Goal: Task Accomplishment & Management: Manage account settings

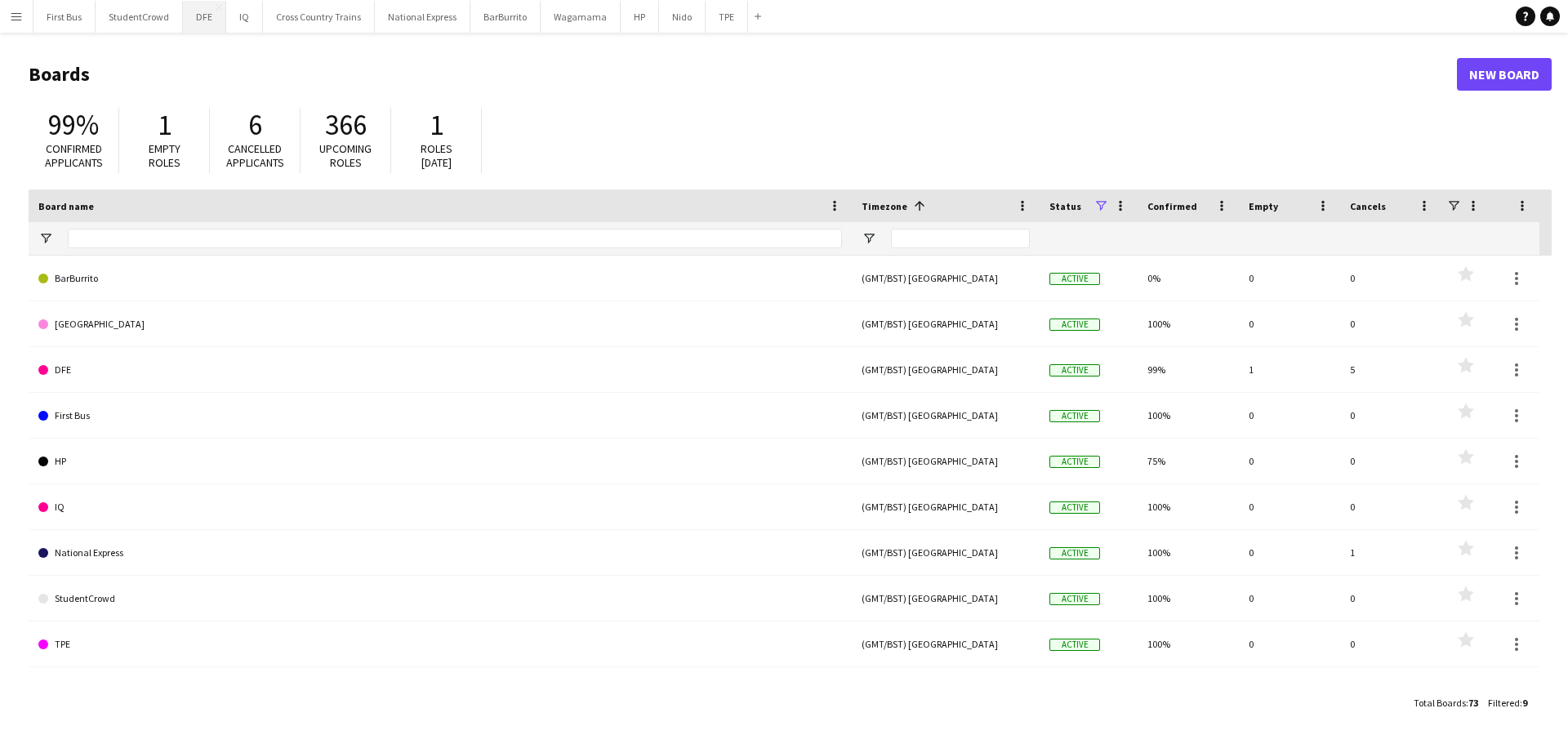
click at [197, 21] on button "DFE Close" at bounding box center [205, 17] width 44 height 32
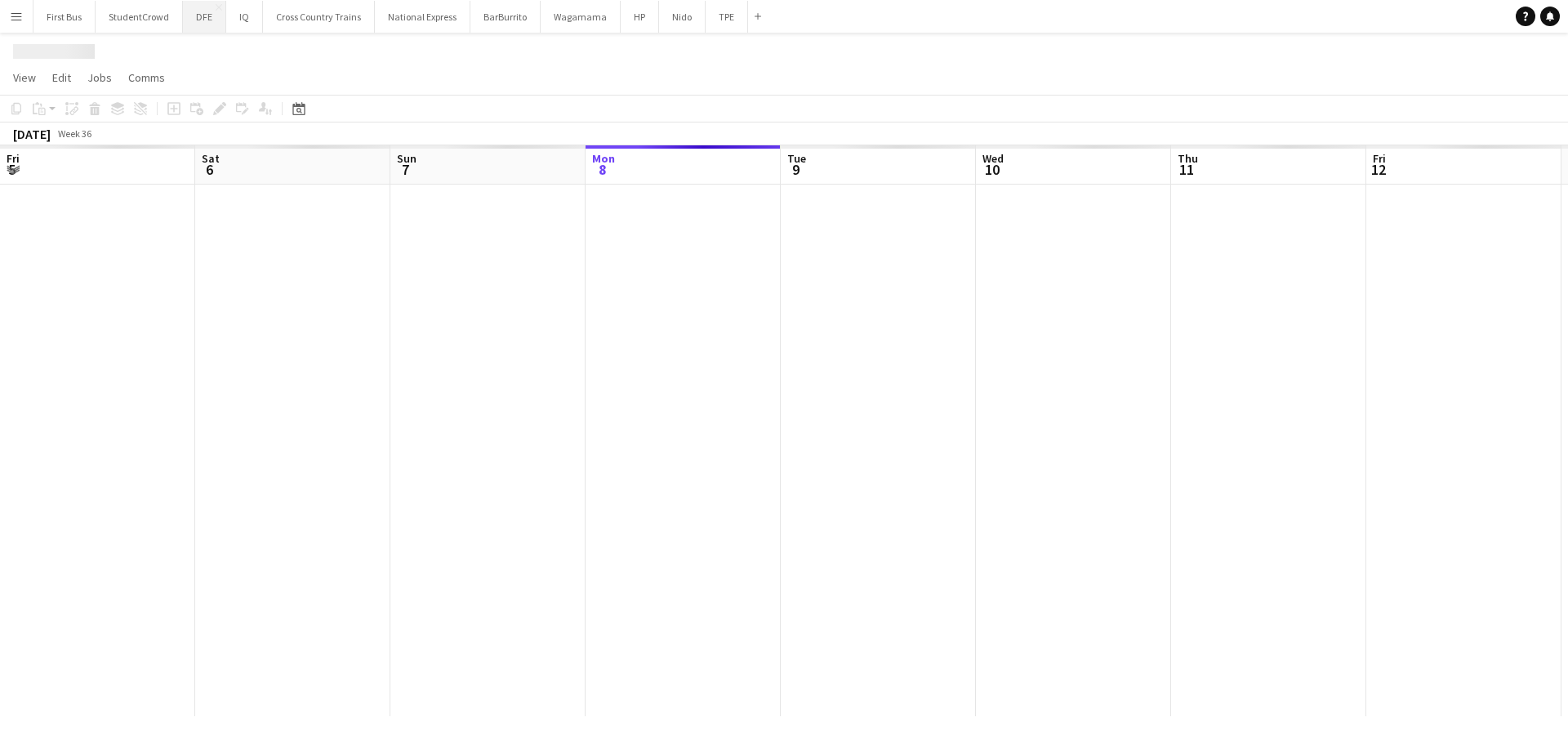
scroll to position [0, 390]
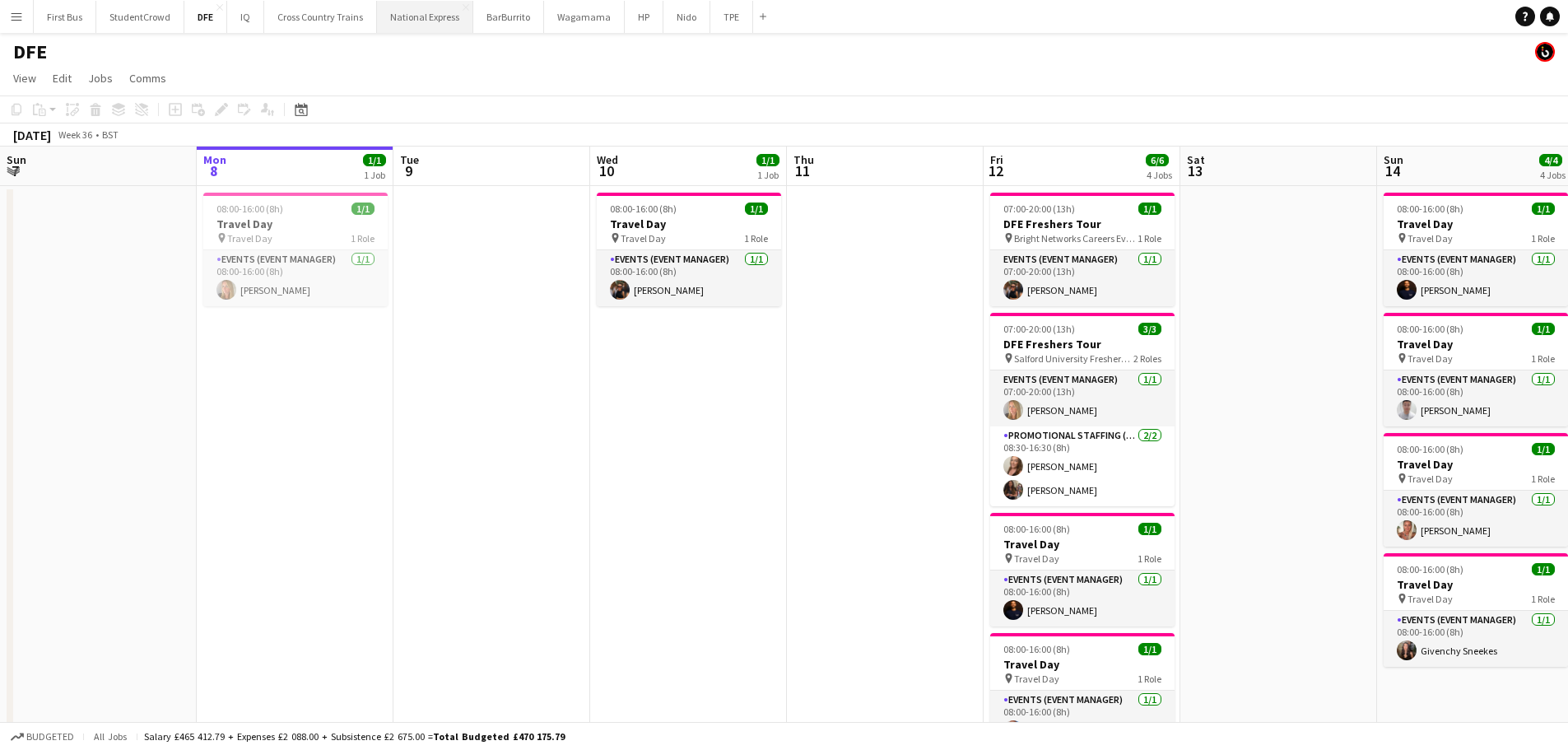
click at [442, 14] on button "National Express Close" at bounding box center [425, 17] width 97 height 32
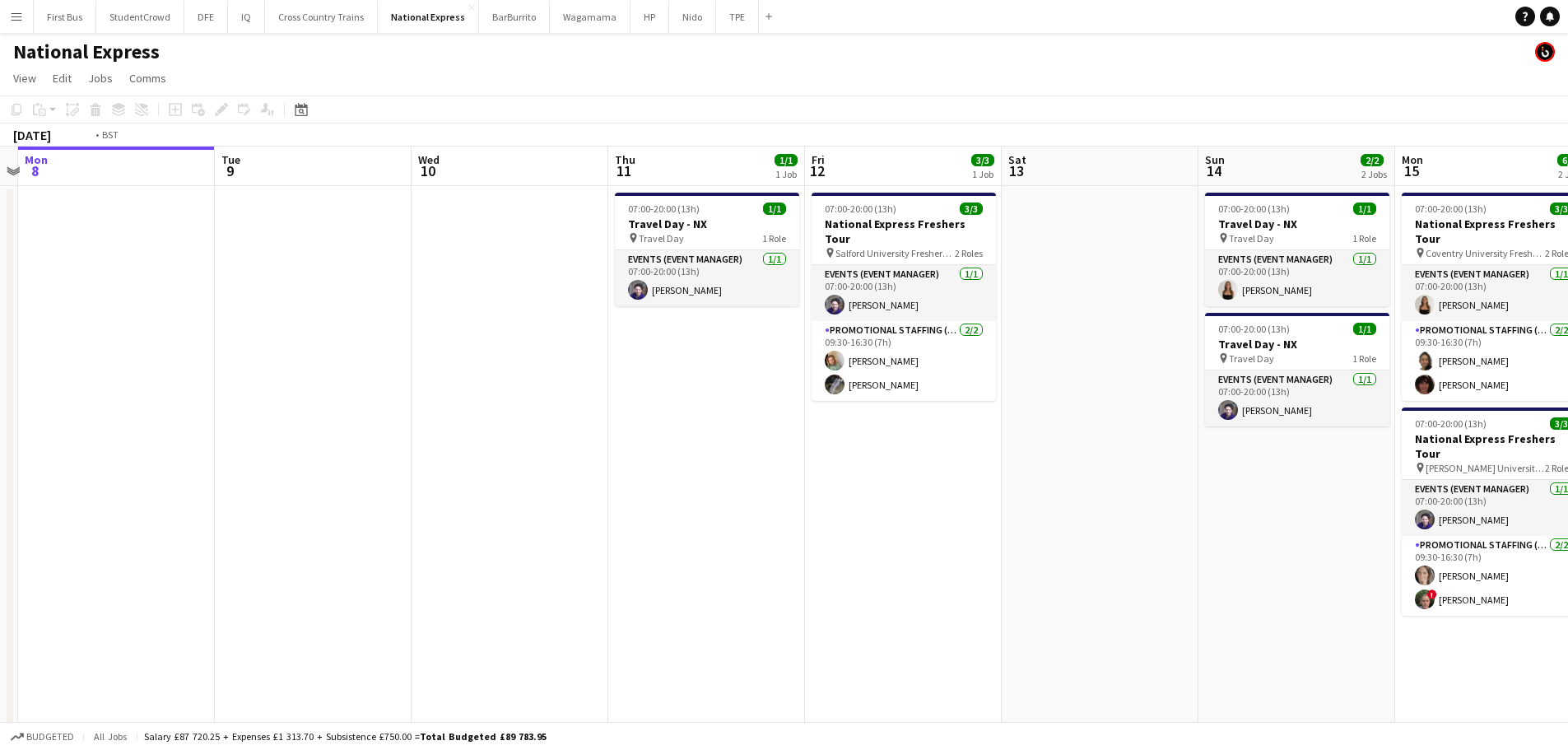
drag, startPoint x: 1366, startPoint y: 337, endPoint x: 205, endPoint y: 358, distance: 1161.2
click at [205, 358] on app-calendar-viewport "Fri 5 Sat 6 Sun 7 Mon 8 Tue 9 Wed 10 Thu 11 1/1 1 Job Fri 12 3/3 1 Job Sat 13 S…" at bounding box center [784, 507] width 1568 height 721
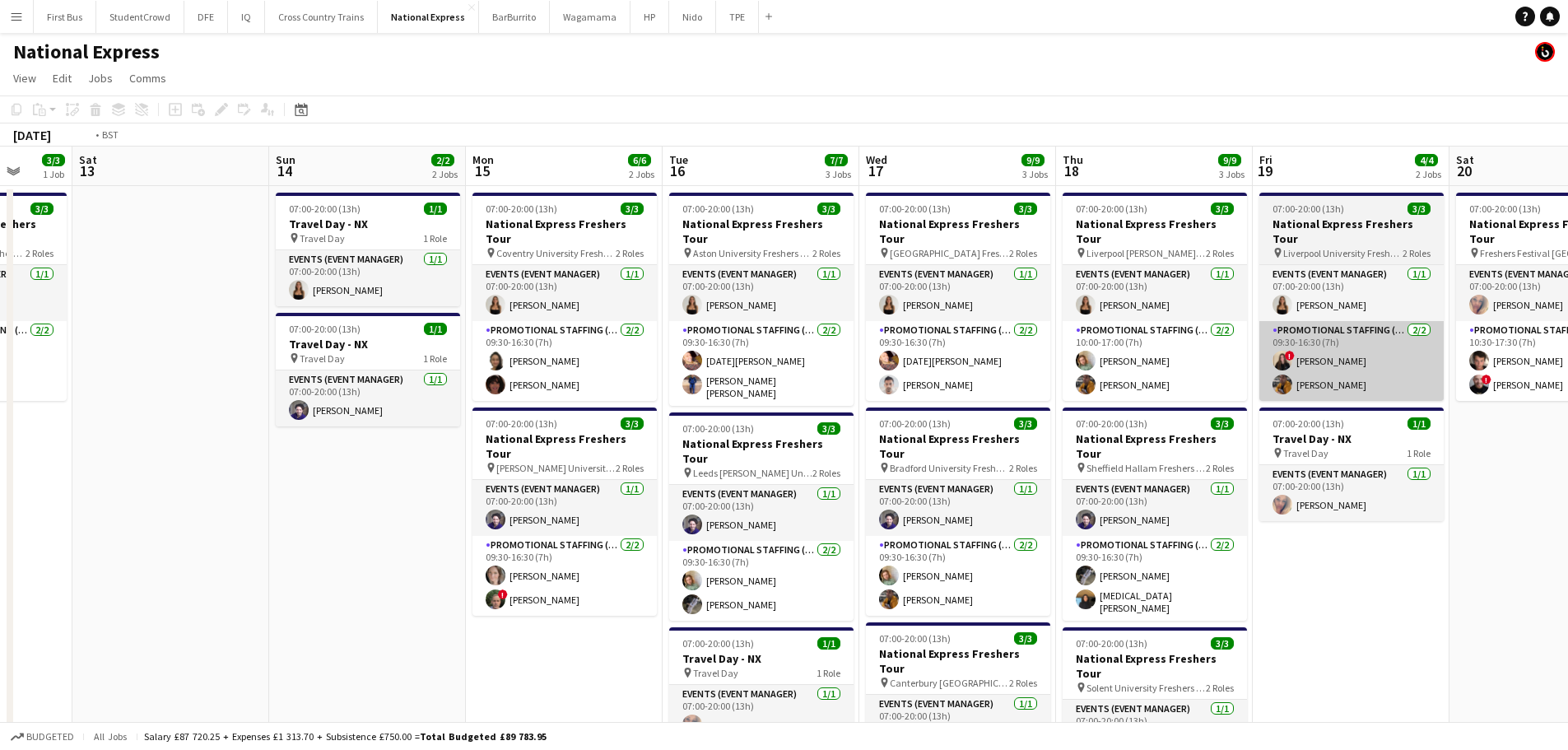
drag, startPoint x: 1022, startPoint y: 364, endPoint x: 344, endPoint y: 364, distance: 678.0
click at [237, 366] on app-calendar-viewport "Wed 10 Thu 11 1/1 1 Job Fri 12 3/3 1 Job Sat 13 Sun 14 2/2 2 Jobs Mon 15 6/6 2 …" at bounding box center [784, 615] width 1568 height 937
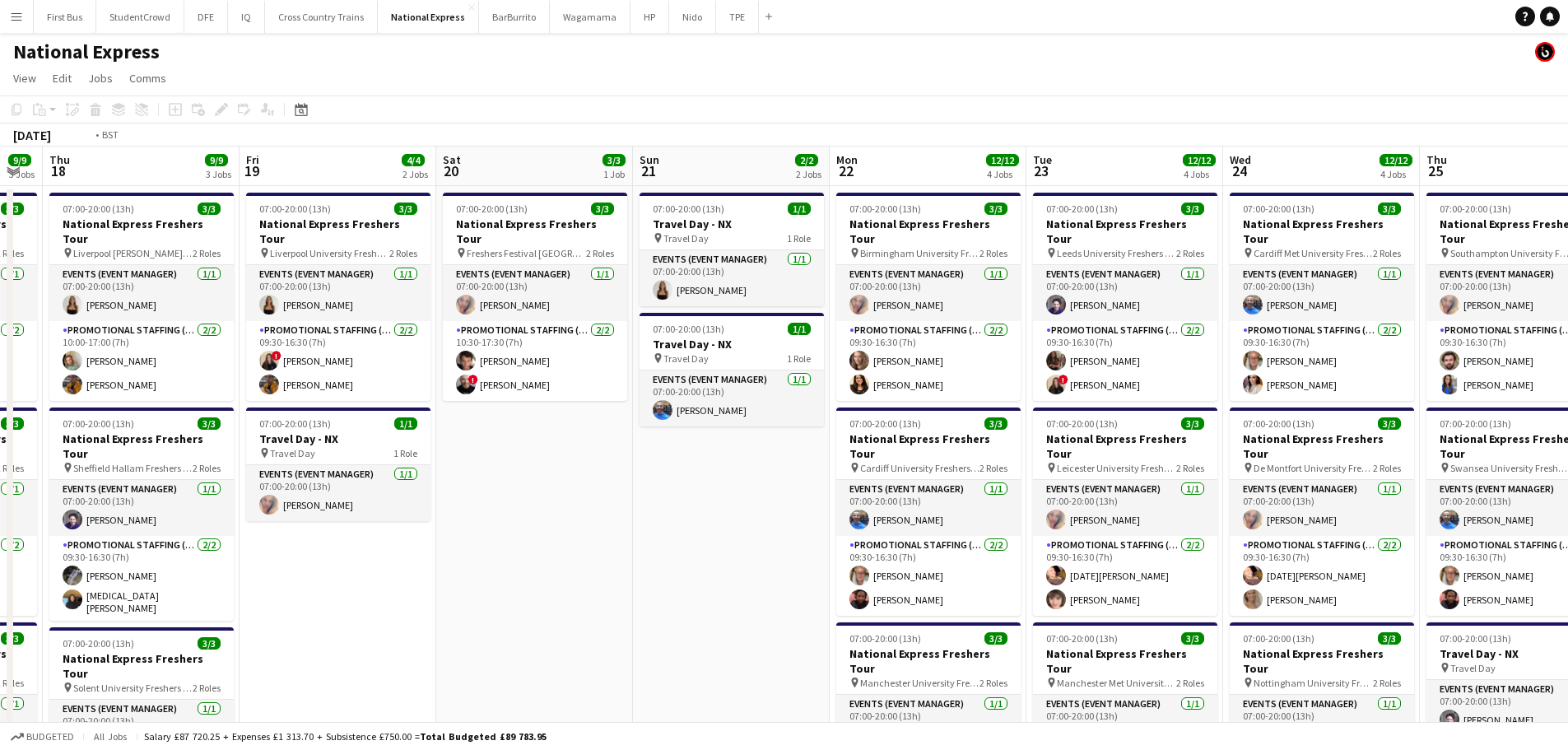
scroll to position [0, 507]
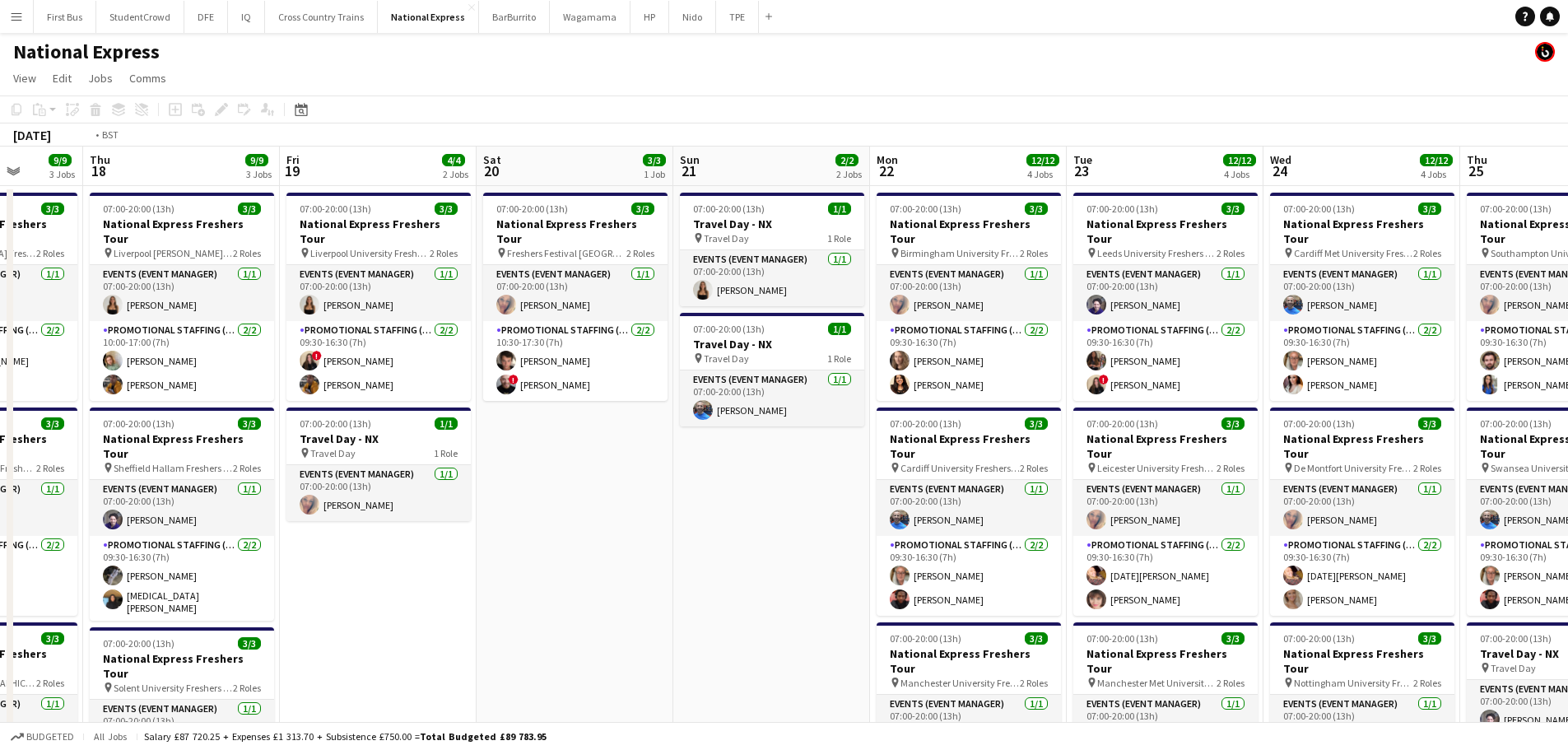
drag, startPoint x: 1195, startPoint y: 363, endPoint x: 101, endPoint y: 362, distance: 1094.0
click at [101, 362] on app-calendar-viewport "Mon 15 6/6 2 Jobs Tue 16 7/7 3 Jobs Wed 17 9/9 3 Jobs Thu 18 9/9 3 Jobs Fri 19 …" at bounding box center [784, 615] width 1568 height 937
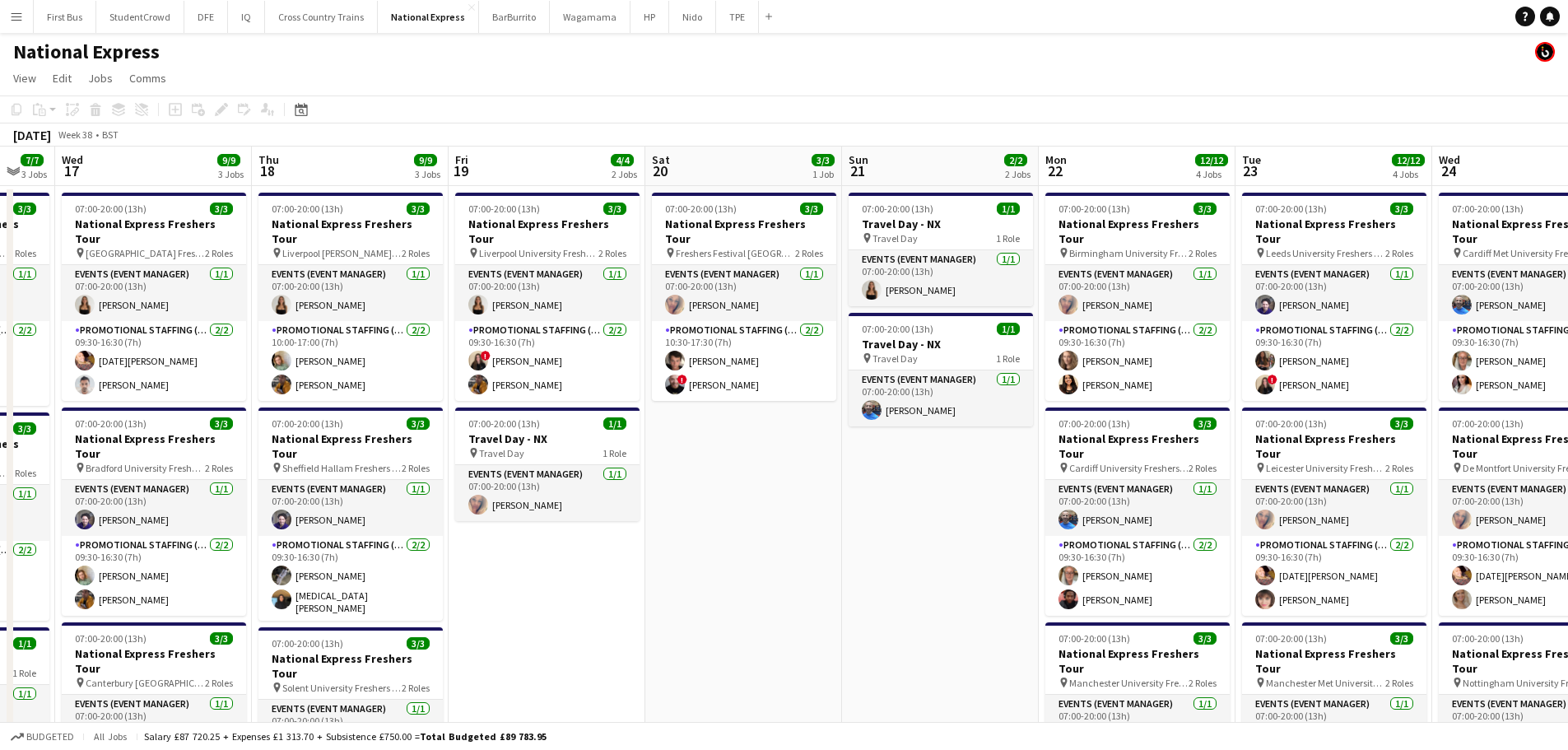
drag, startPoint x: 341, startPoint y: 338, endPoint x: 1405, endPoint y: 326, distance: 1064.1
click at [1405, 326] on app-calendar-viewport "Mon 15 6/6 2 Jobs Tue 16 7/7 3 Jobs Wed 17 9/9 3 Jobs Thu 18 9/9 3 Jobs Fri 19 …" at bounding box center [784, 615] width 1568 height 937
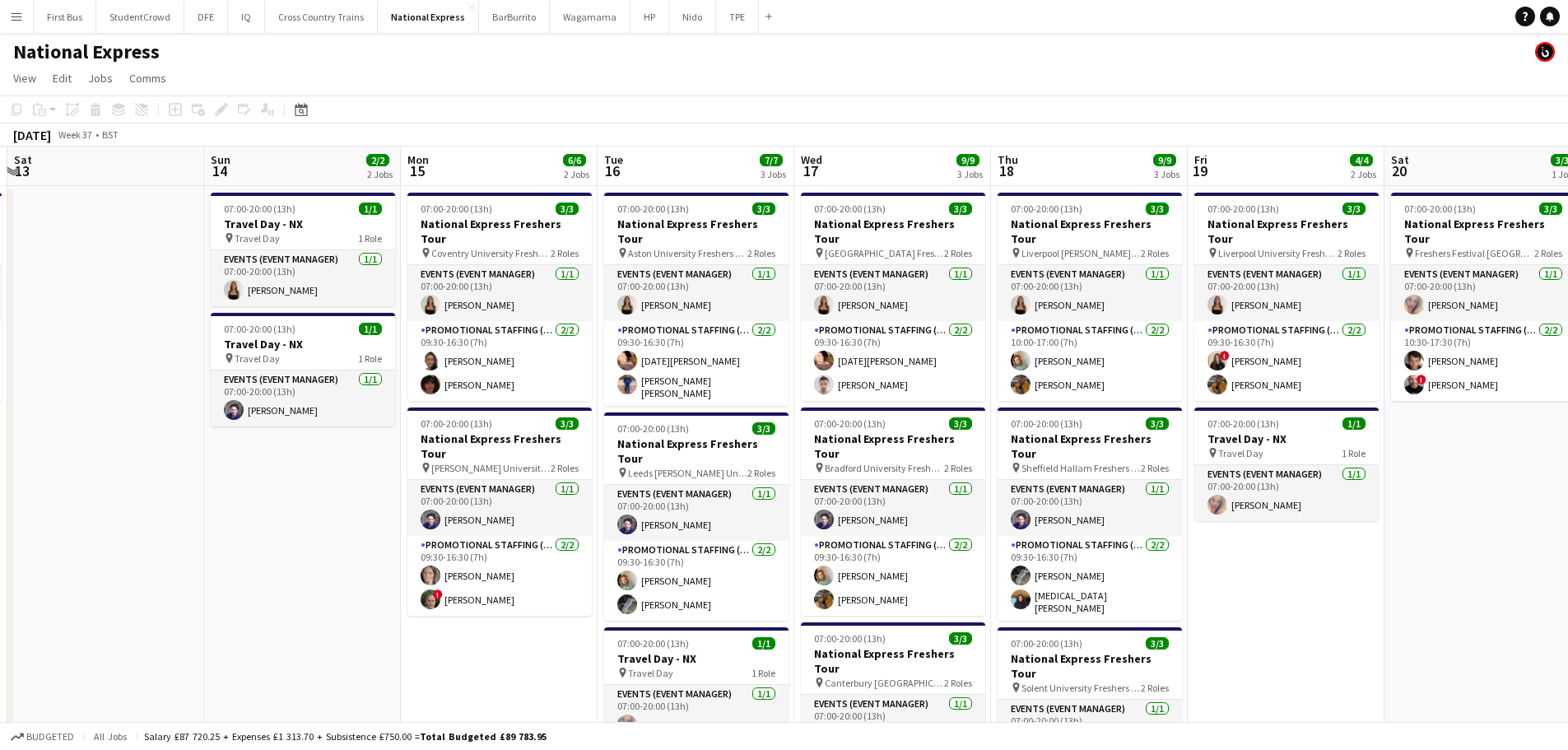
scroll to position [0, 642]
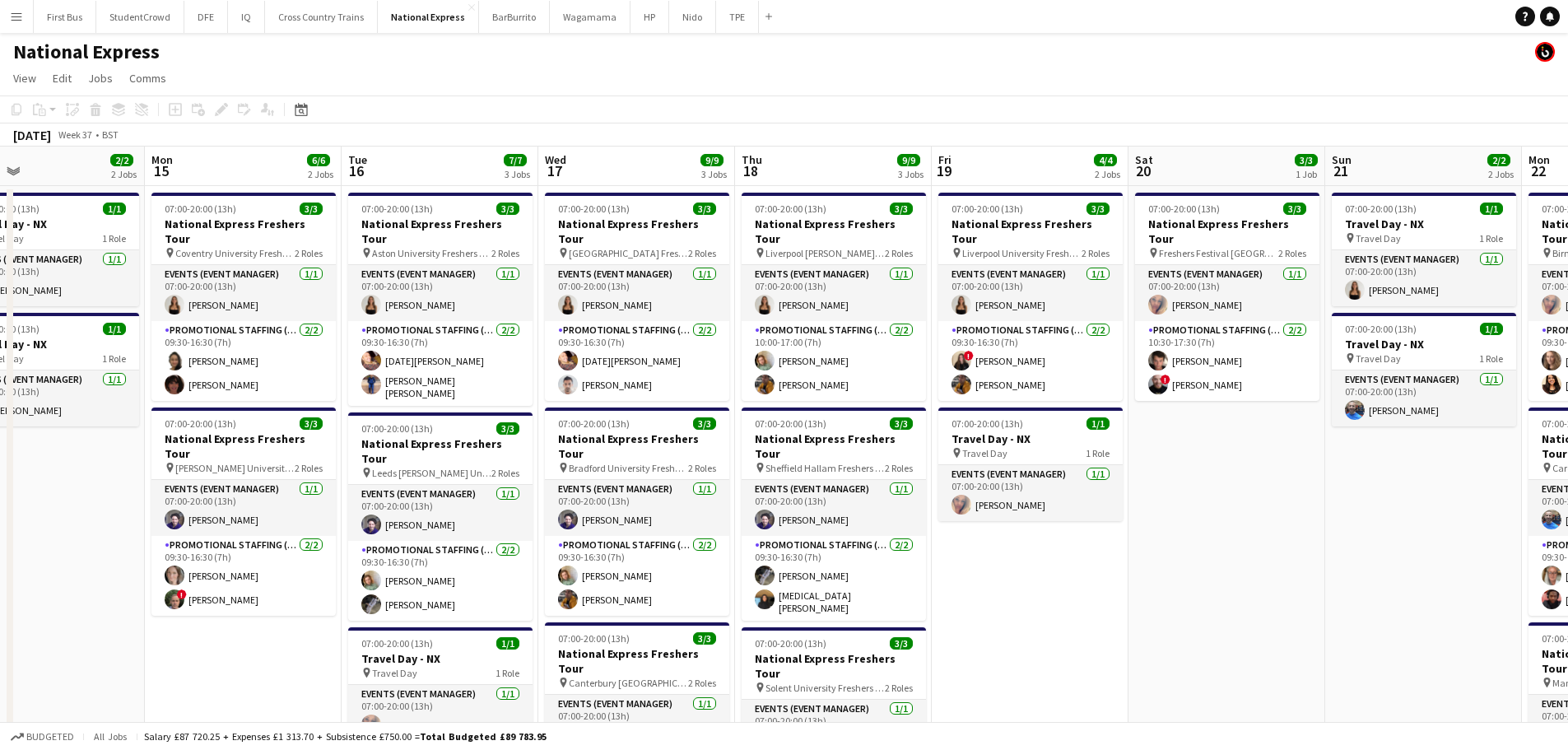
drag, startPoint x: 322, startPoint y: 344, endPoint x: 990, endPoint y: 320, distance: 668.4
click at [990, 320] on app-calendar-viewport "Thu 11 1/1 1 Job Fri 12 3/3 1 Job Sat 13 Sun 14 2/2 2 Jobs Mon 15 6/6 2 Jobs Tu…" at bounding box center [784, 615] width 1568 height 937
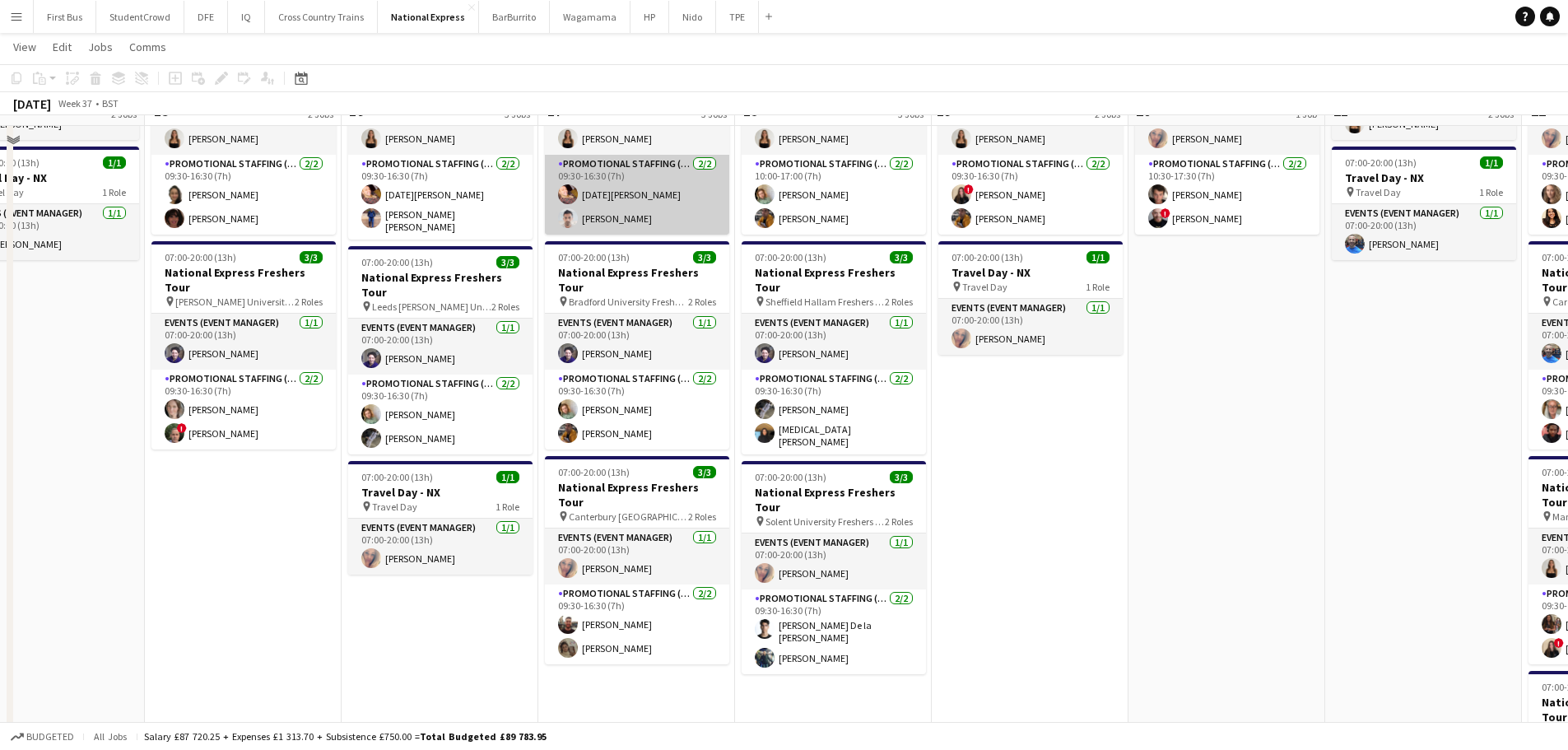
scroll to position [0, 0]
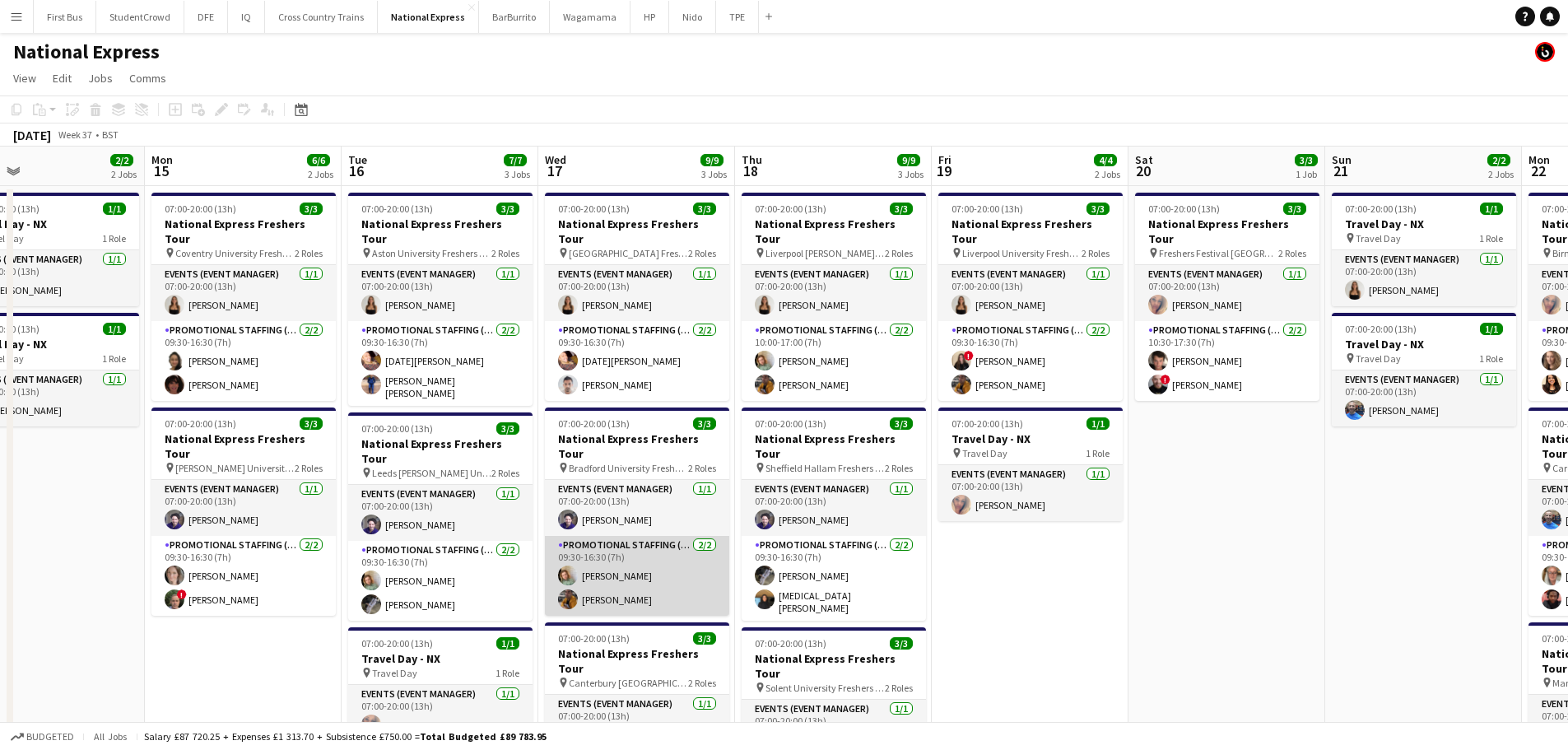
click at [606, 577] on app-card-role "Promotional Staffing (Brand Ambassadors) [DATE] 09:30-16:30 (7h) [PERSON_NAME] …" at bounding box center [637, 575] width 184 height 80
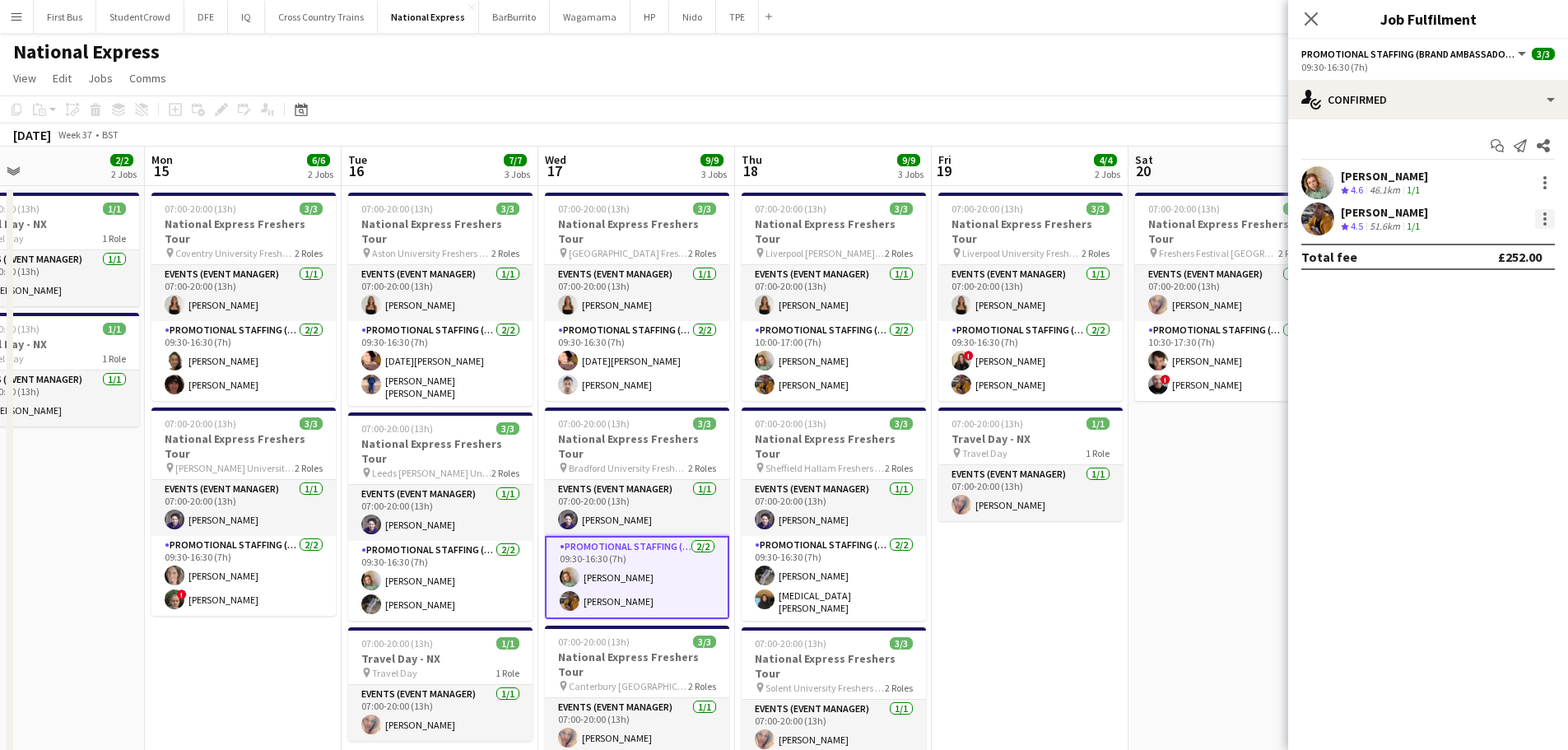
click at [1544, 213] on div at bounding box center [1545, 214] width 4 height 4
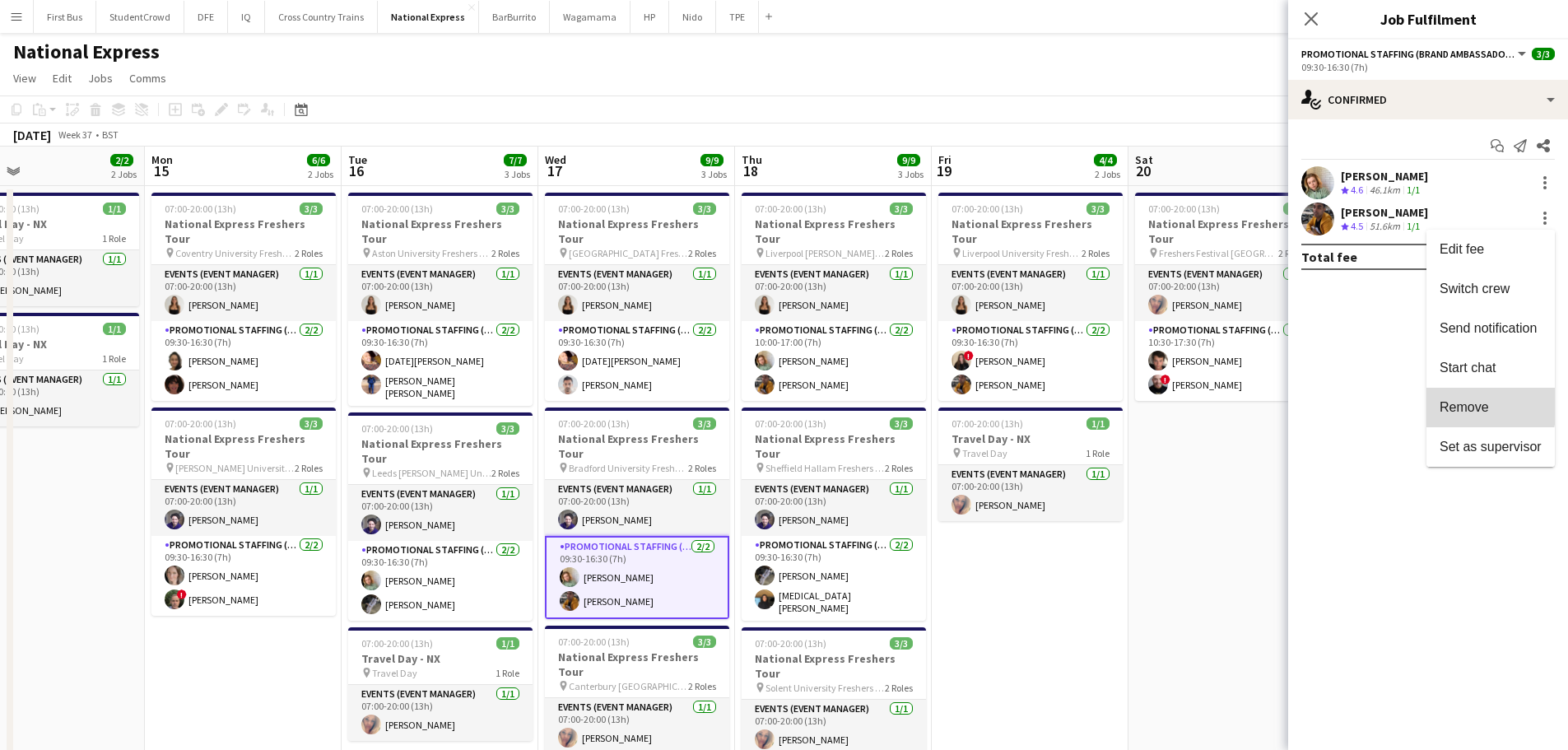
click at [1459, 402] on span "Remove" at bounding box center [1464, 407] width 49 height 14
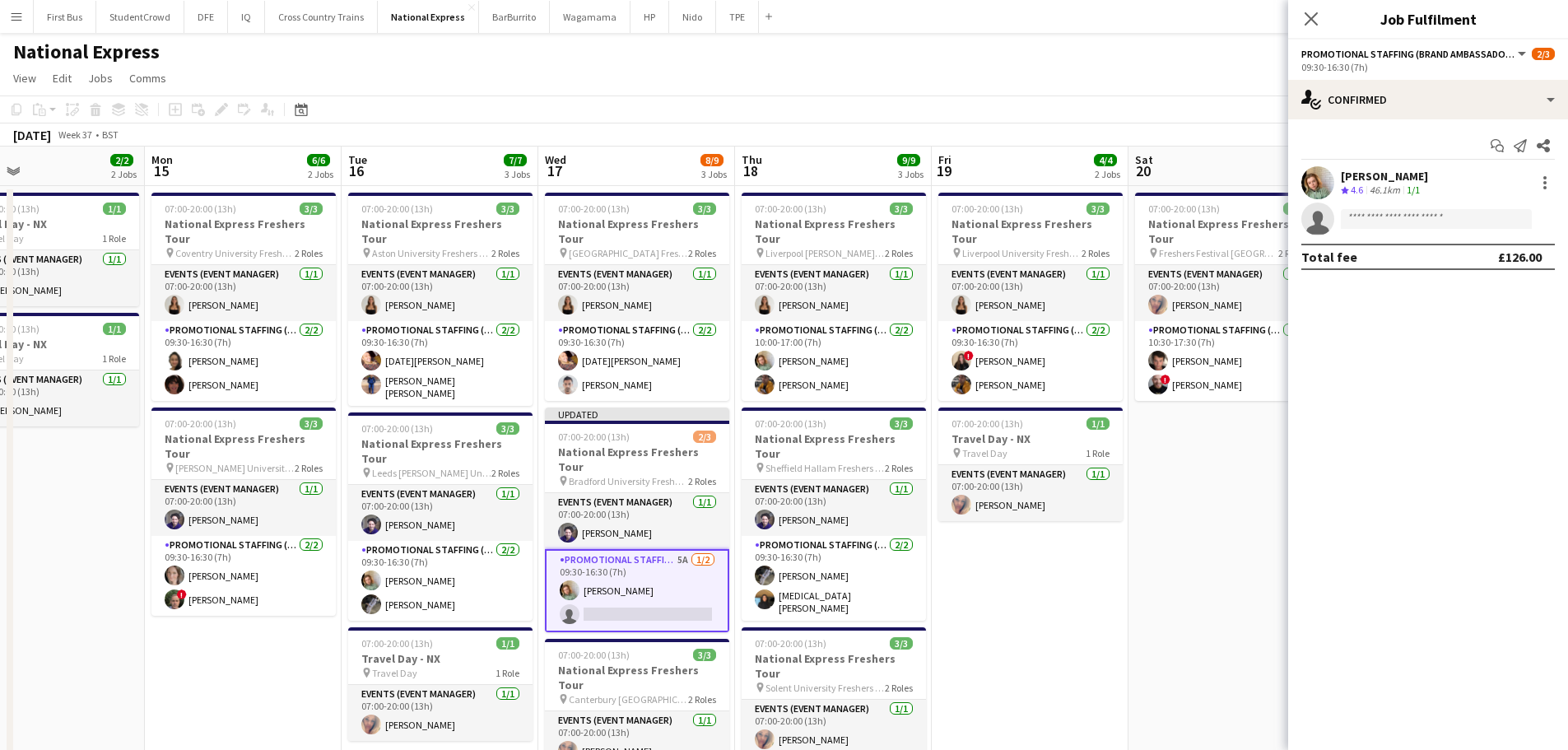
click at [1178, 76] on app-page-menu "View Day view expanded Day view collapsed Month view Date picker Jump to [DATE]…" at bounding box center [784, 80] width 1568 height 32
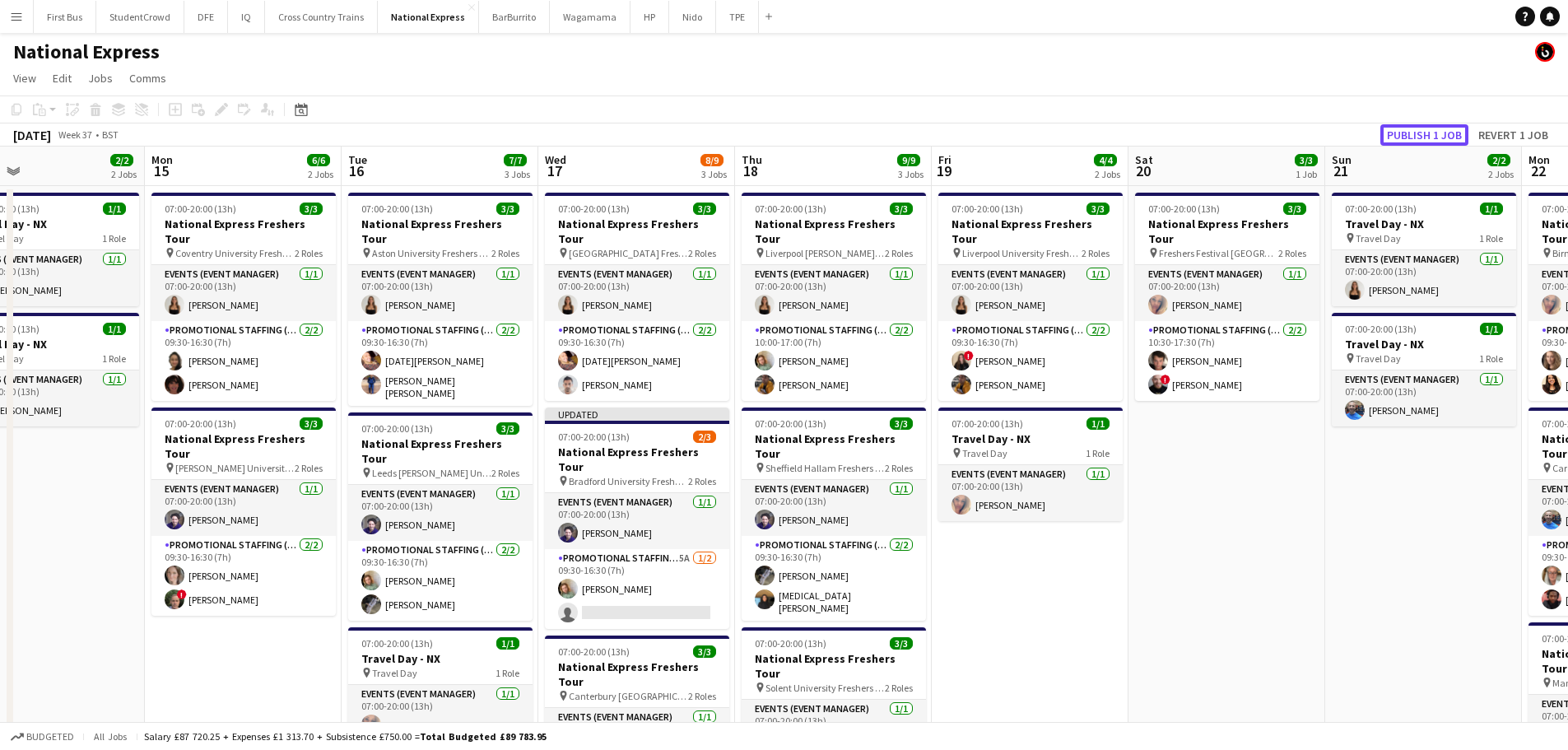
click at [1403, 132] on button "Publish 1 job" at bounding box center [1424, 135] width 88 height 21
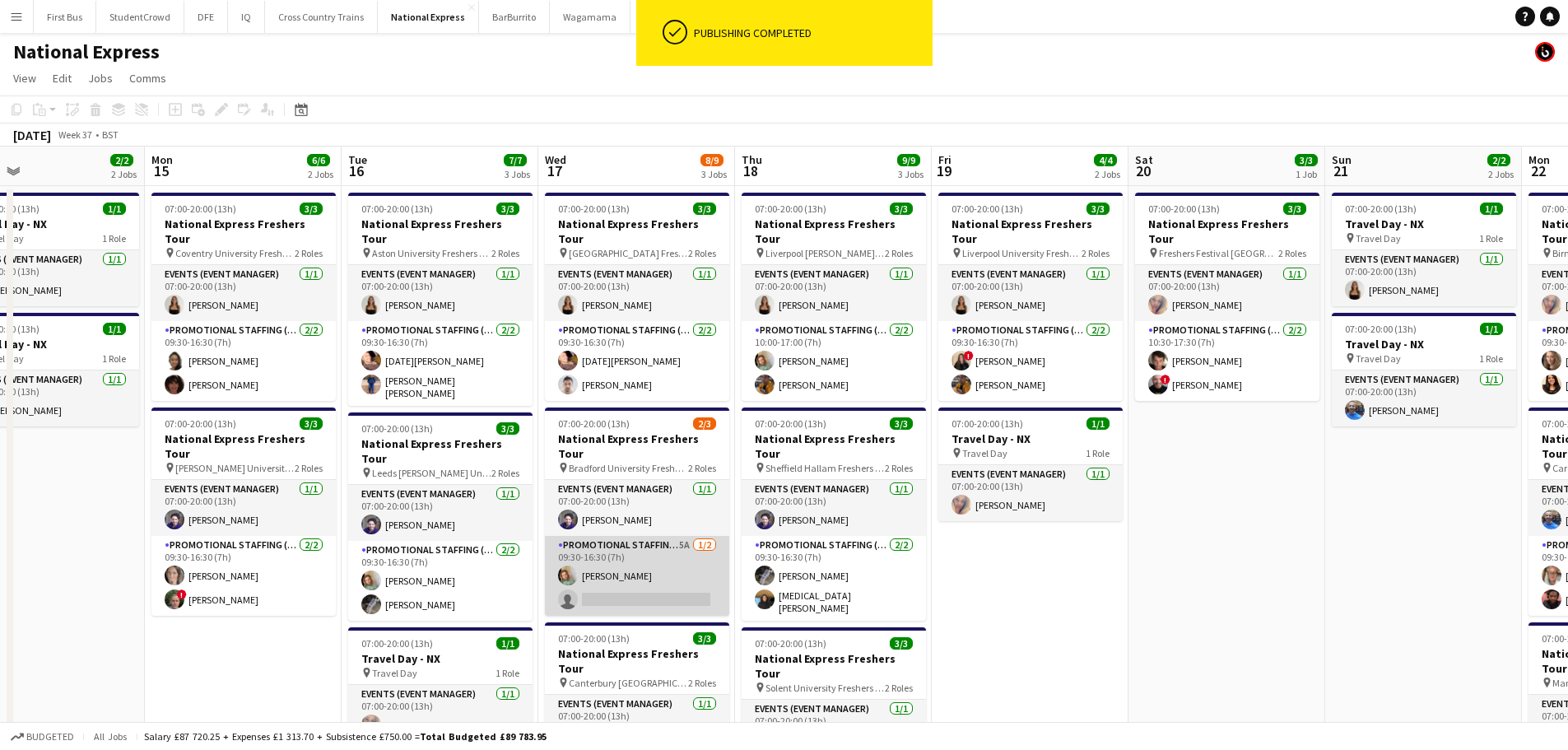
click at [628, 560] on app-card-role "Promotional Staffing (Brand Ambassadors) 5A [DATE] 09:30-16:30 (7h) [PERSON_NAM…" at bounding box center [637, 575] width 184 height 80
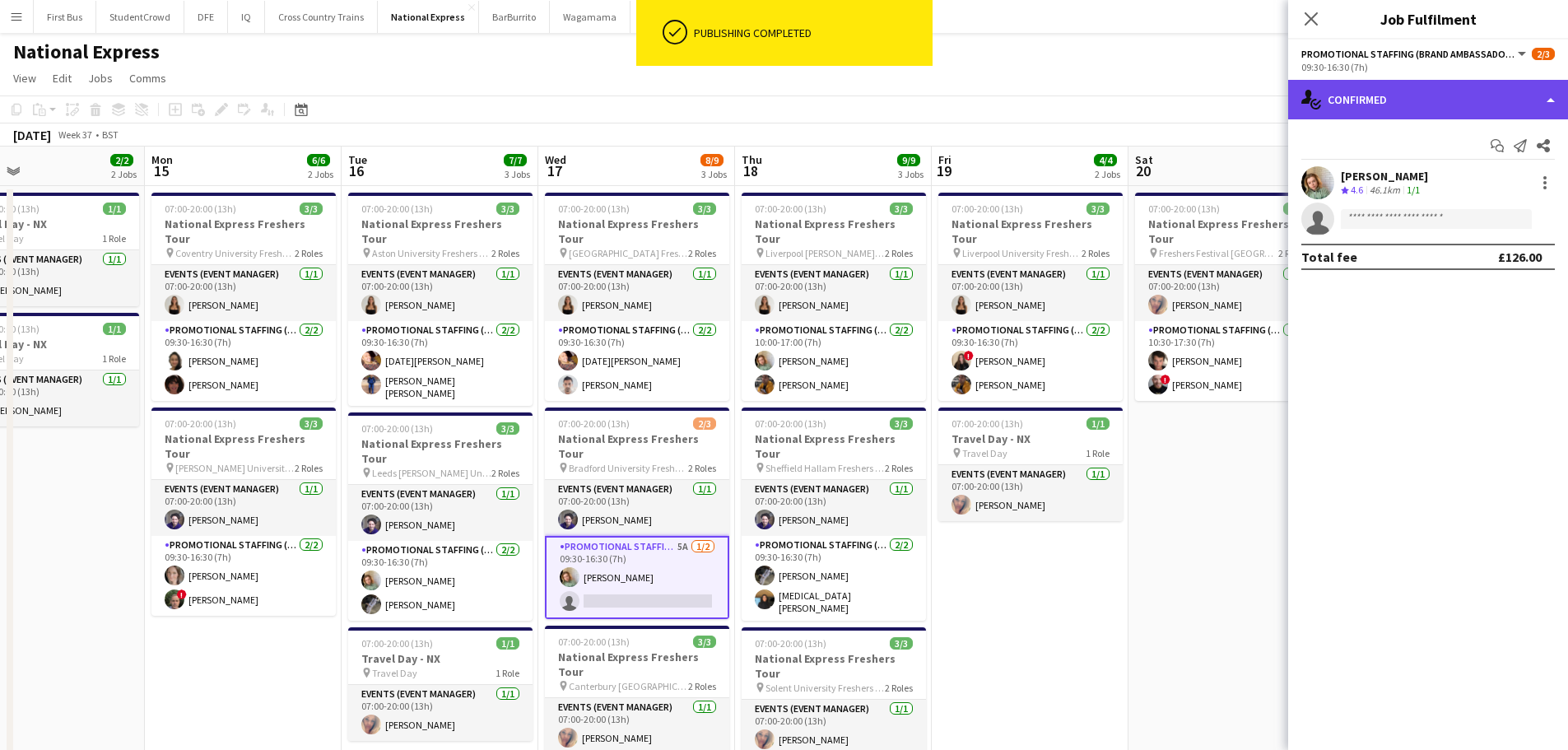
click at [1425, 99] on div "single-neutral-actions-check-2 Confirmed" at bounding box center [1428, 99] width 280 height 40
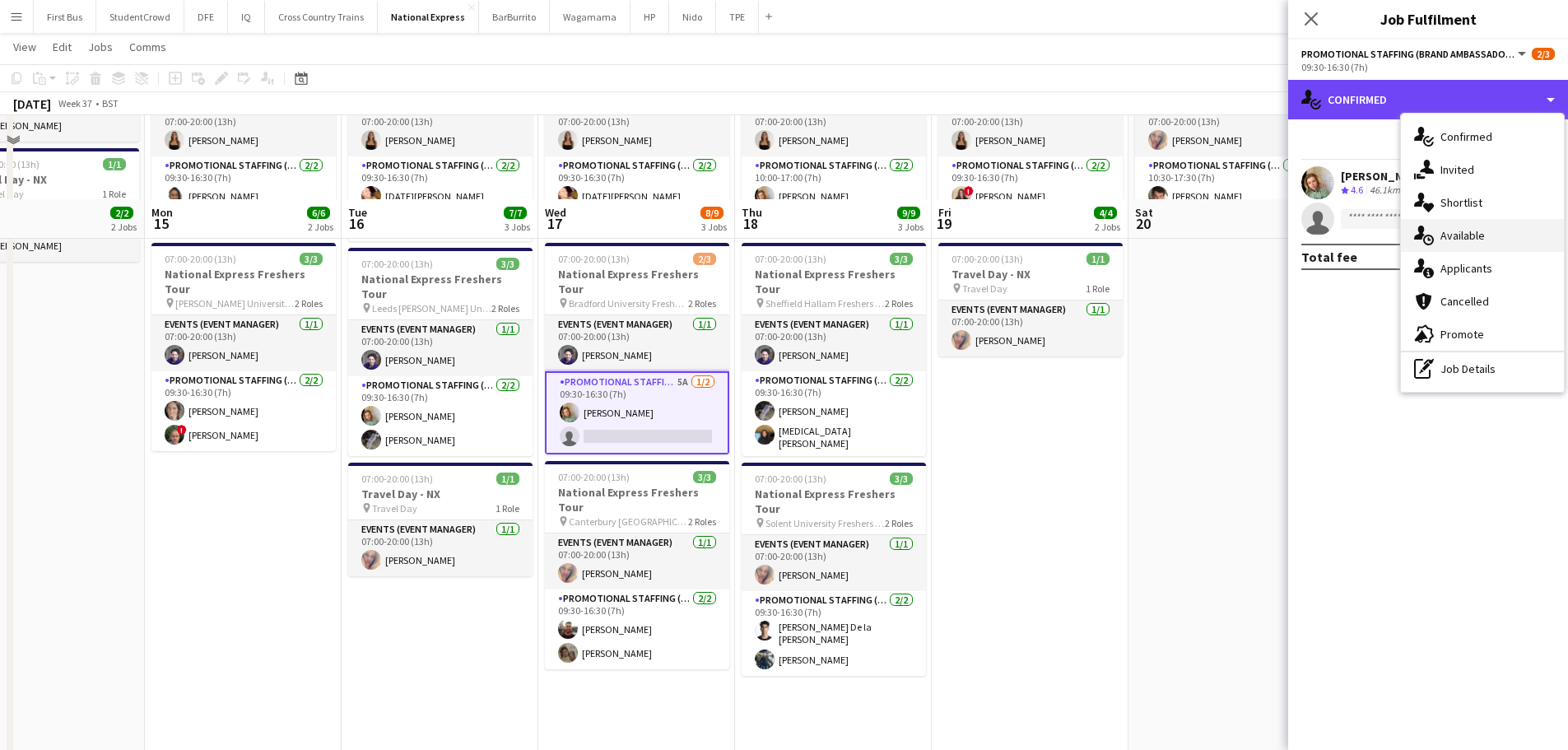
scroll to position [247, 0]
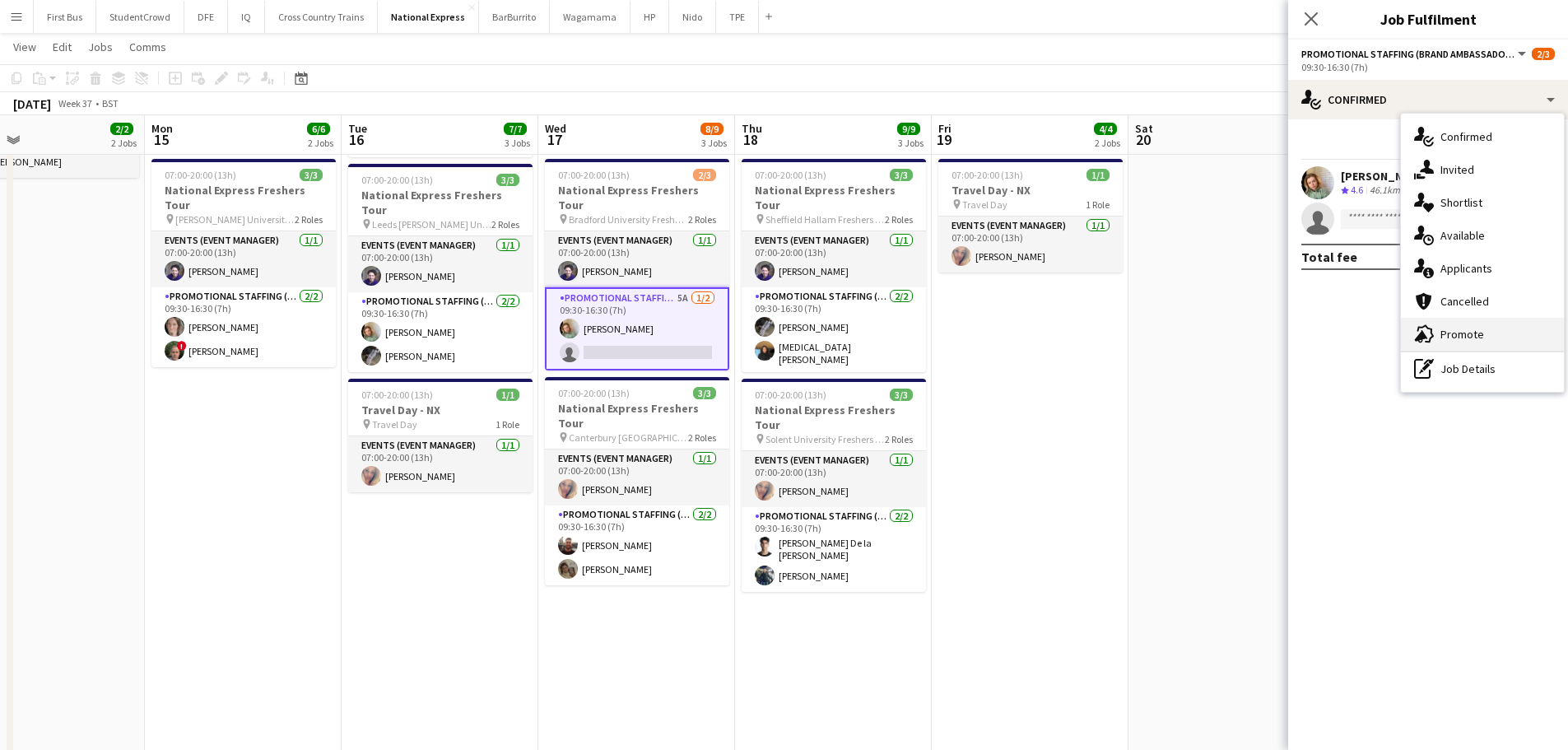
click at [1466, 328] on span "Promote" at bounding box center [1463, 334] width 44 height 15
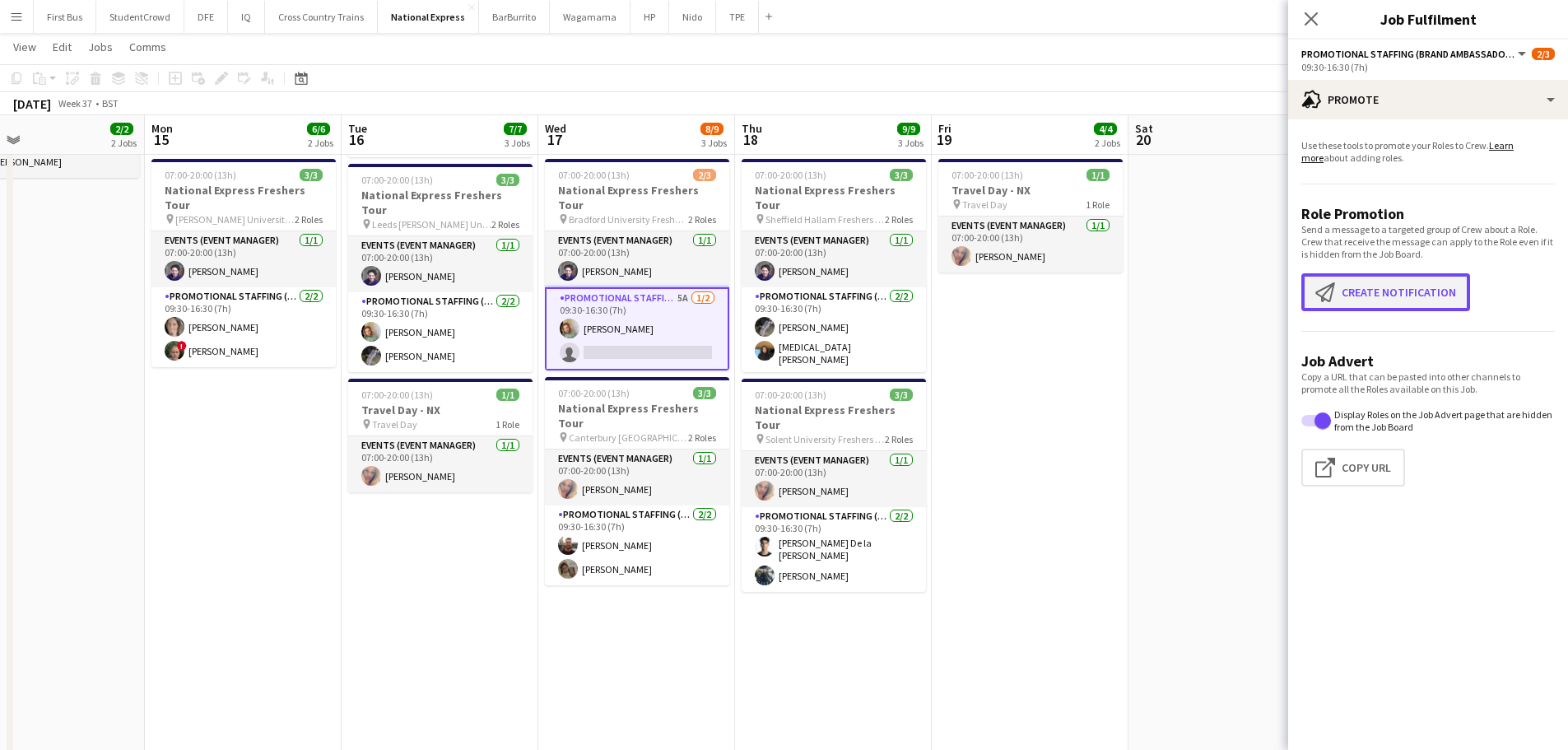
drag, startPoint x: 1381, startPoint y: 308, endPoint x: 1382, endPoint y: 295, distance: 13.0
click at [1381, 303] on button "Create notification Create notification" at bounding box center [1385, 292] width 169 height 38
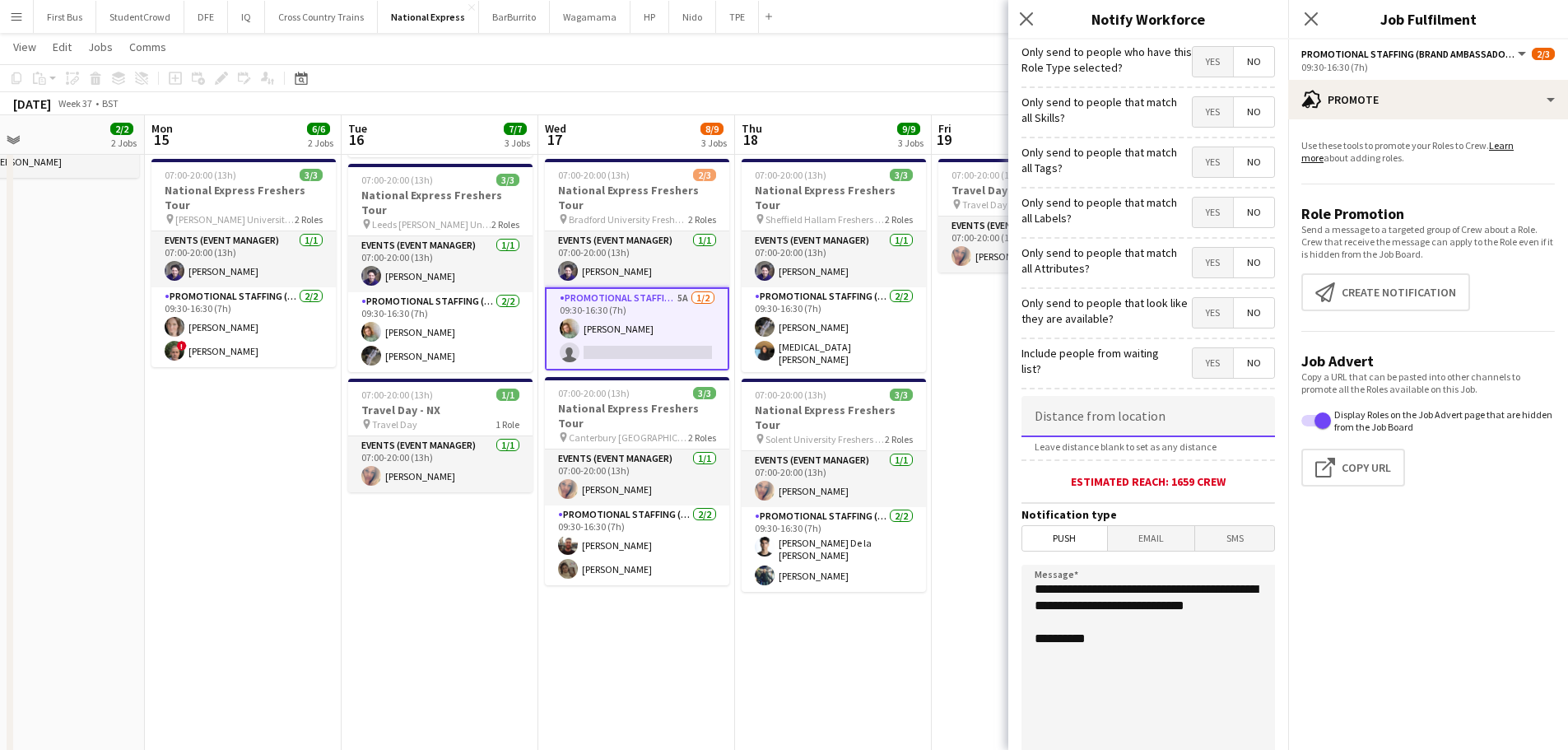
click at [1110, 417] on input at bounding box center [1147, 416] width 254 height 41
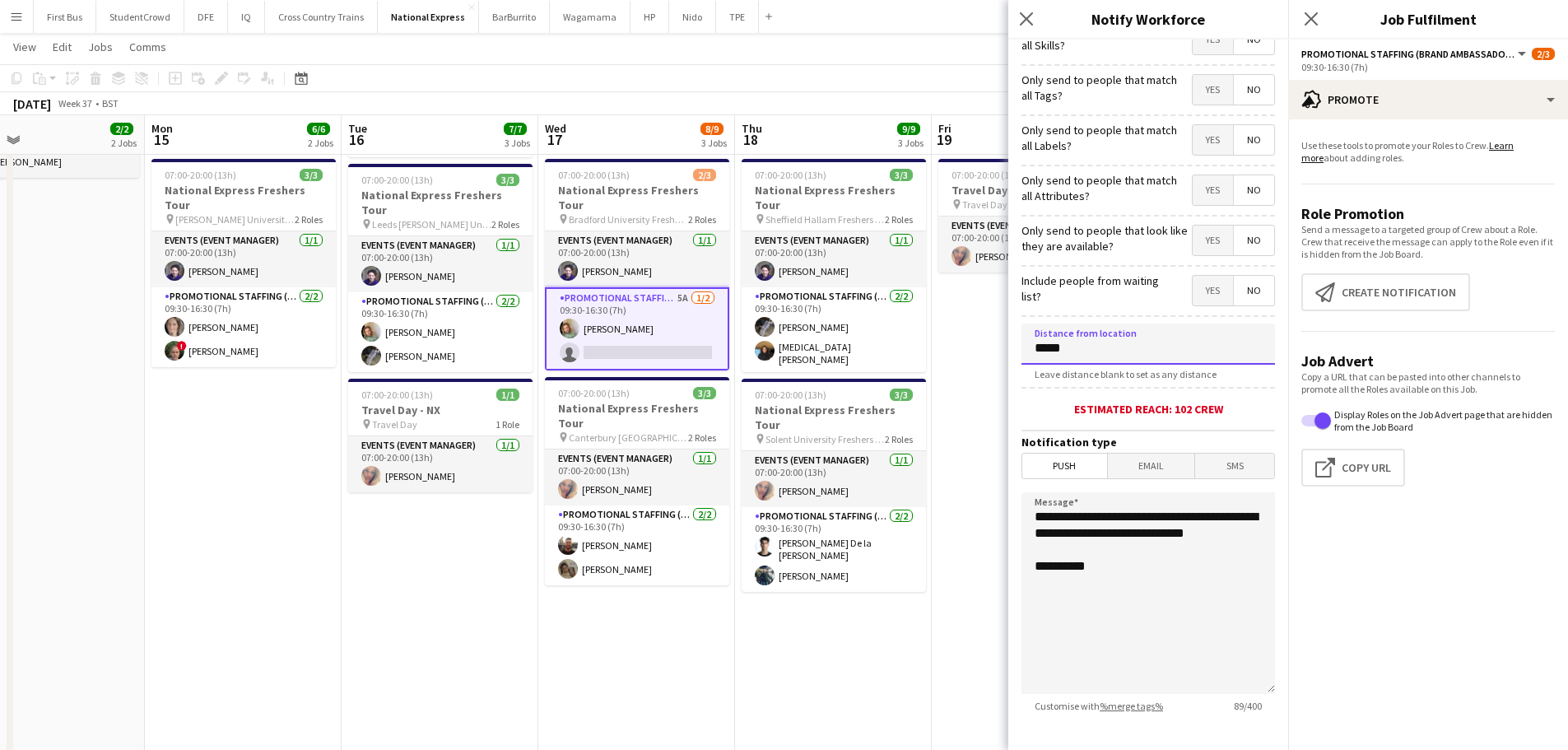
scroll to position [156, 0]
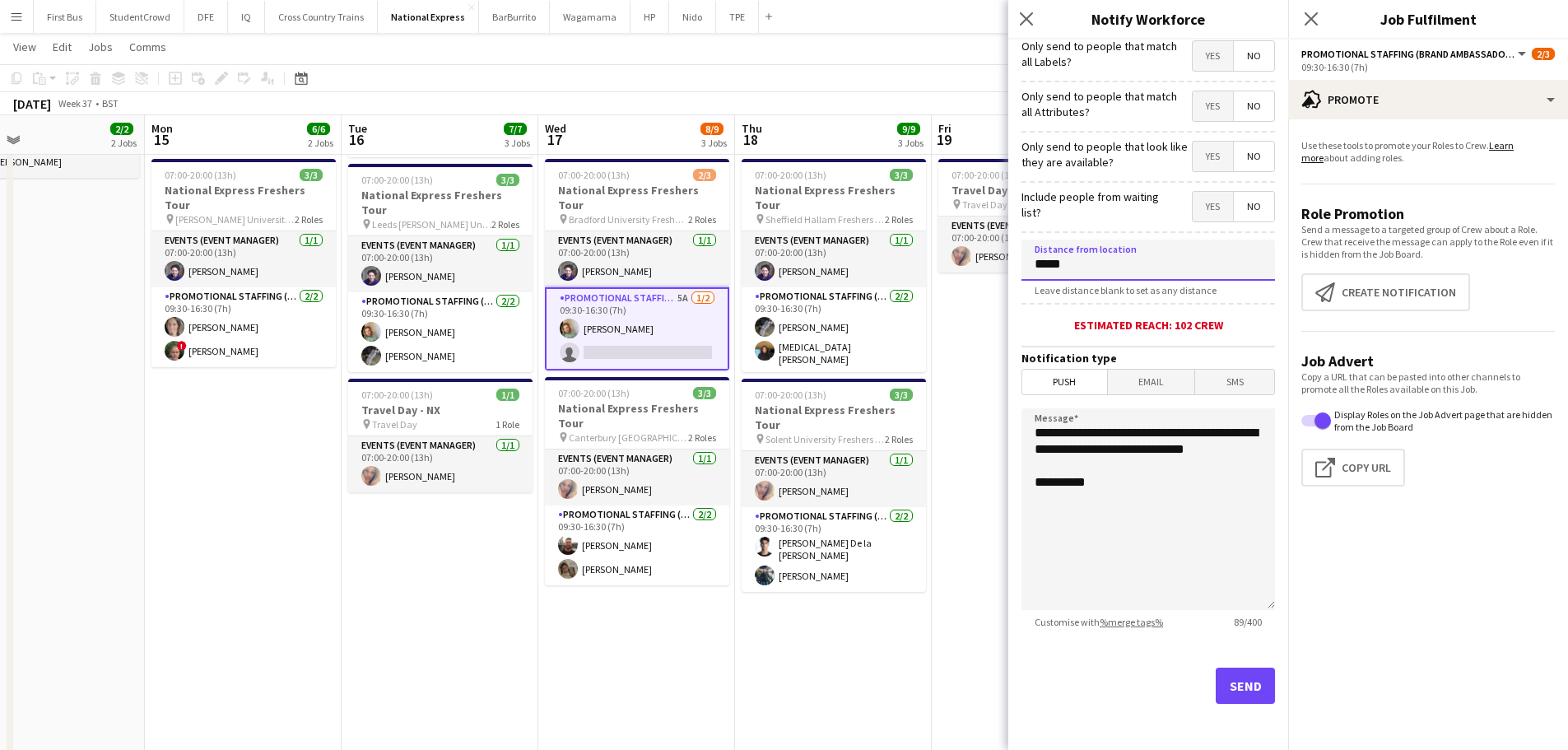
type input "*****"
click at [1245, 687] on button "Send" at bounding box center [1246, 685] width 60 height 36
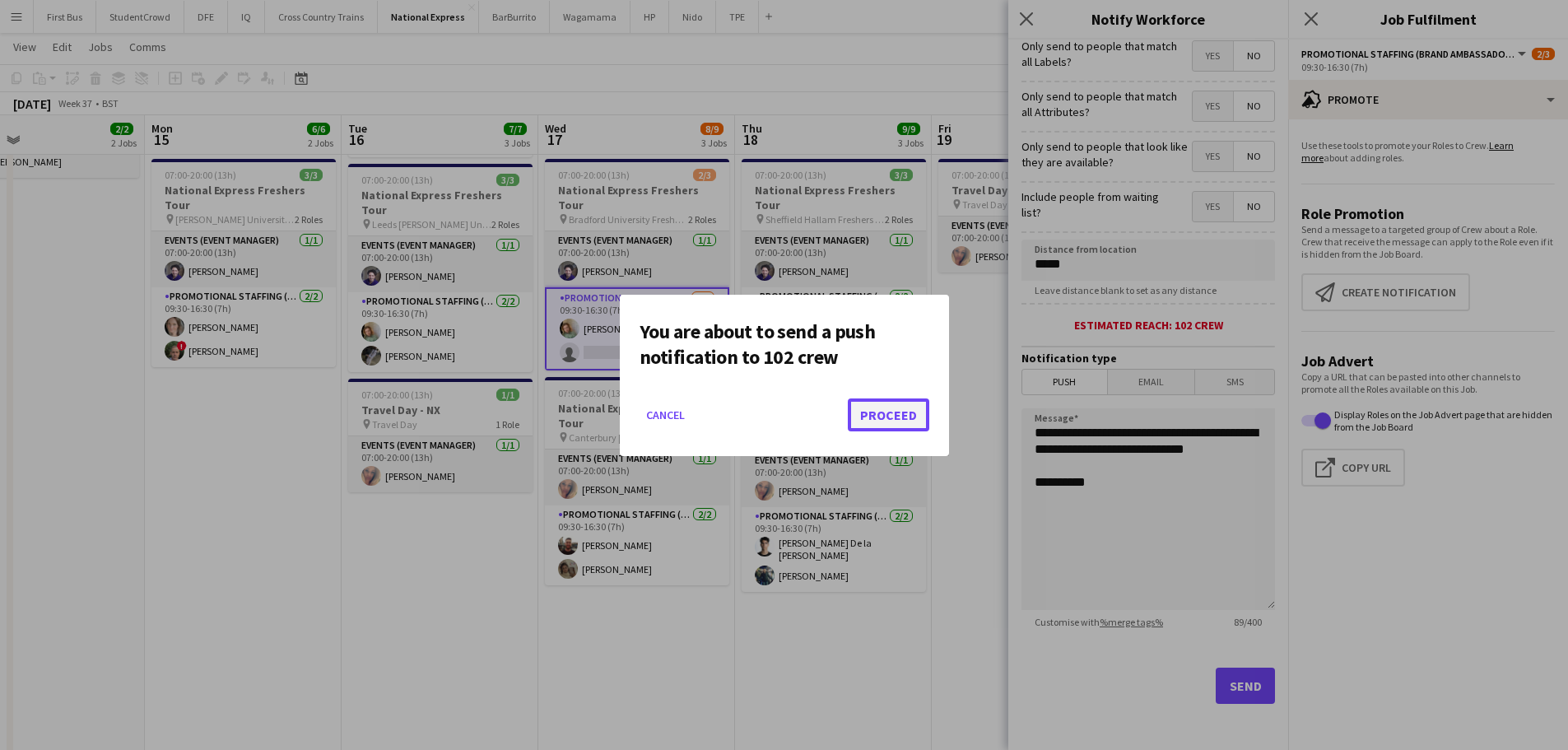
click at [905, 415] on button "Proceed" at bounding box center [888, 415] width 82 height 33
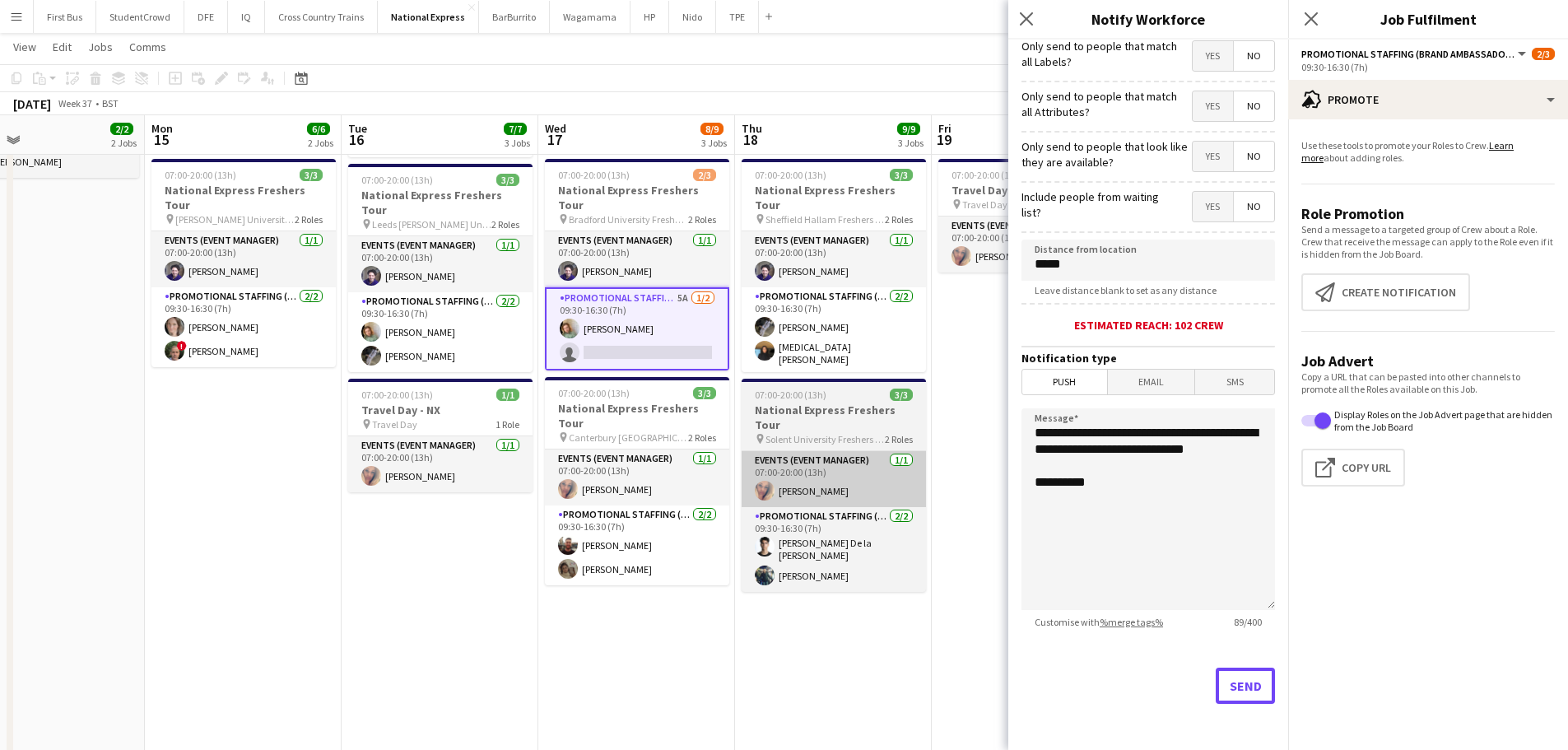
scroll to position [247, 0]
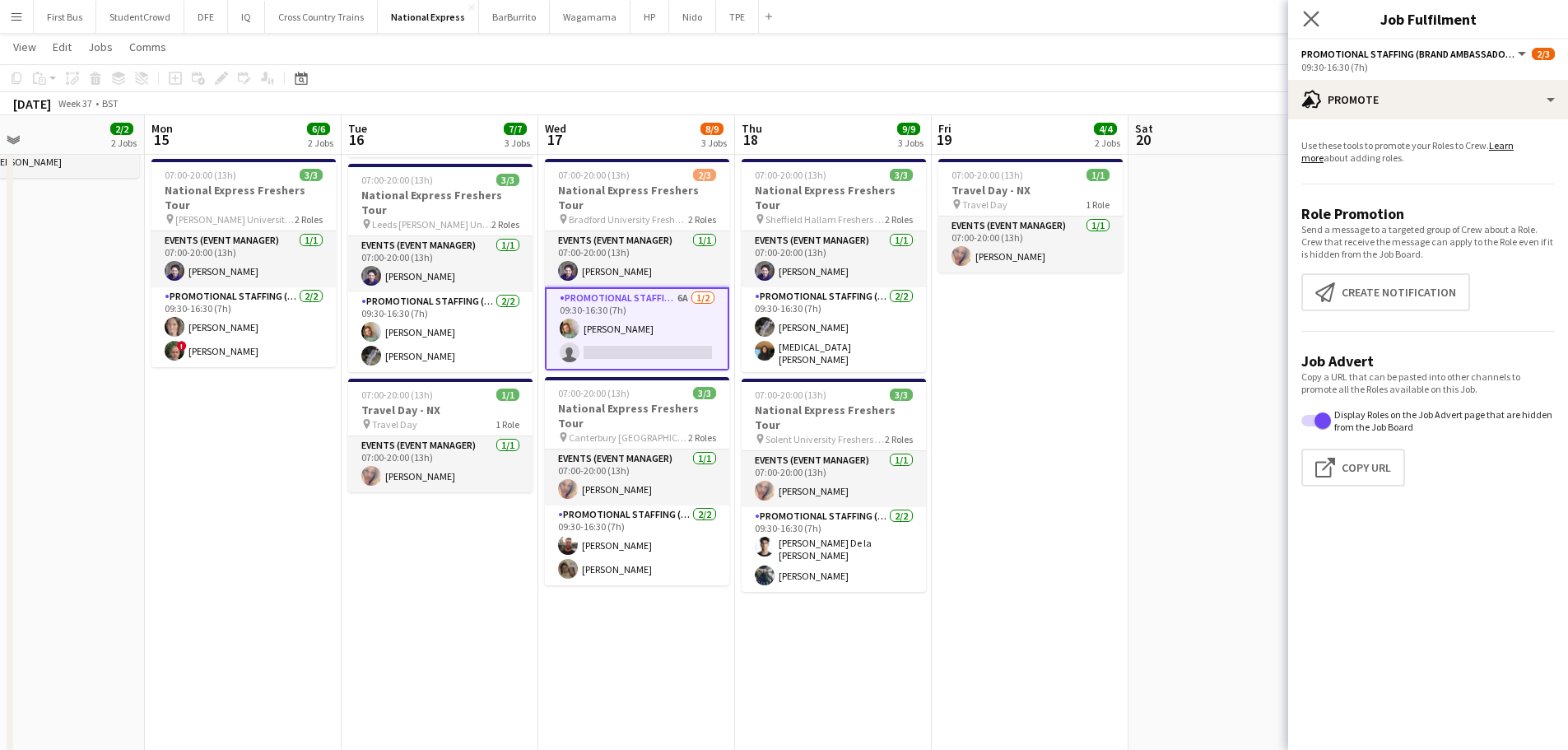
click at [1319, 18] on icon "Close pop-in" at bounding box center [1311, 18] width 16 height 16
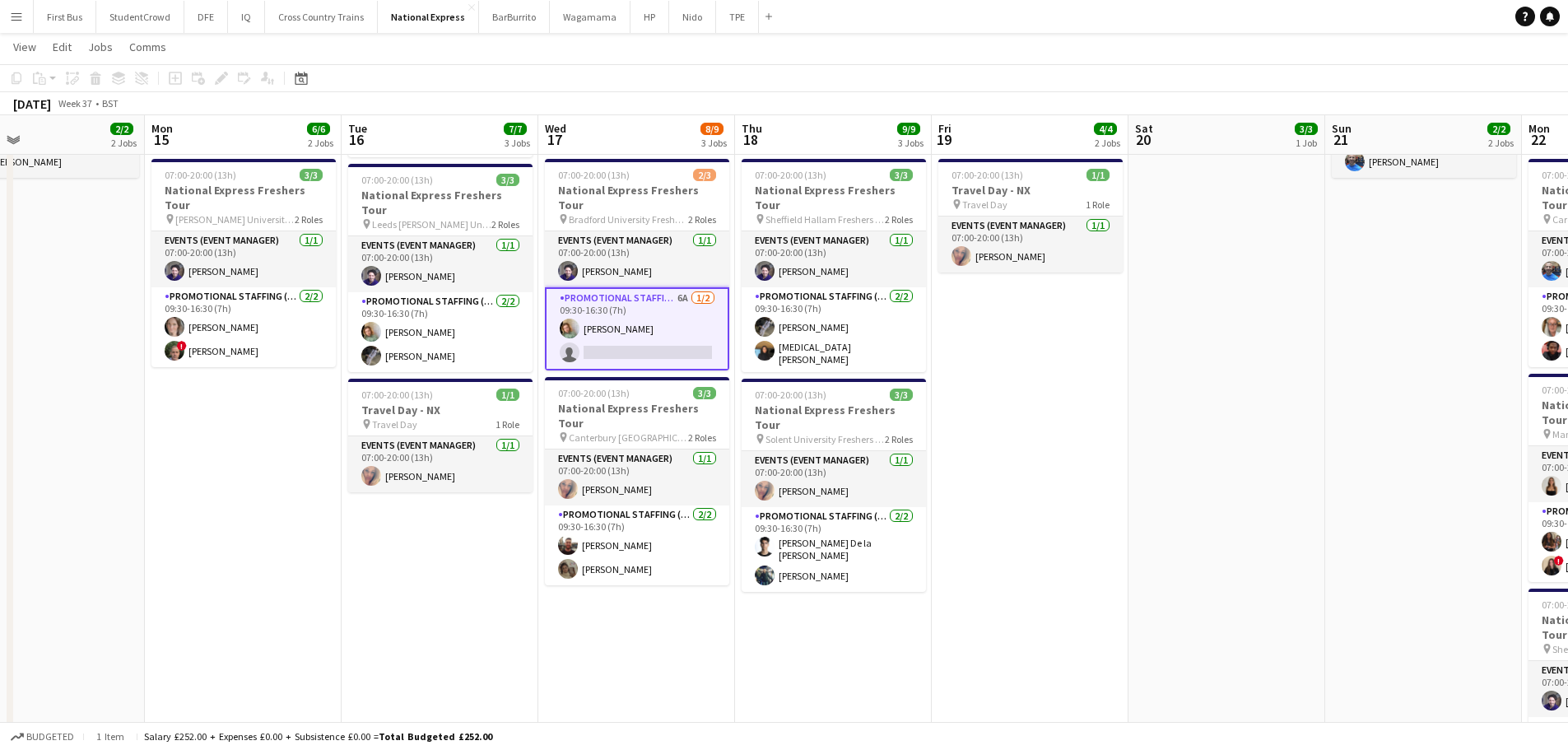
click at [715, 316] on app-card-role "Promotional Staffing (Brand Ambassadors) 6A [DATE] 09:30-16:30 (7h) [PERSON_NAM…" at bounding box center [637, 328] width 184 height 83
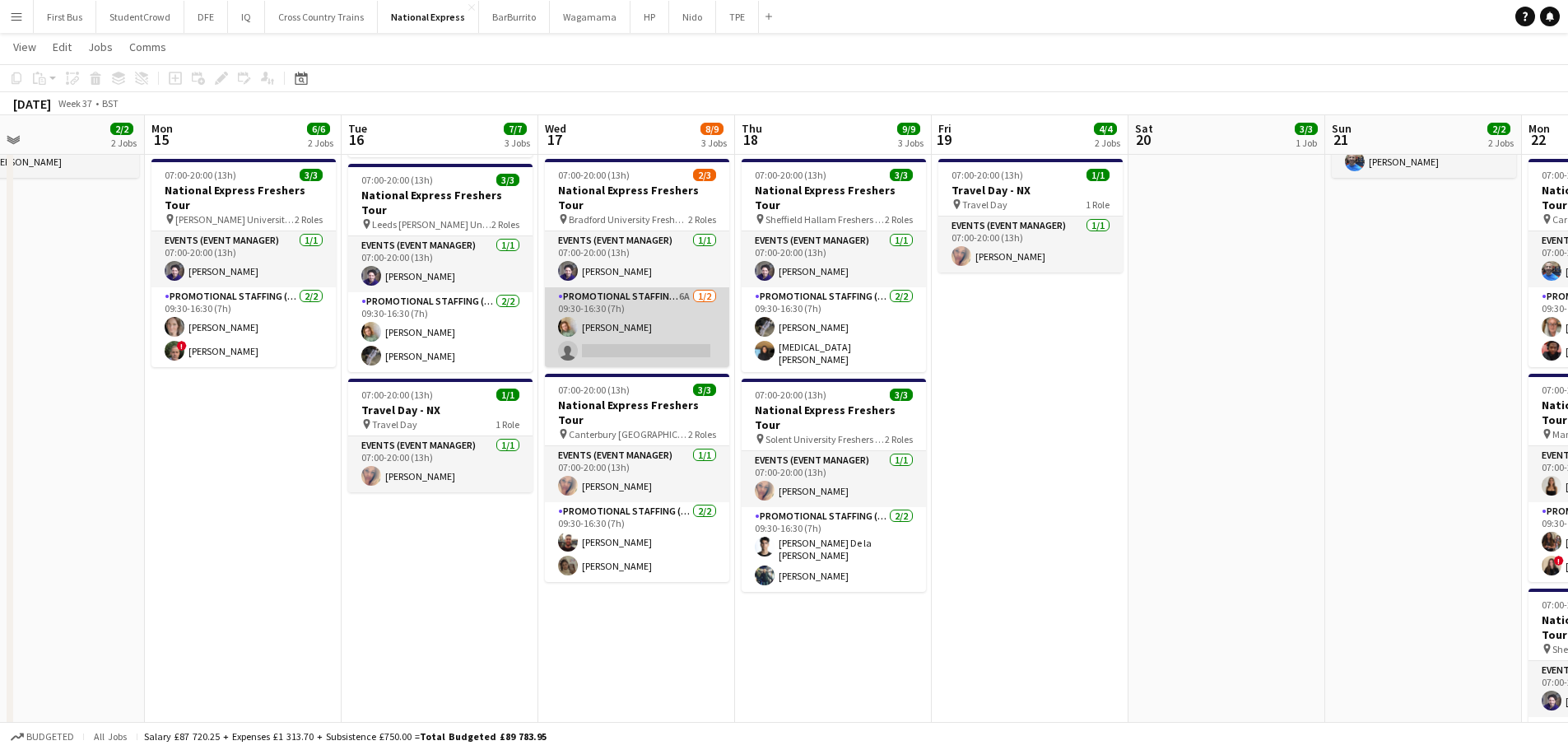
click at [652, 293] on app-card-role "Promotional Staffing (Brand Ambassadors) 6A [DATE] 09:30-16:30 (7h) [PERSON_NAM…" at bounding box center [637, 327] width 184 height 80
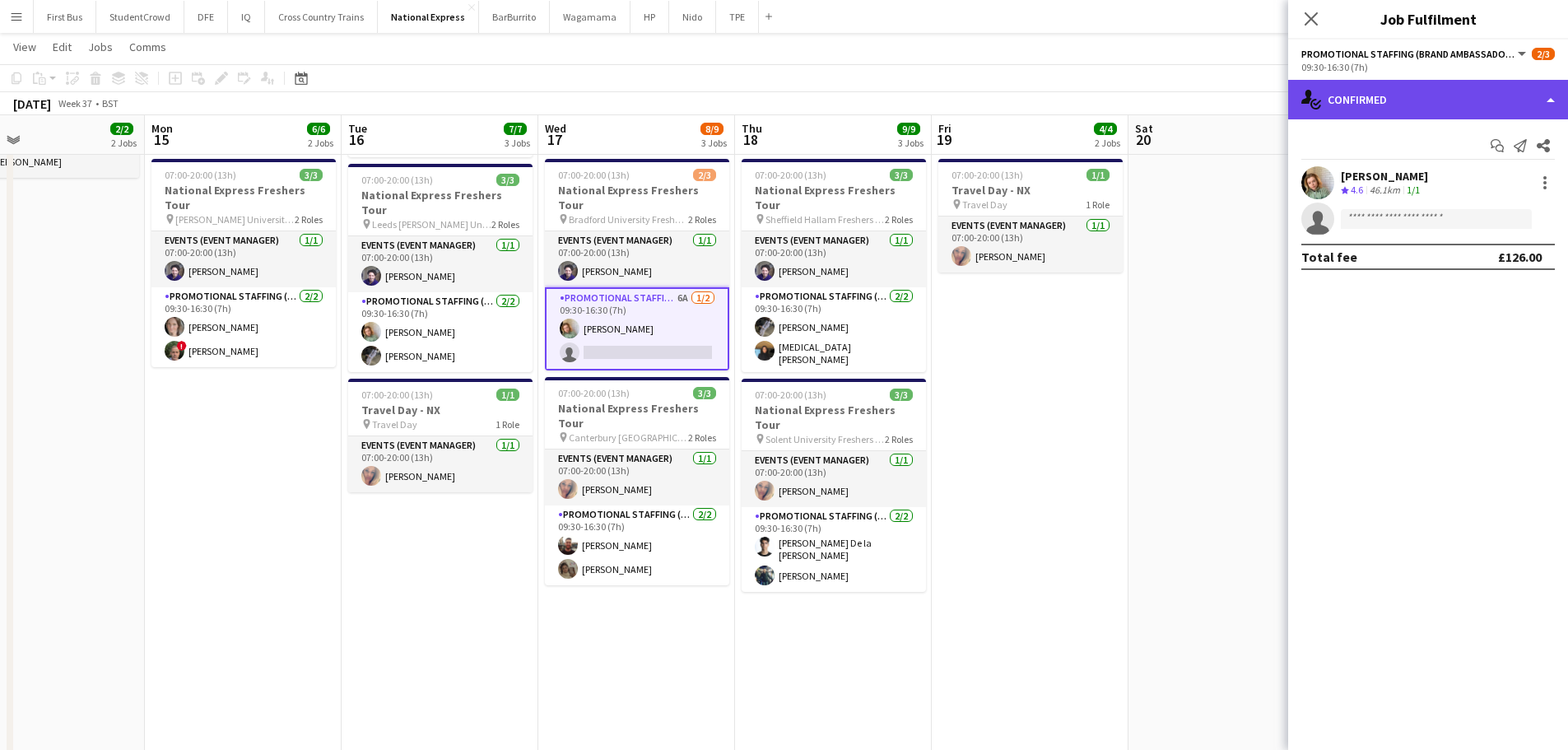
click at [1500, 87] on div "single-neutral-actions-check-2 Confirmed" at bounding box center [1428, 99] width 280 height 40
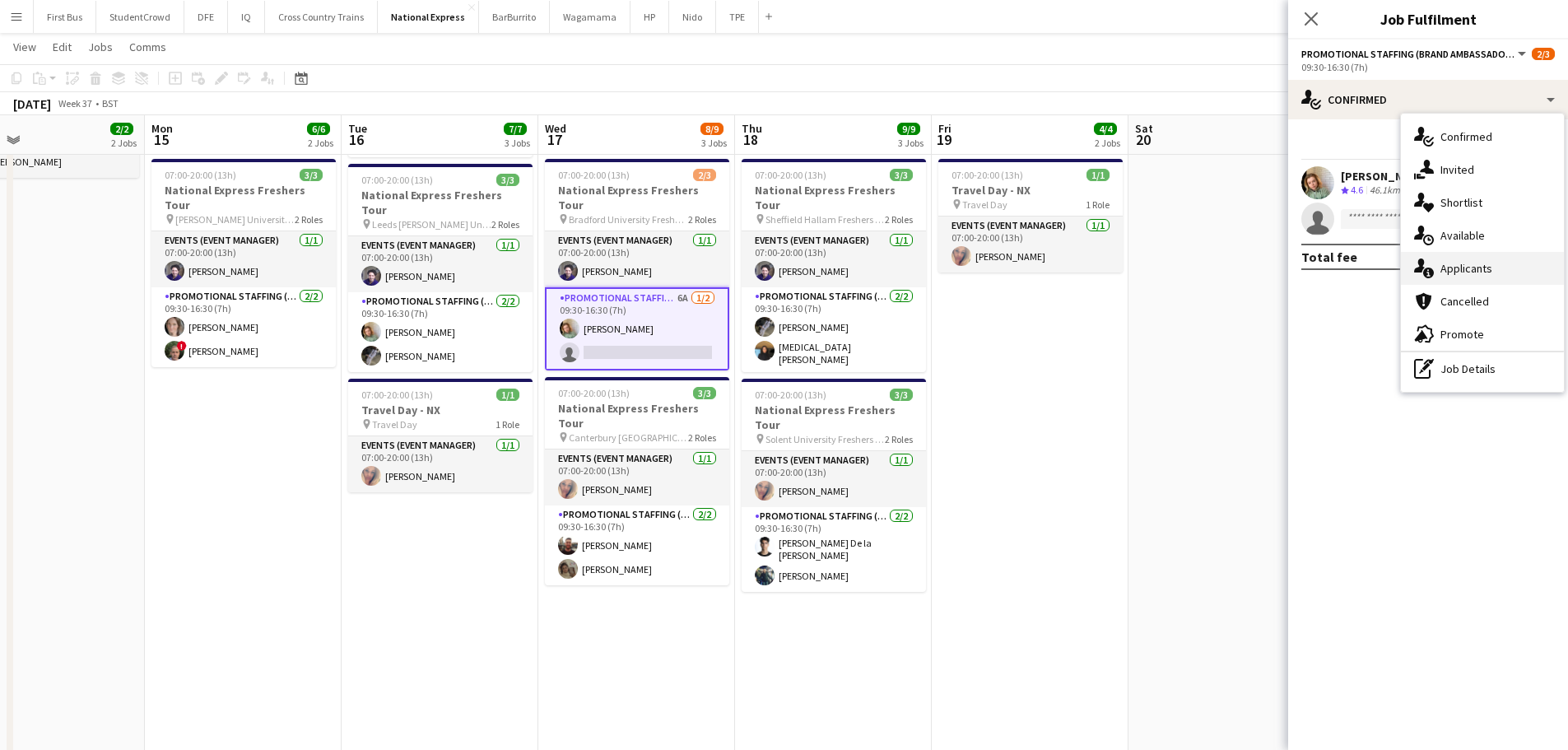
click at [1486, 271] on span "Applicants" at bounding box center [1466, 268] width 52 height 15
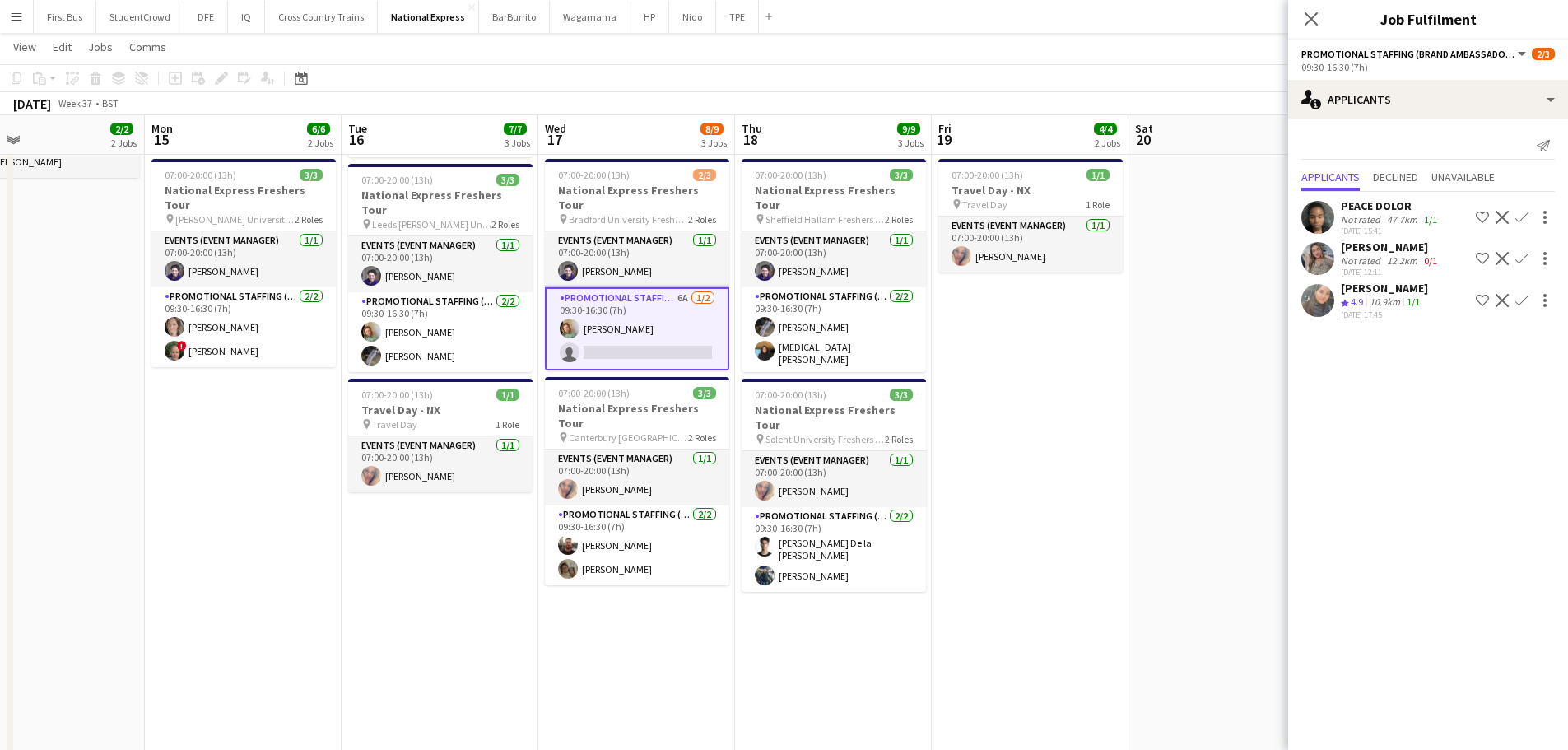
click at [1386, 299] on div "10.9km" at bounding box center [1385, 303] width 37 height 14
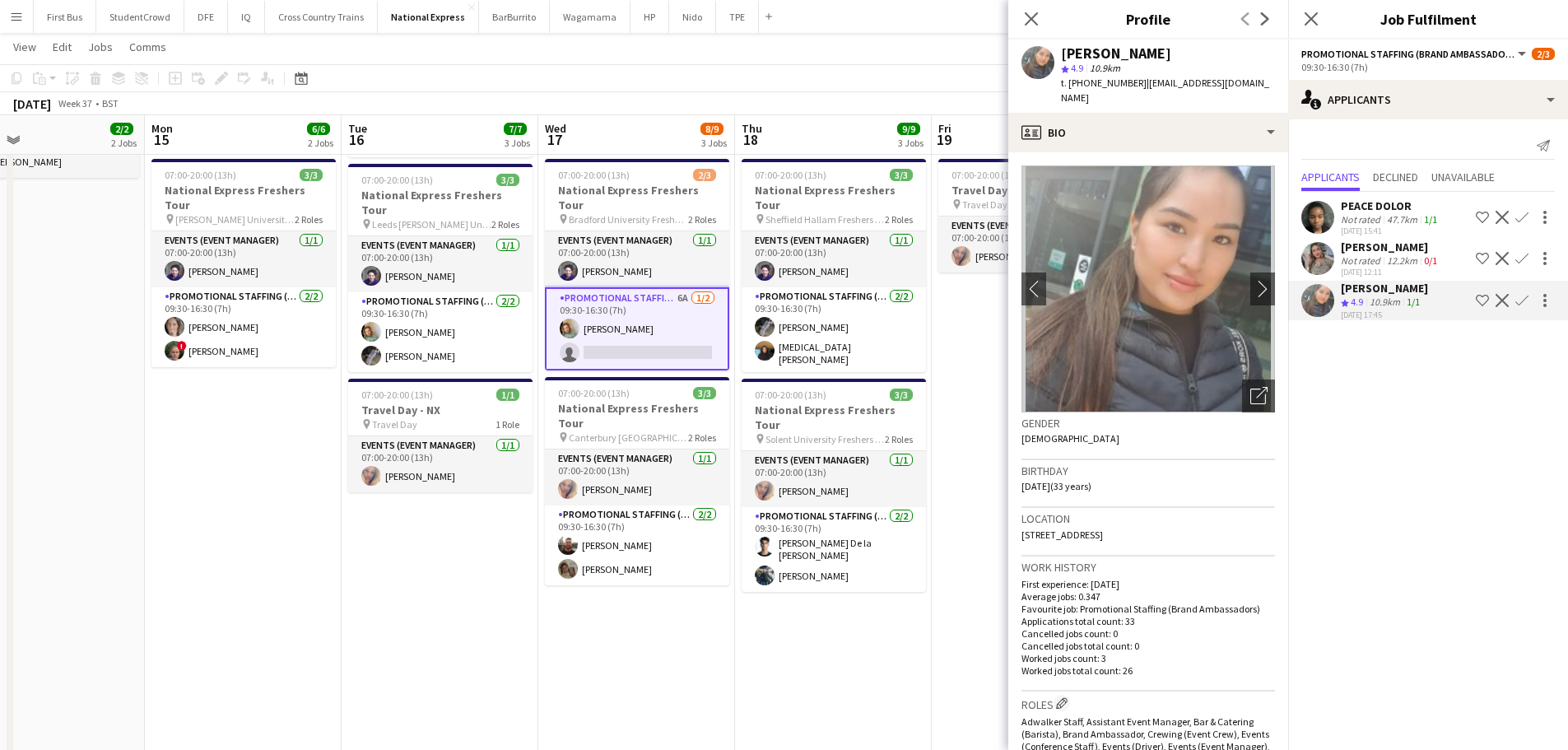
click at [1517, 303] on app-icon "Confirm" at bounding box center [1521, 300] width 13 height 13
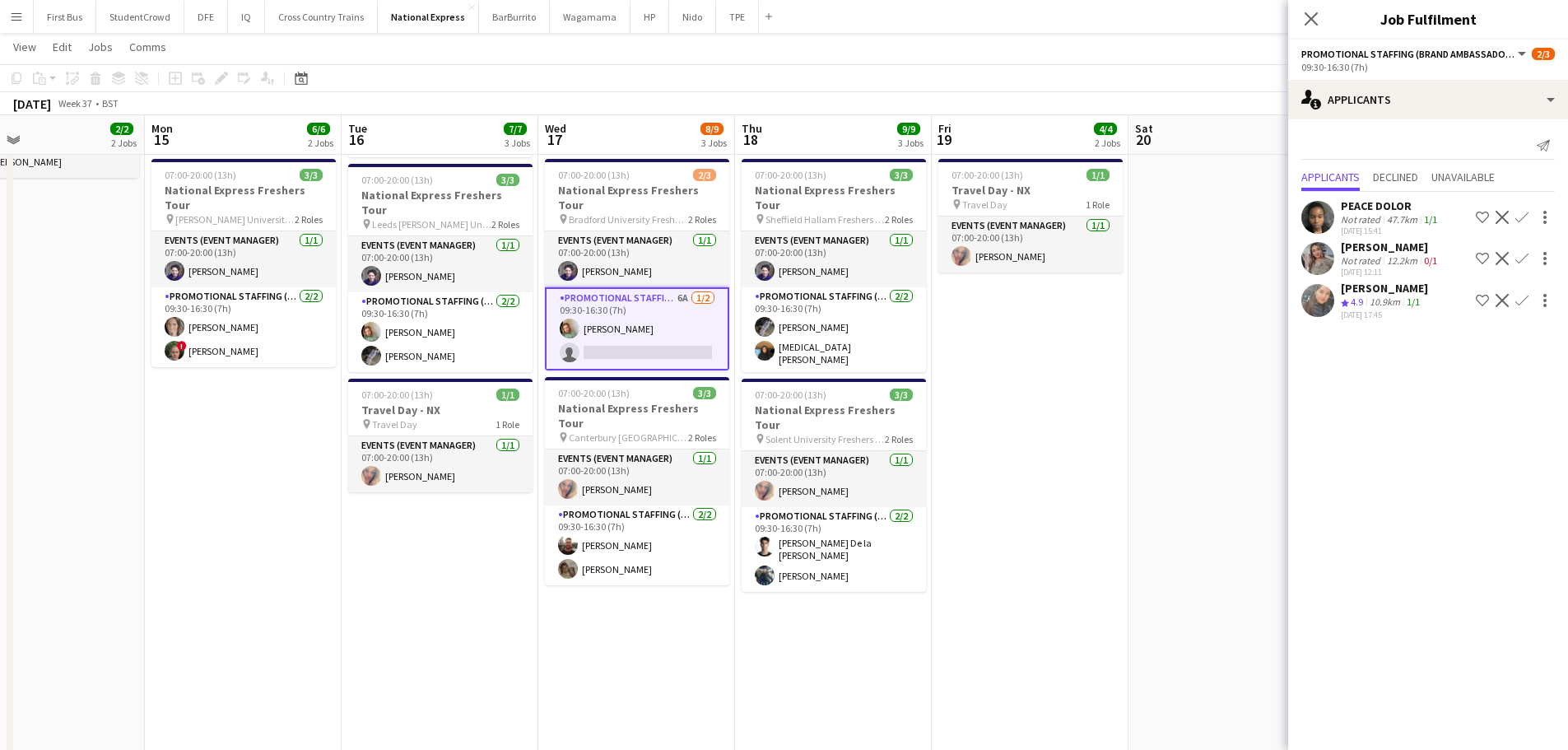
click at [1511, 298] on button "Decline" at bounding box center [1502, 300] width 20 height 20
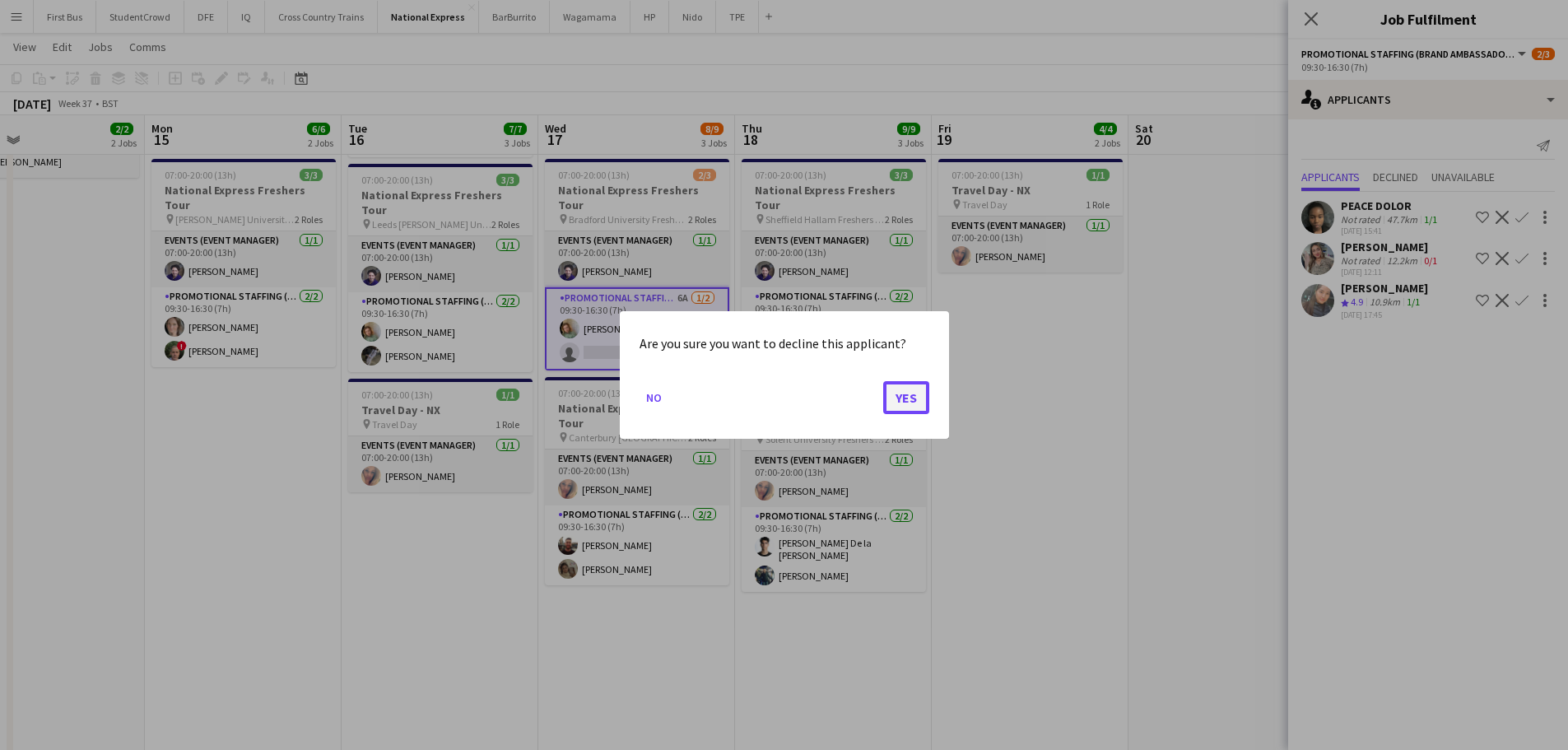
click at [899, 389] on button "Yes" at bounding box center [906, 398] width 47 height 33
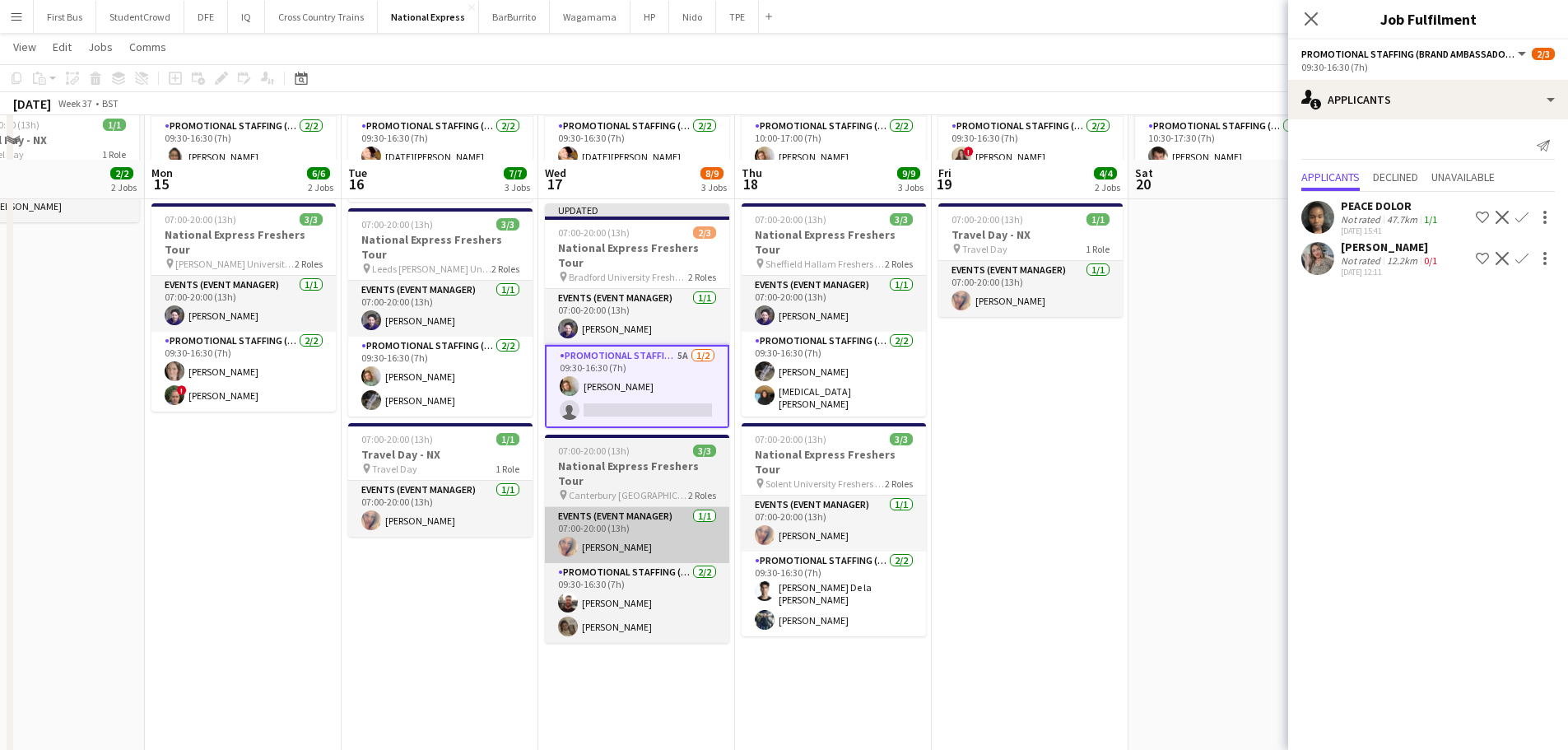
scroll to position [247, 0]
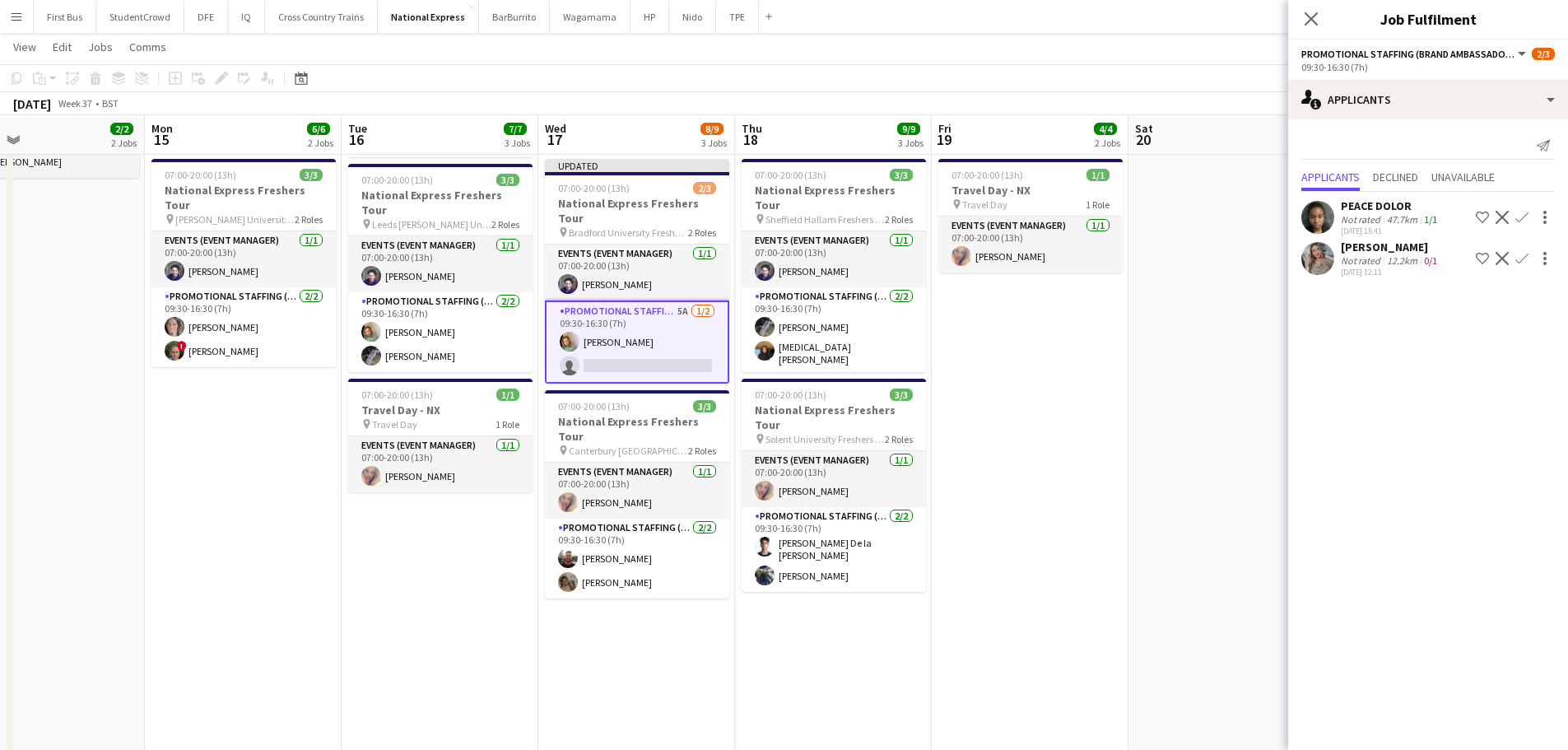
click at [617, 335] on app-card-role "Promotional Staffing (Brand Ambassadors) 5A [DATE] 09:30-16:30 (7h) [PERSON_NAM…" at bounding box center [637, 342] width 184 height 83
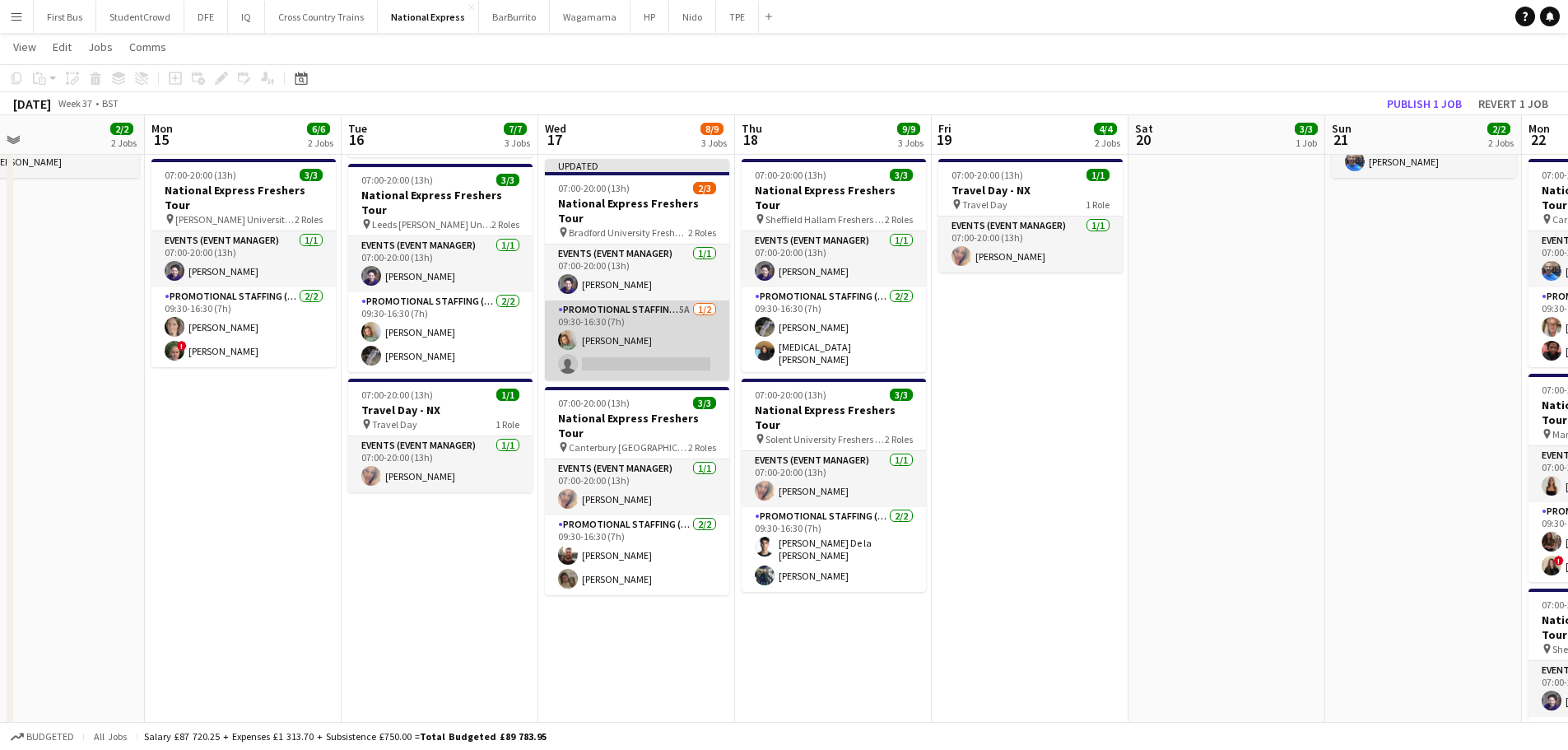
click at [643, 326] on app-card-role "Promotional Staffing (Brand Ambassadors) 5A [DATE] 09:30-16:30 (7h) [PERSON_NAM…" at bounding box center [637, 340] width 184 height 80
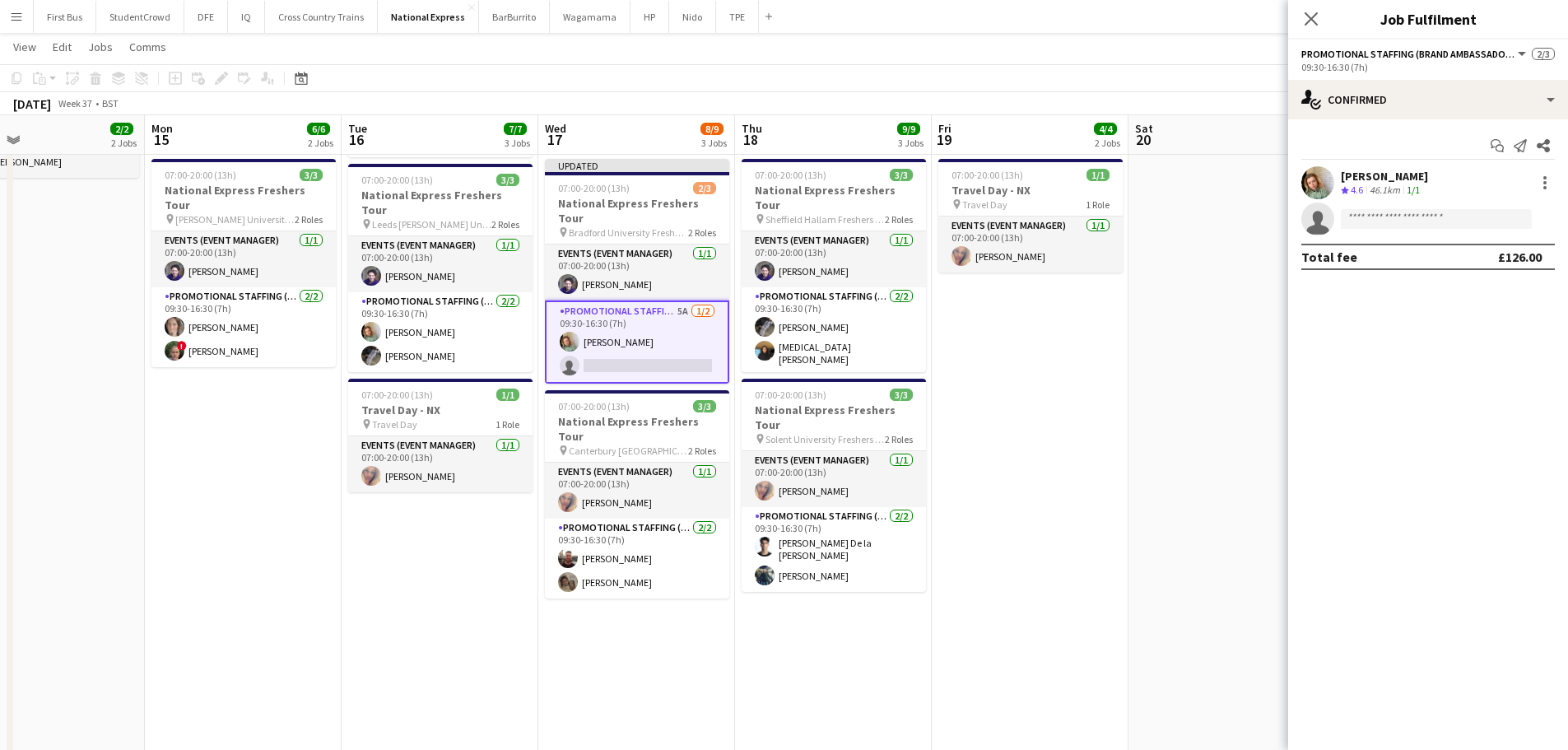
click at [1429, 205] on app-invite-slot "single-neutral-actions" at bounding box center [1428, 220] width 280 height 33
click at [1431, 213] on input at bounding box center [1436, 219] width 191 height 20
type input "*"
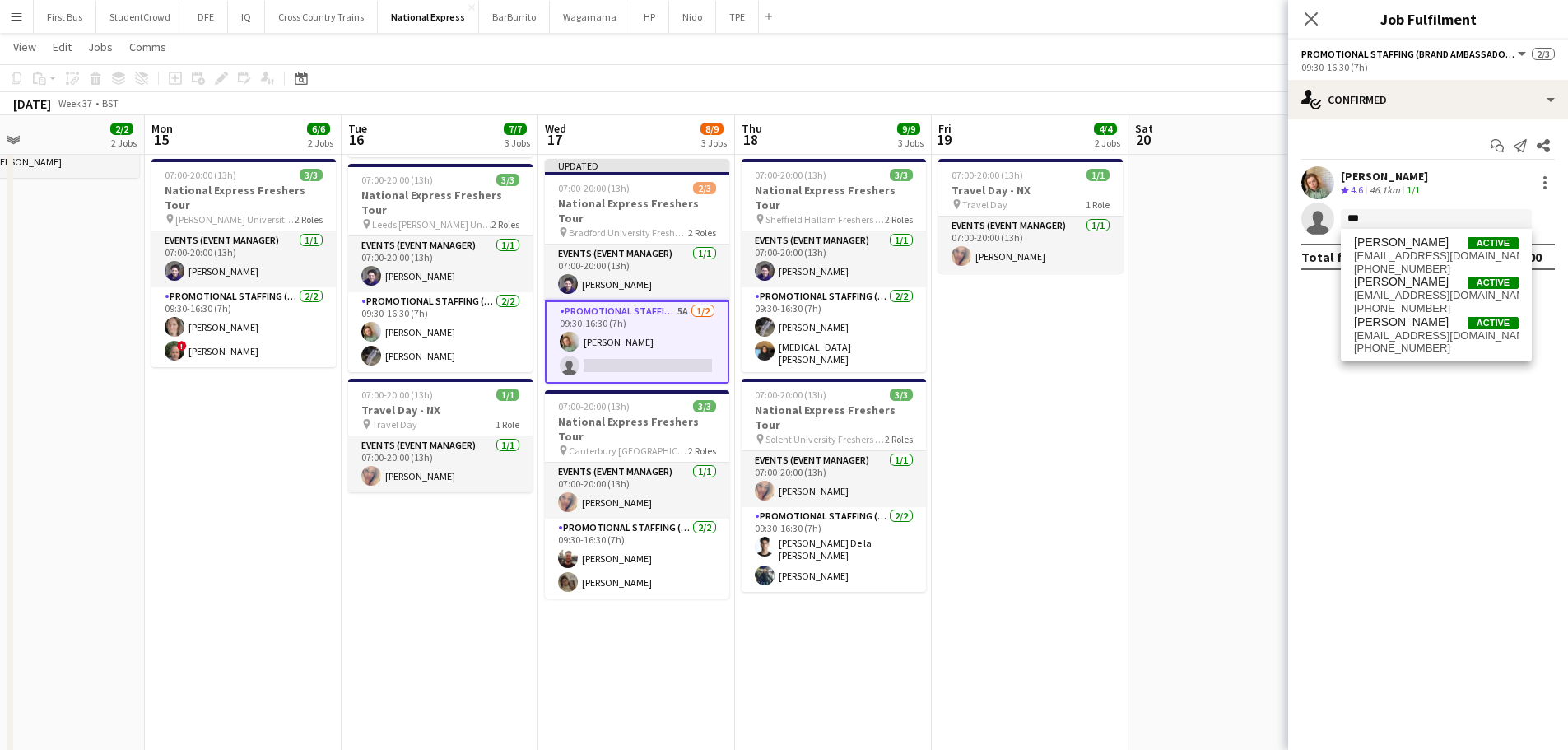
click at [1322, 379] on mat-expansion-panel "check Confirmed Start chat Send notification Share [PERSON_NAME] Crew rating 4.…" at bounding box center [1428, 435] width 280 height 631
drag, startPoint x: 1379, startPoint y: 214, endPoint x: 1344, endPoint y: 210, distance: 35.2
click at [1344, 210] on input "***" at bounding box center [1436, 219] width 191 height 20
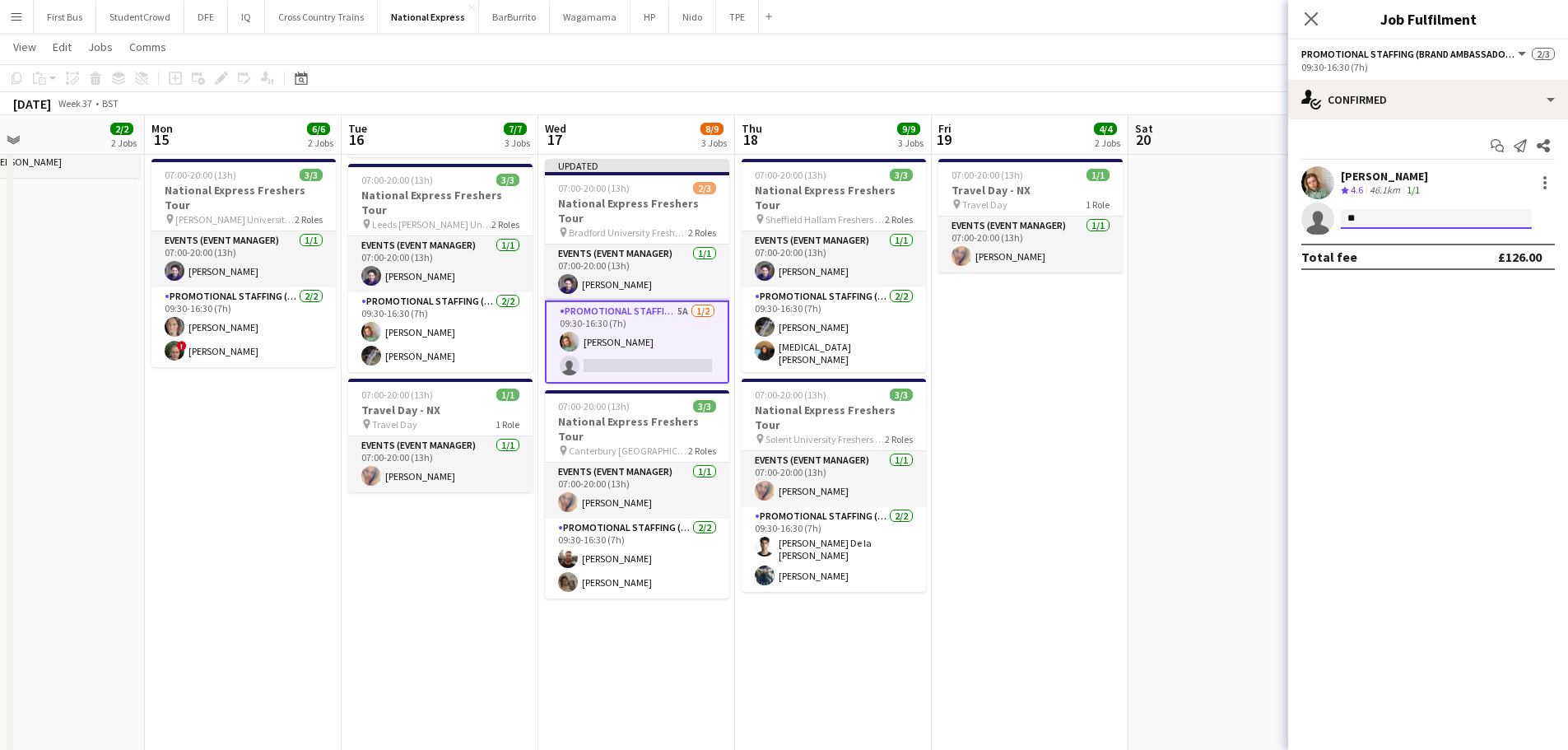
type input "*"
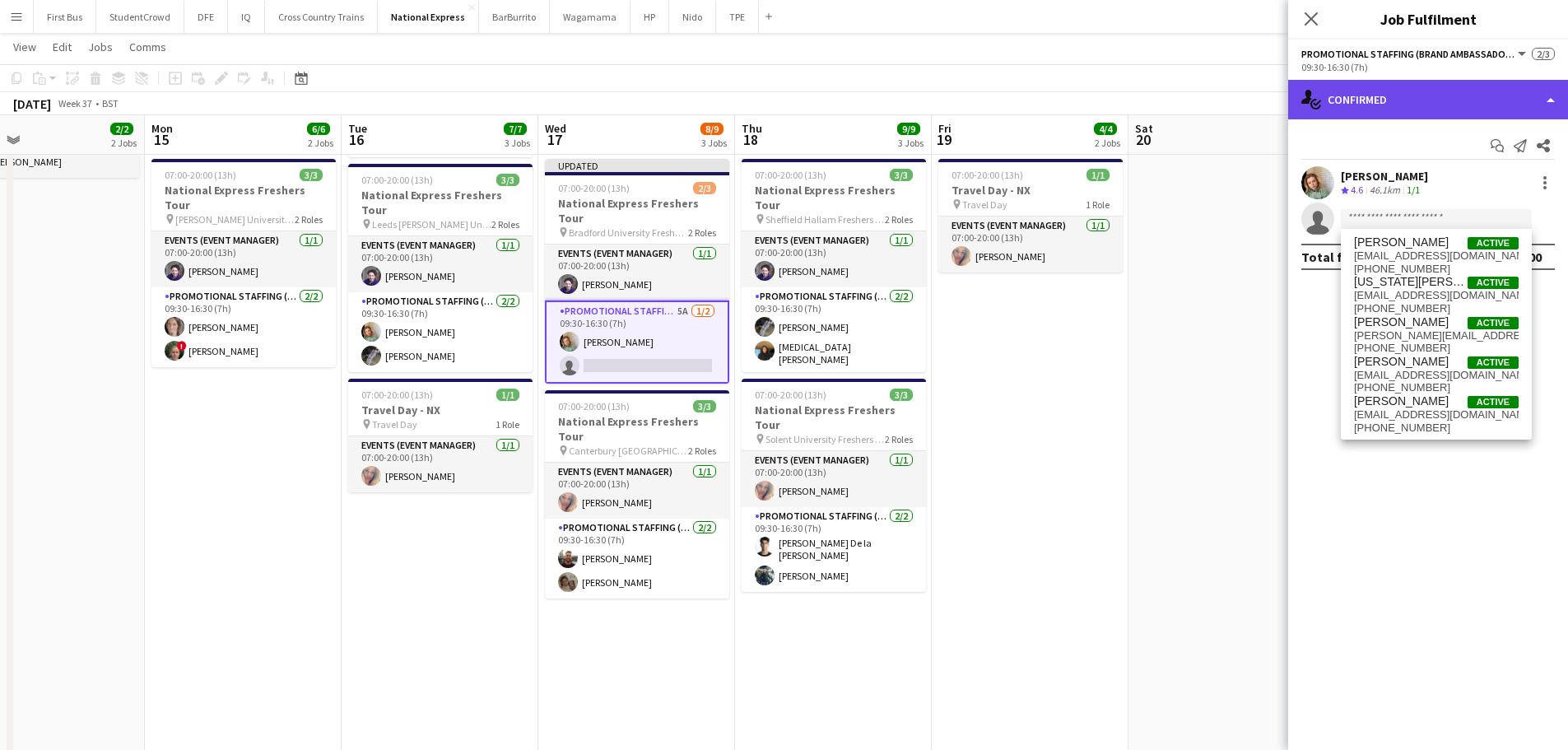
click at [1395, 91] on div "single-neutral-actions-check-2 Confirmed" at bounding box center [1428, 99] width 280 height 40
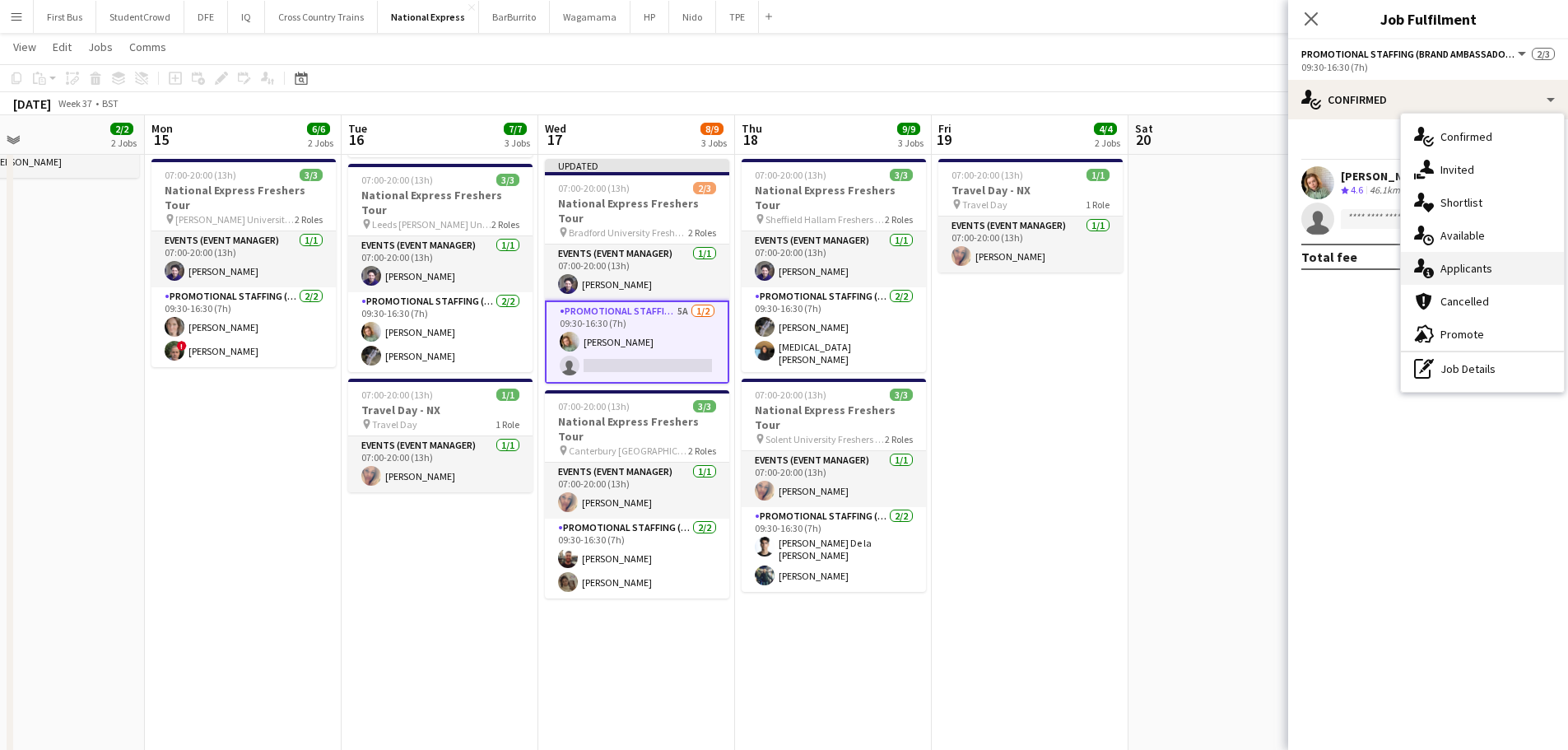
click at [1465, 270] on span "Applicants" at bounding box center [1466, 268] width 52 height 15
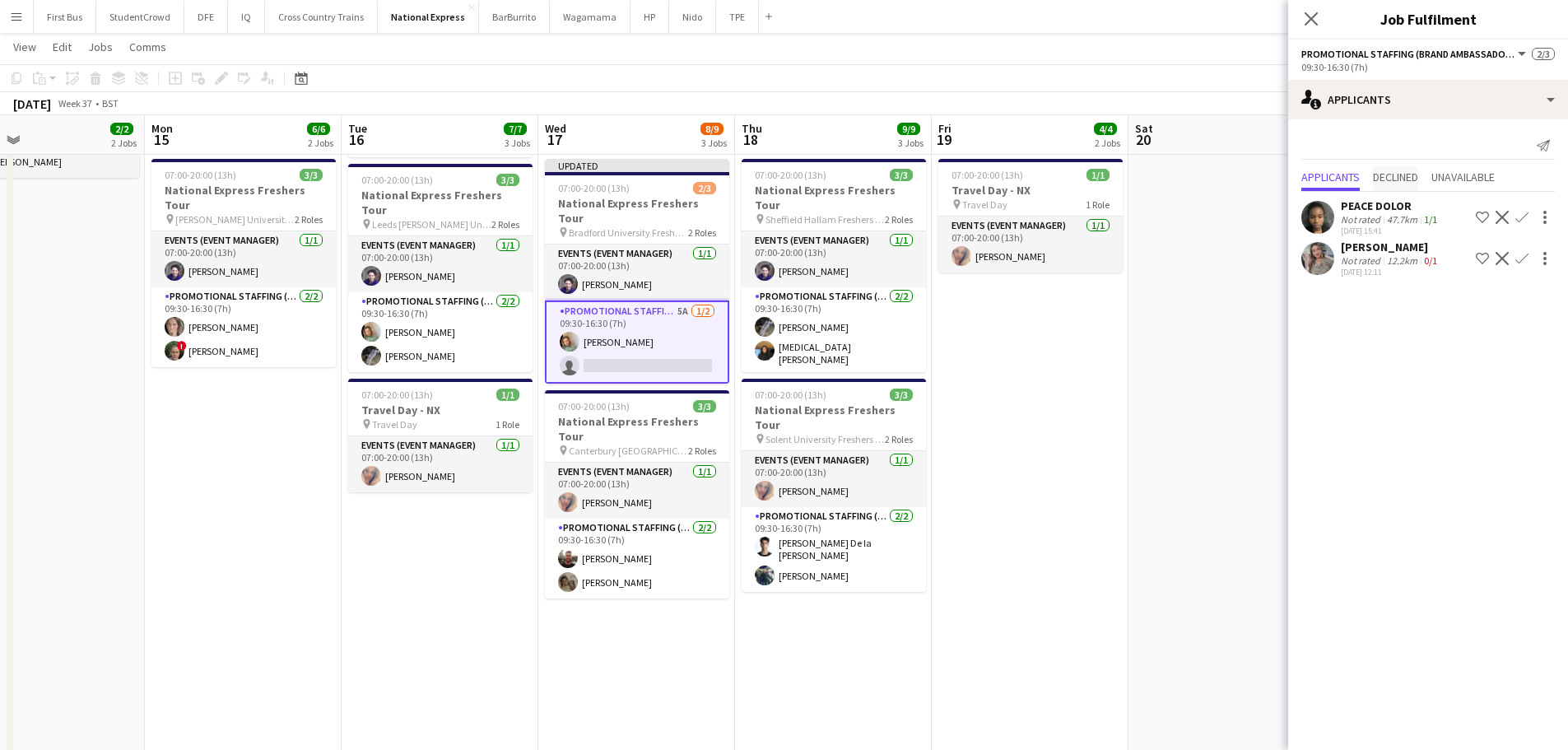
click at [1406, 182] on span "Declined" at bounding box center [1396, 177] width 46 height 11
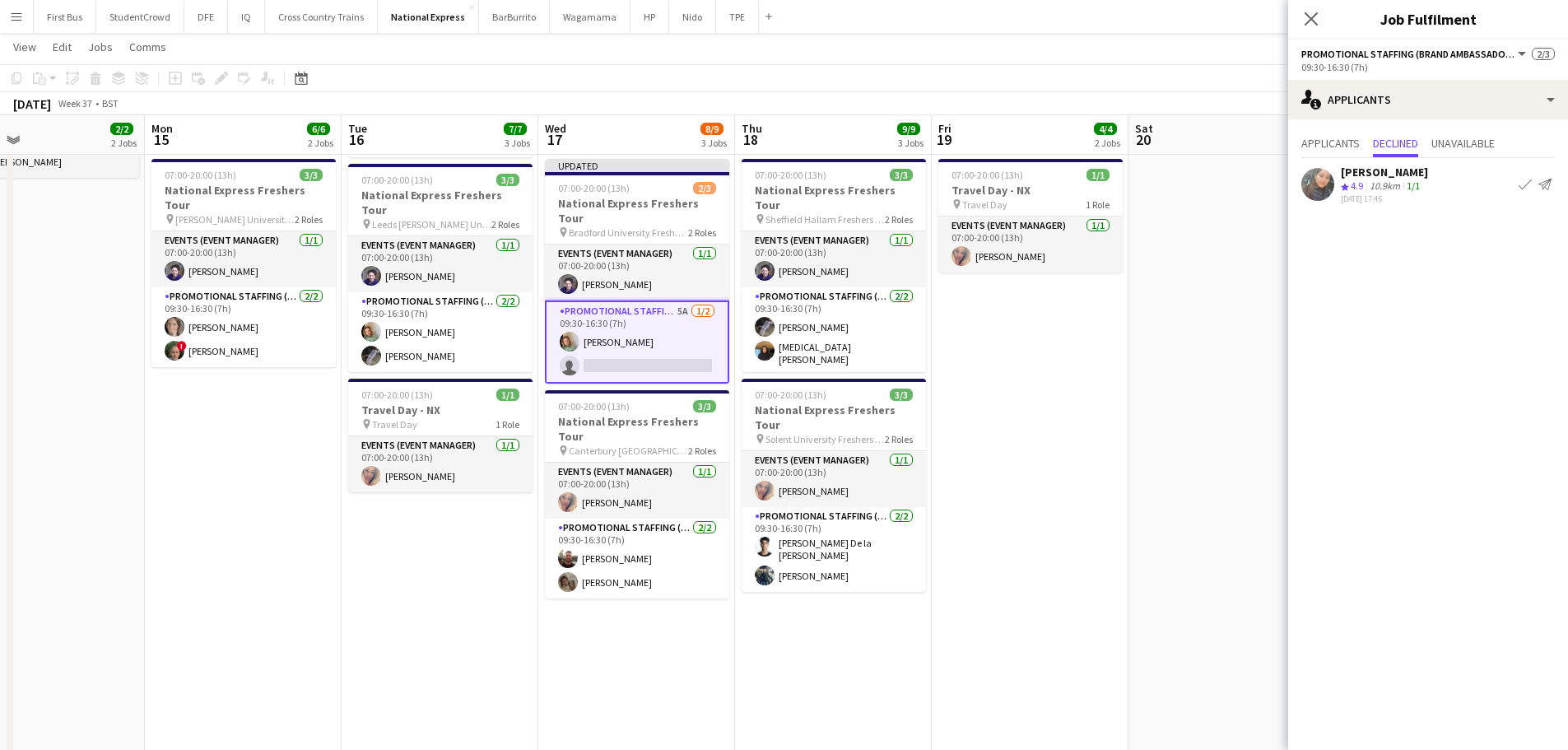
click at [1524, 187] on app-icon "Confirm" at bounding box center [1525, 184] width 13 height 13
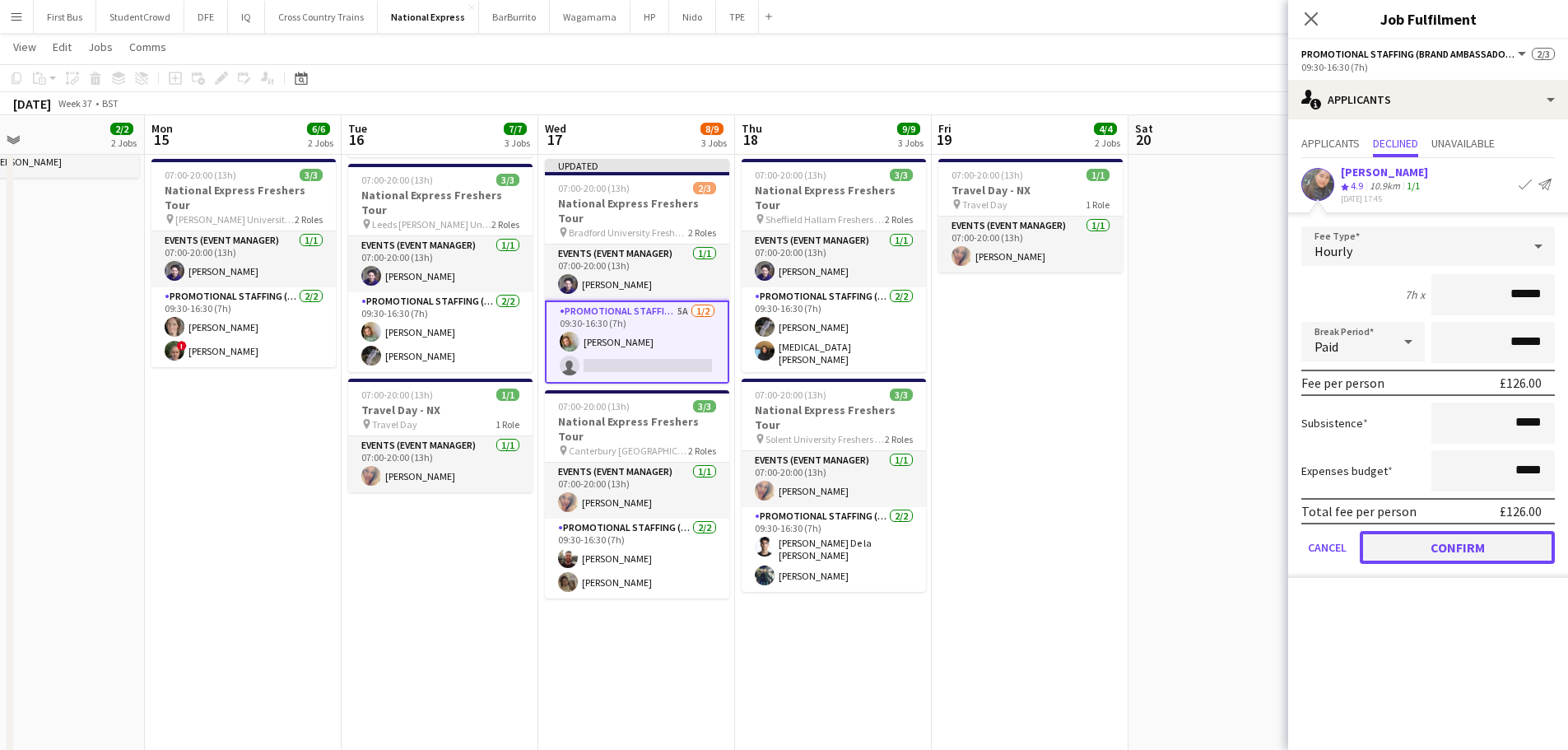
click at [1447, 550] on button "Confirm" at bounding box center [1457, 548] width 195 height 33
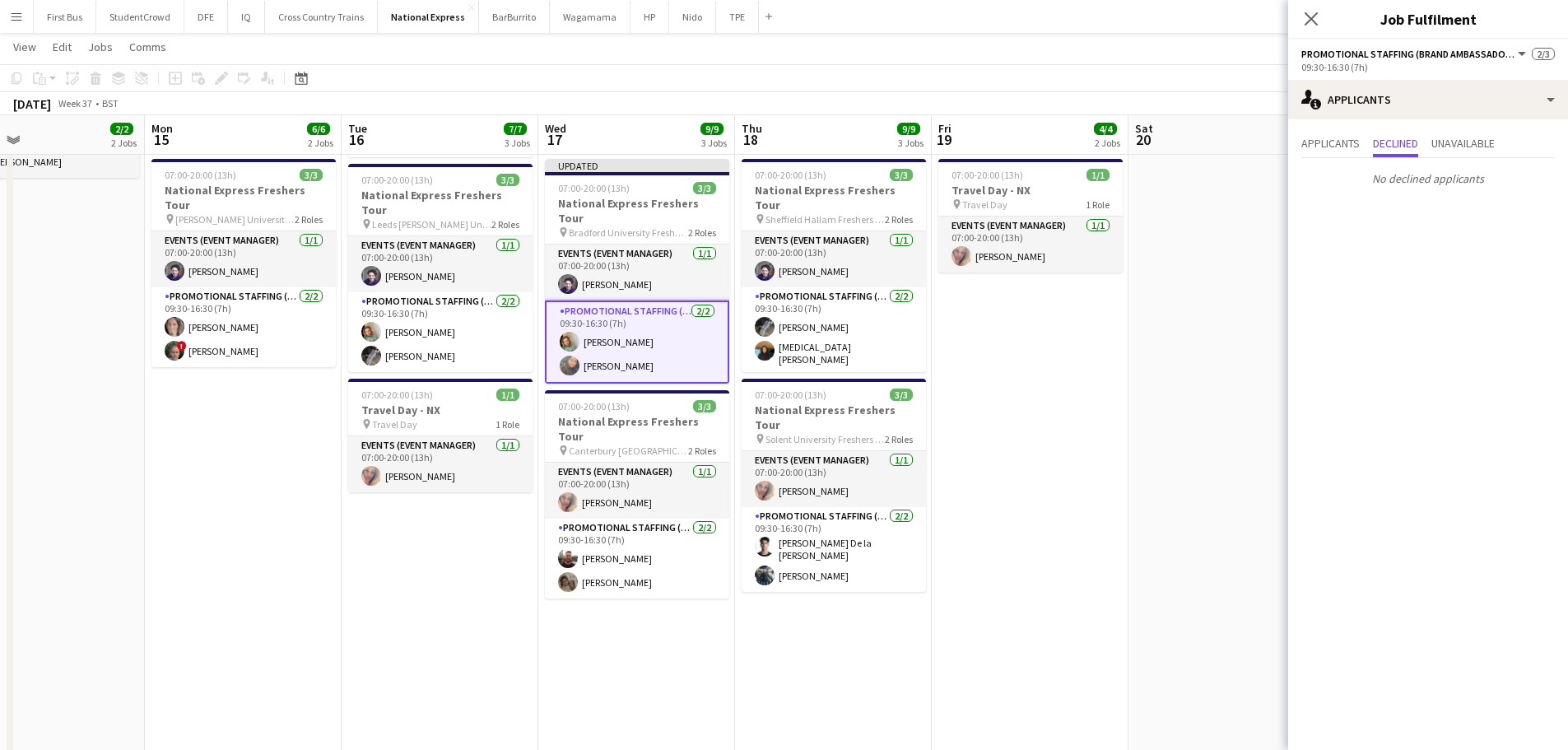
click at [1316, 17] on icon "Close pop-in" at bounding box center [1311, 18] width 13 height 13
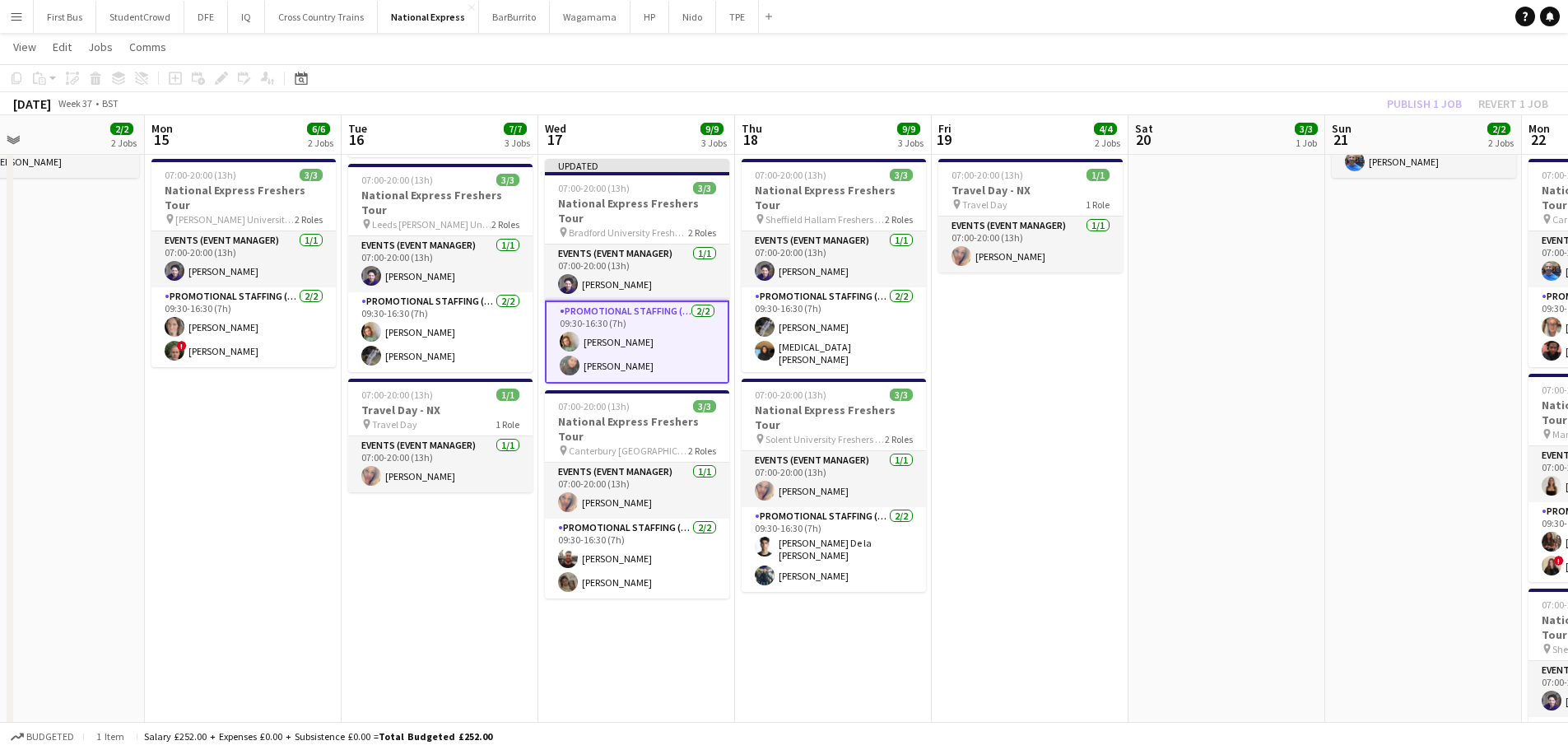
click at [1274, 140] on app-board-header-date "Sat 20 3/3 1 Job" at bounding box center [1226, 134] width 197 height 40
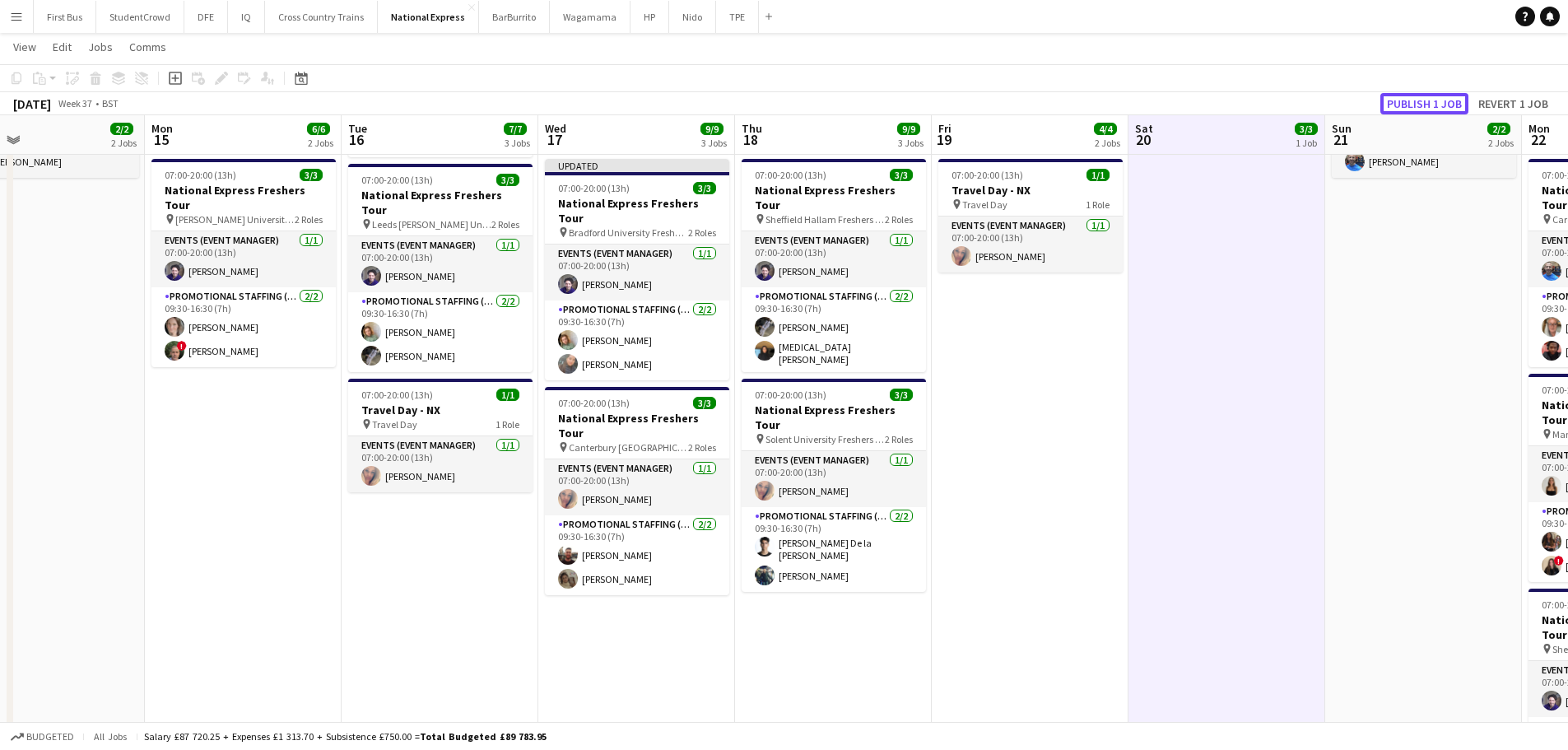
click at [1444, 105] on button "Publish 1 job" at bounding box center [1424, 104] width 88 height 21
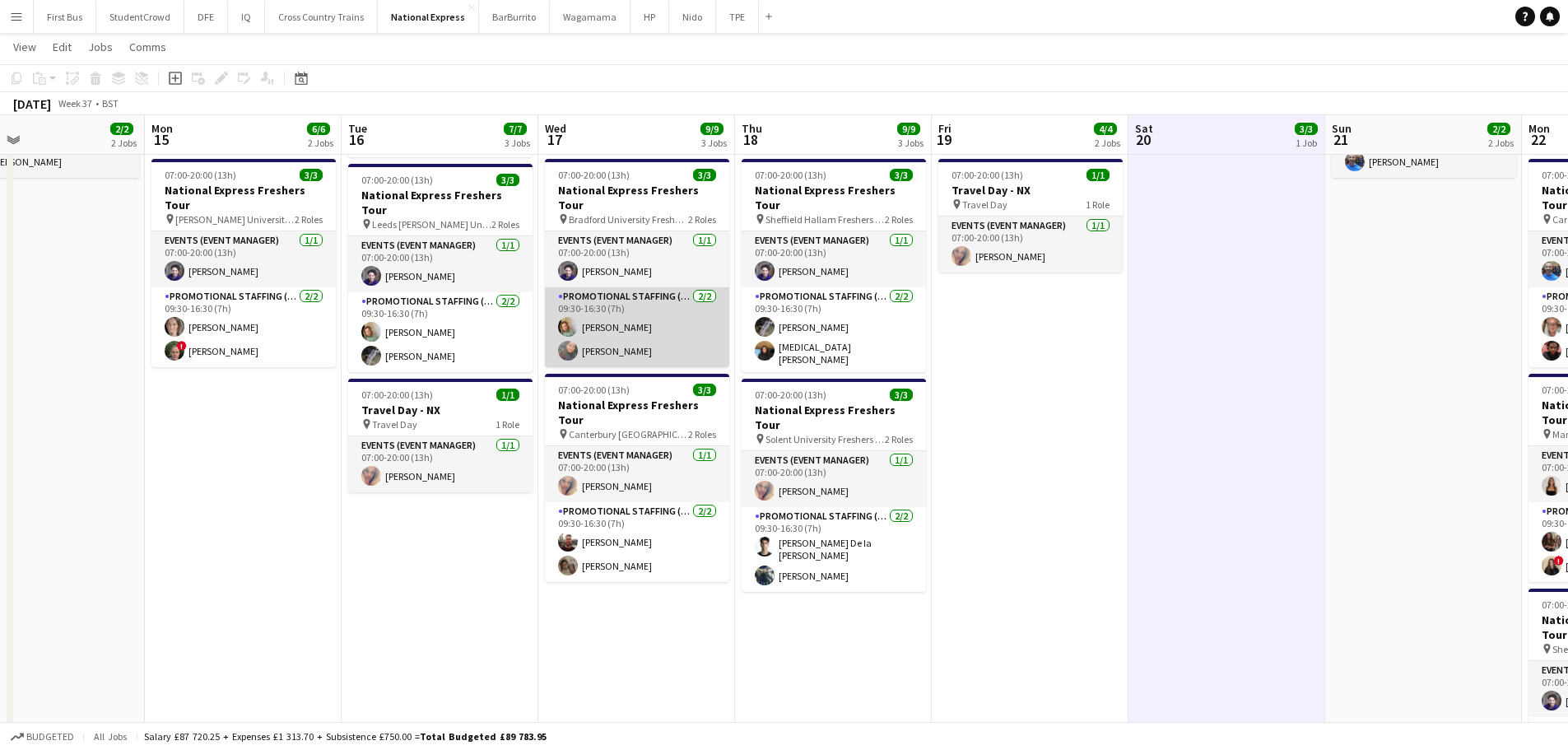
click at [598, 328] on app-card-role "Promotional Staffing (Brand Ambassadors) [DATE] 09:30-16:30 (7h) [PERSON_NAME] …" at bounding box center [637, 327] width 184 height 80
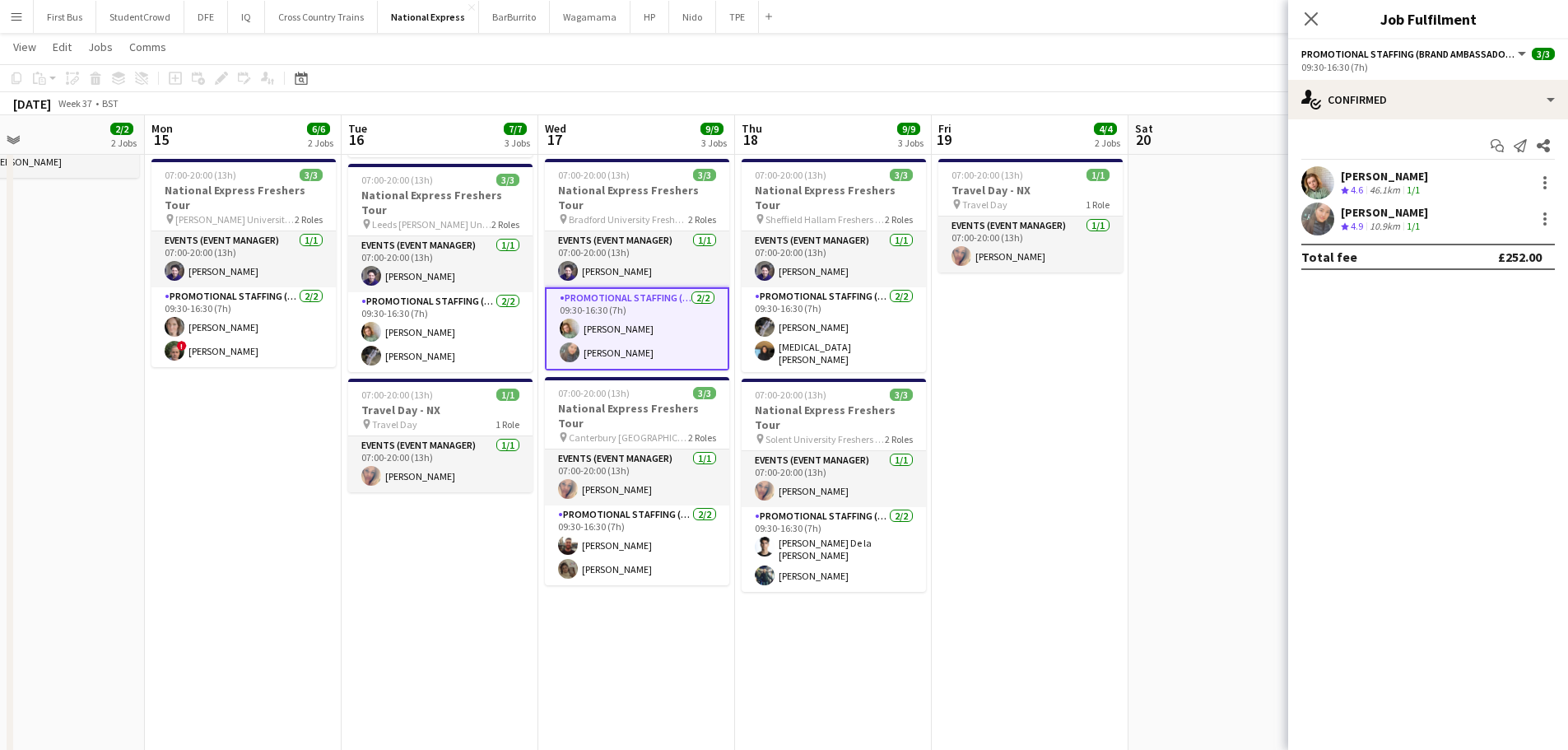
click at [1372, 208] on div "[PERSON_NAME]" at bounding box center [1384, 212] width 87 height 15
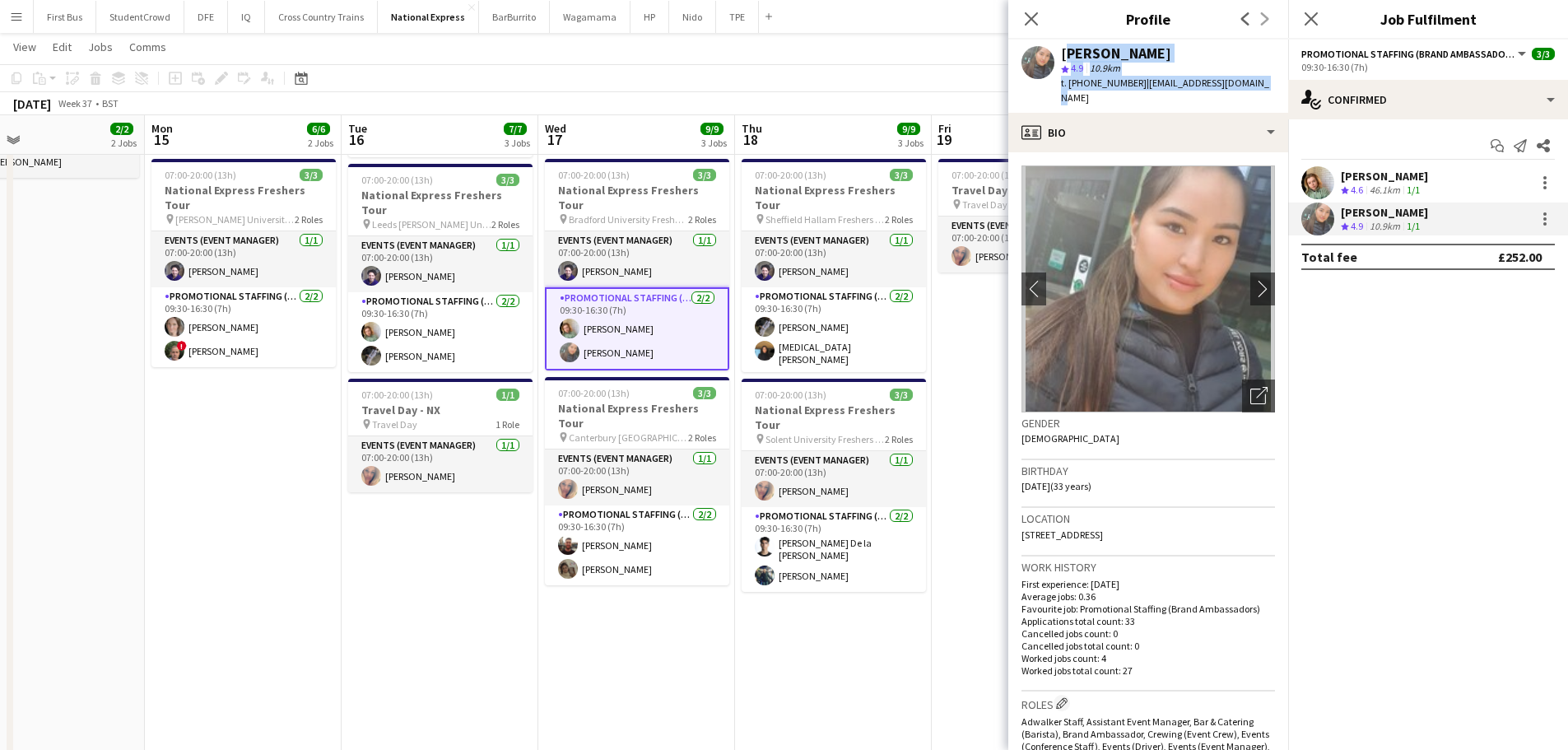
drag, startPoint x: 1179, startPoint y: 82, endPoint x: 1063, endPoint y: 53, distance: 119.6
click at [1063, 53] on div "[PERSON_NAME] star 4.9 10.9km t. [PHONE_NUMBER] | [EMAIL_ADDRESS][DOMAIN_NAME]" at bounding box center [1147, 76] width 280 height 73
copy div "Li-[PERSON_NAME] star 4.9 10.9km t. [PHONE_NUMBER] | [EMAIL_ADDRESS][DOMAIN_NAM…"
drag, startPoint x: 1030, startPoint y: 18, endPoint x: 1039, endPoint y: 18, distance: 9.0
click at [1033, 18] on icon at bounding box center [1031, 18] width 16 height 16
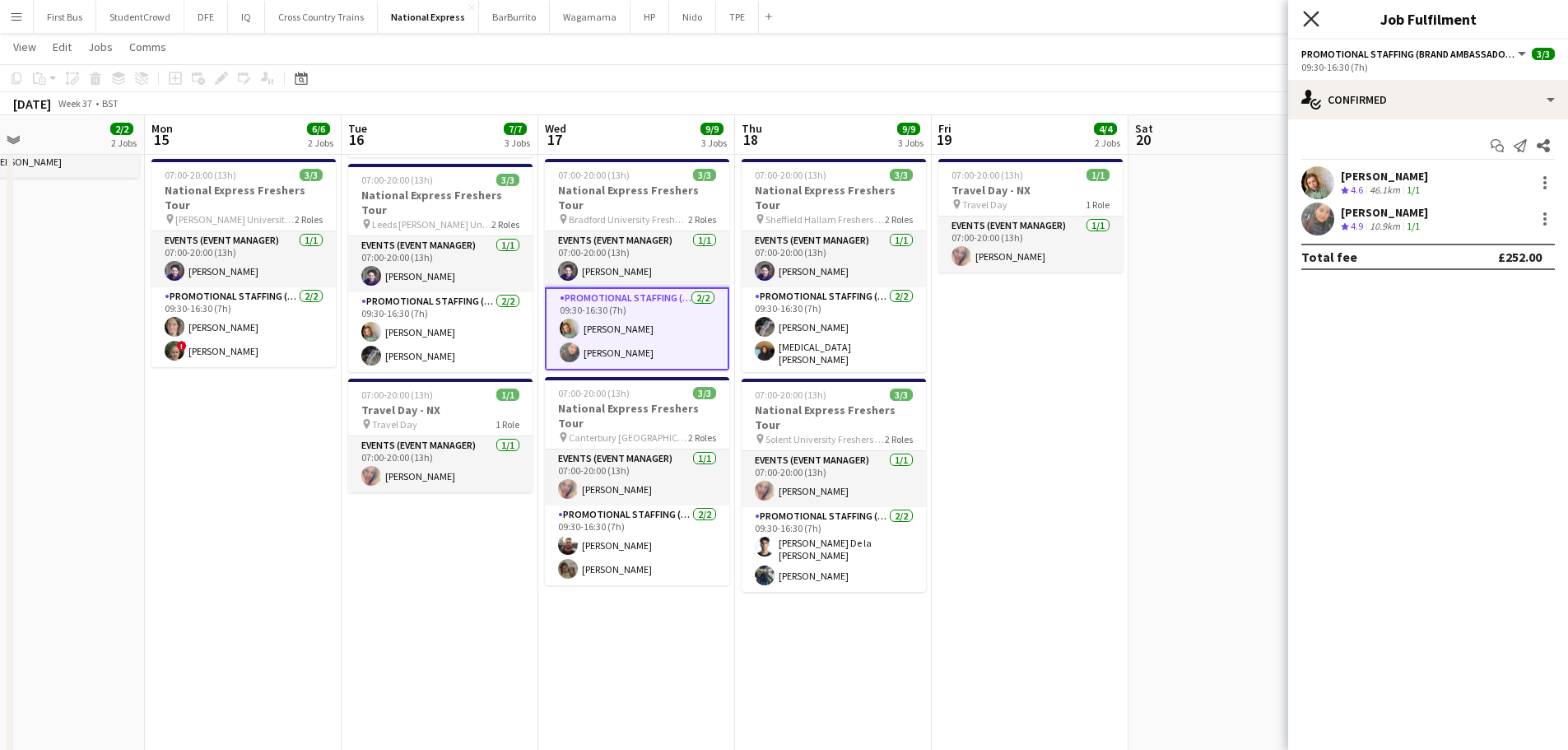
click at [1311, 13] on icon "Close pop-in" at bounding box center [1311, 18] width 16 height 16
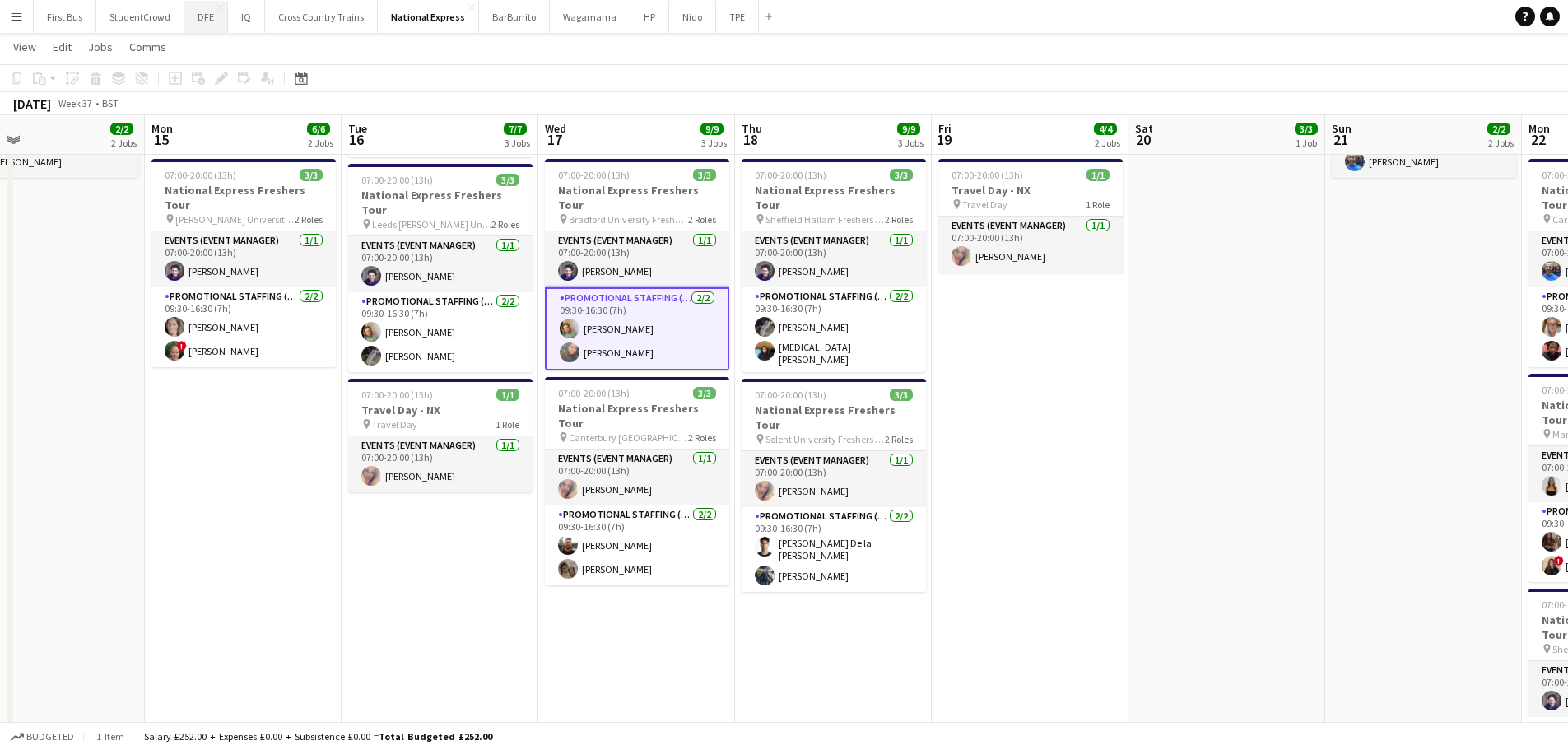
click at [215, 17] on button "DFE Close" at bounding box center [206, 17] width 44 height 32
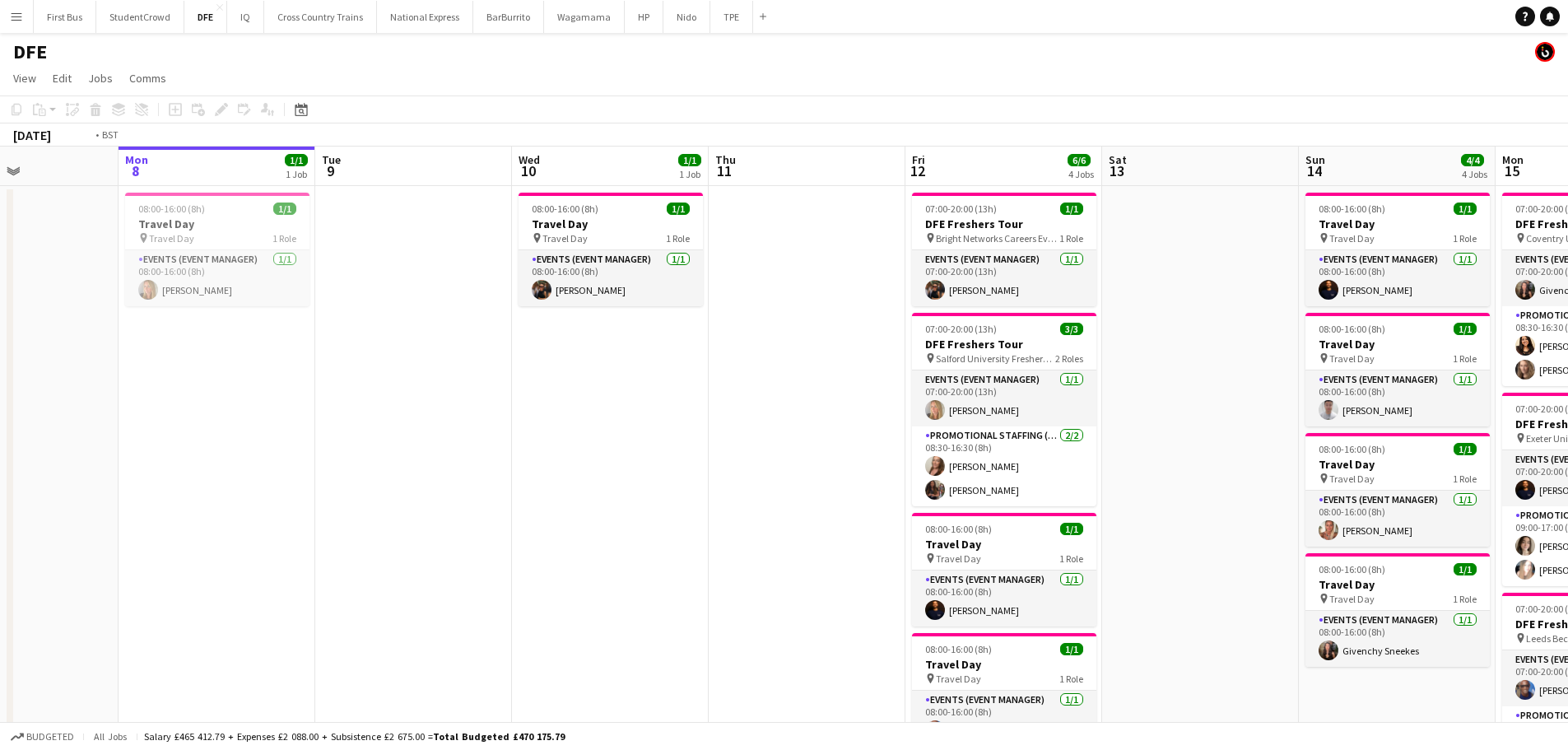
drag, startPoint x: 1313, startPoint y: 302, endPoint x: 255, endPoint y: 271, distance: 1058.5
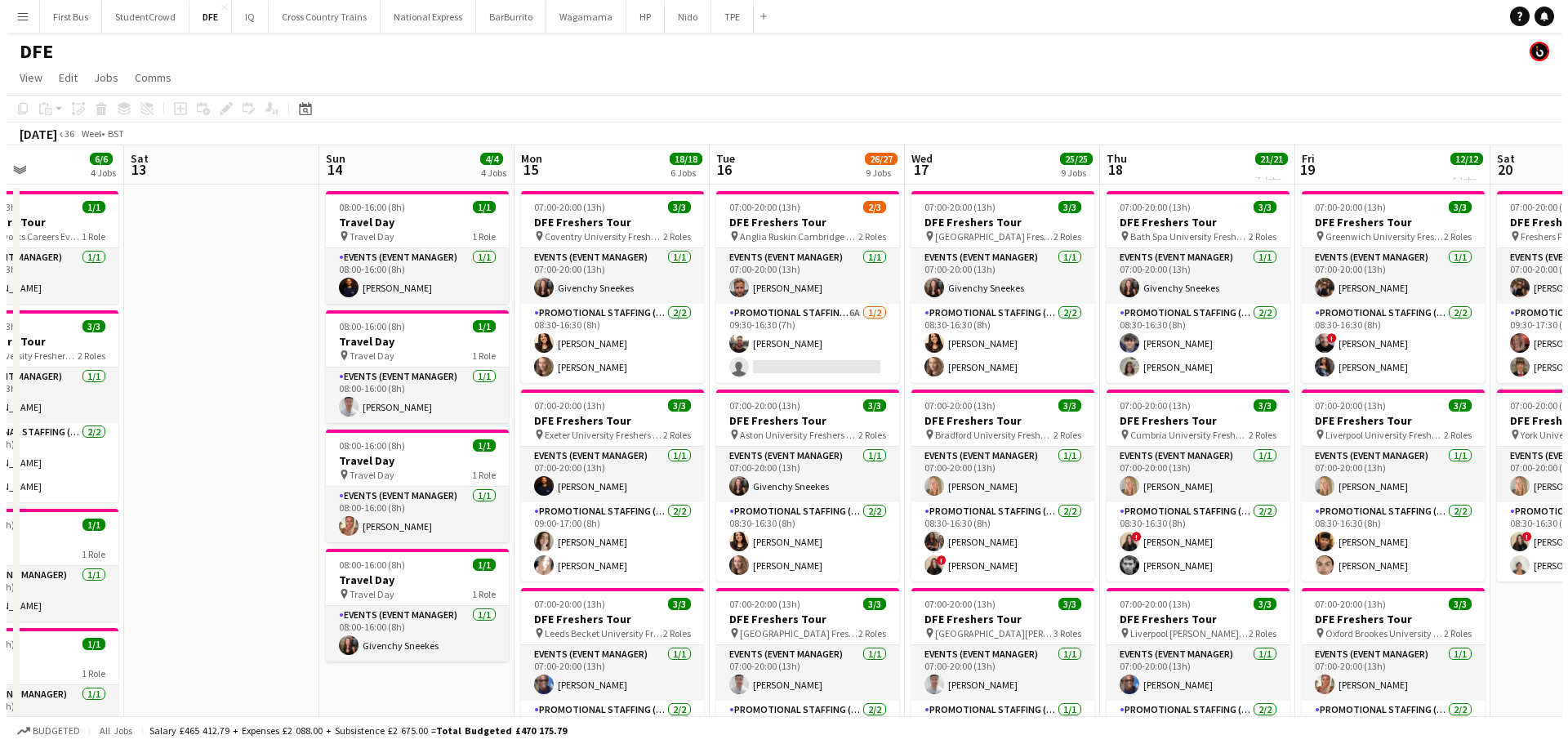
scroll to position [0, 464]
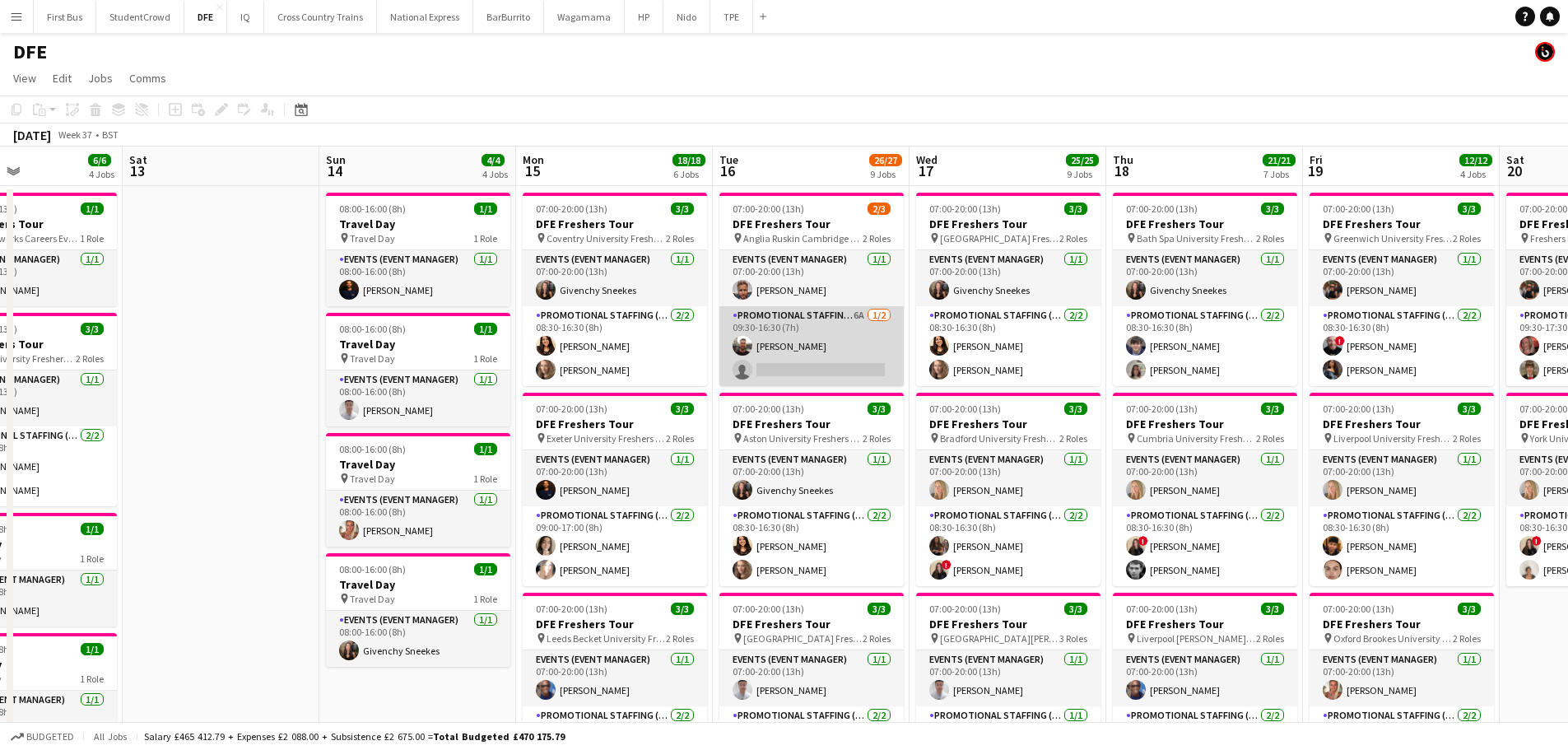
click at [832, 363] on app-card-role "Promotional Staffing (Brand Ambassadors) 6A [DATE] 09:30-16:30 (7h) [PERSON_NAM…" at bounding box center [811, 346] width 184 height 80
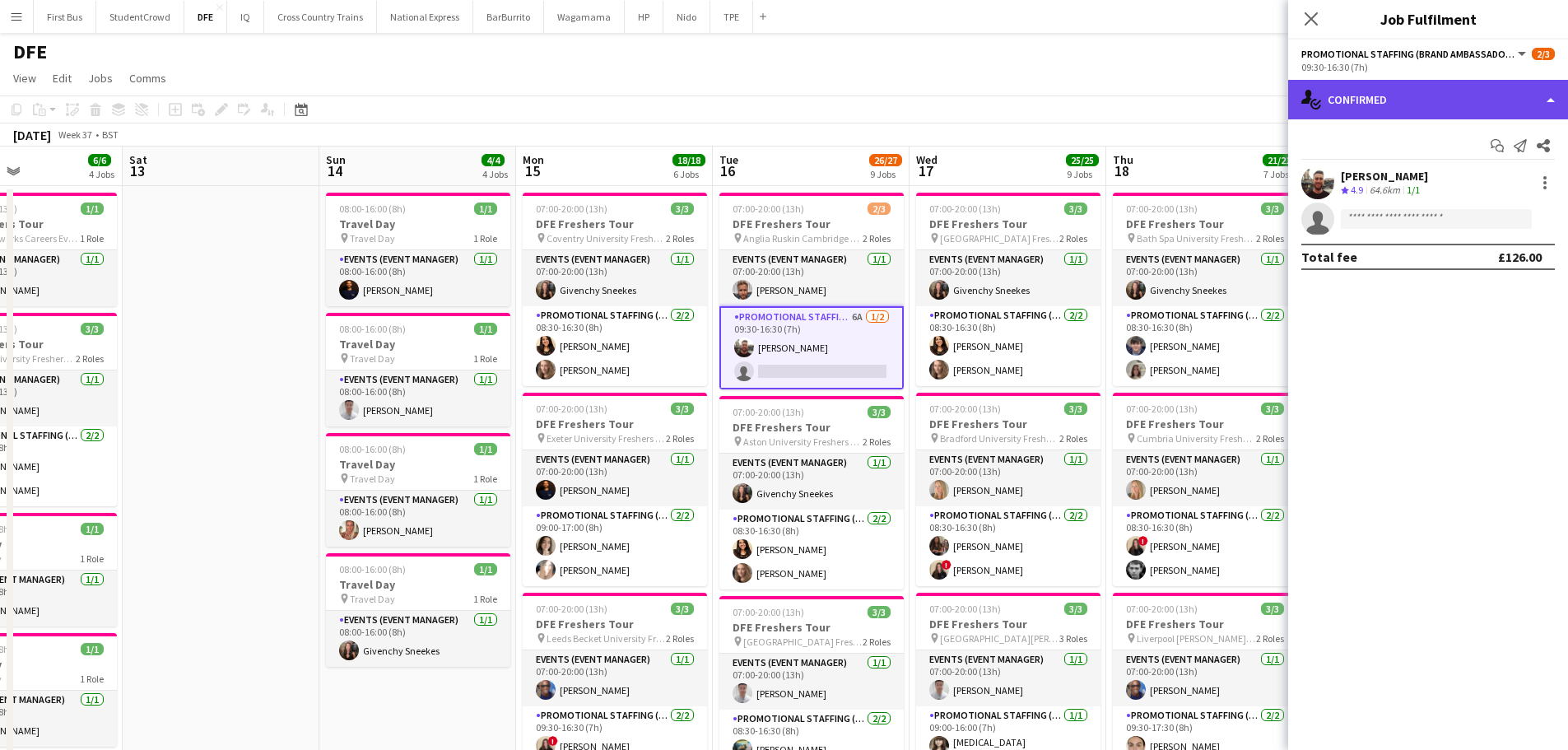
click at [1448, 104] on div "single-neutral-actions-check-2 Confirmed" at bounding box center [1428, 99] width 280 height 40
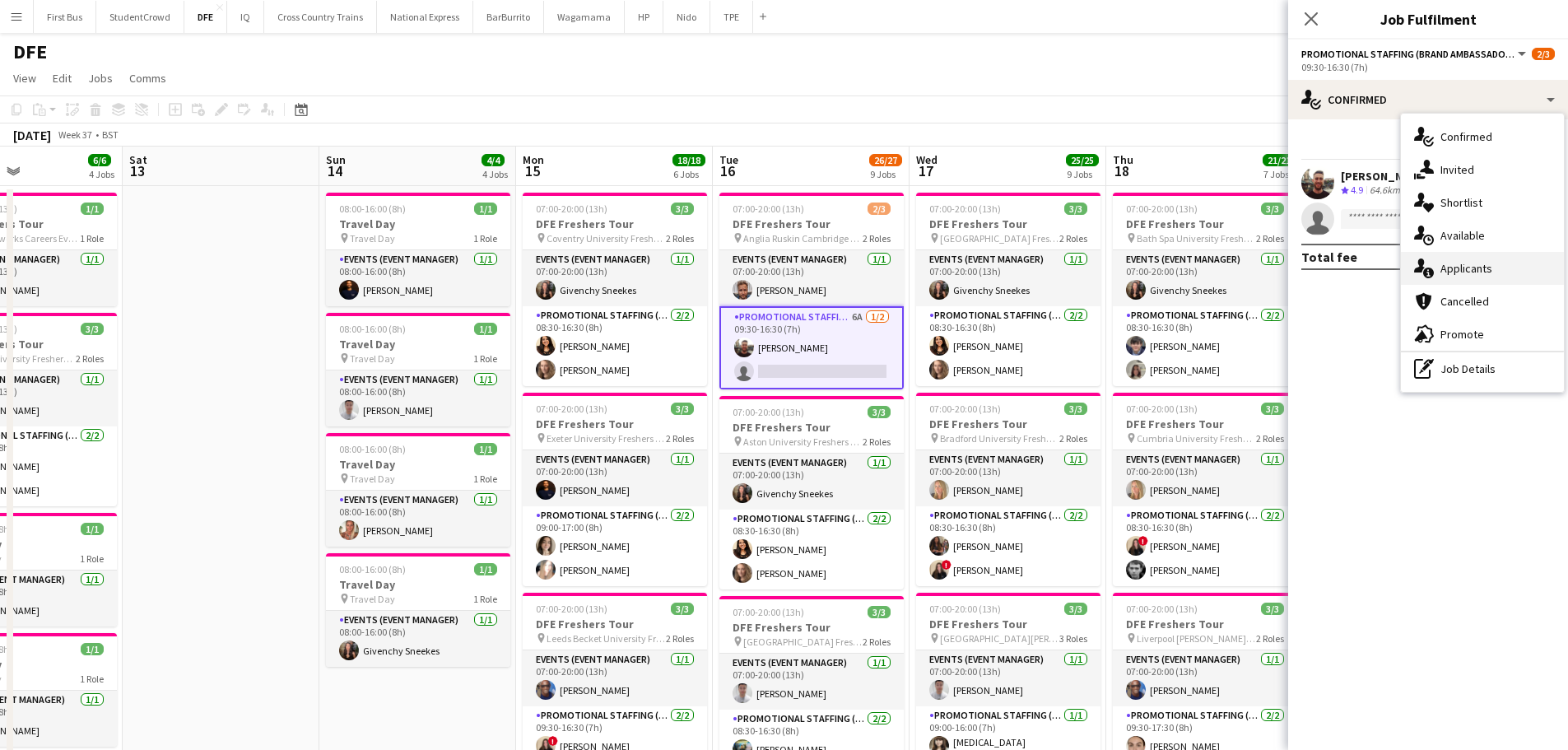
click at [1501, 268] on div "single-neutral-actions-information Applicants" at bounding box center [1483, 269] width 163 height 33
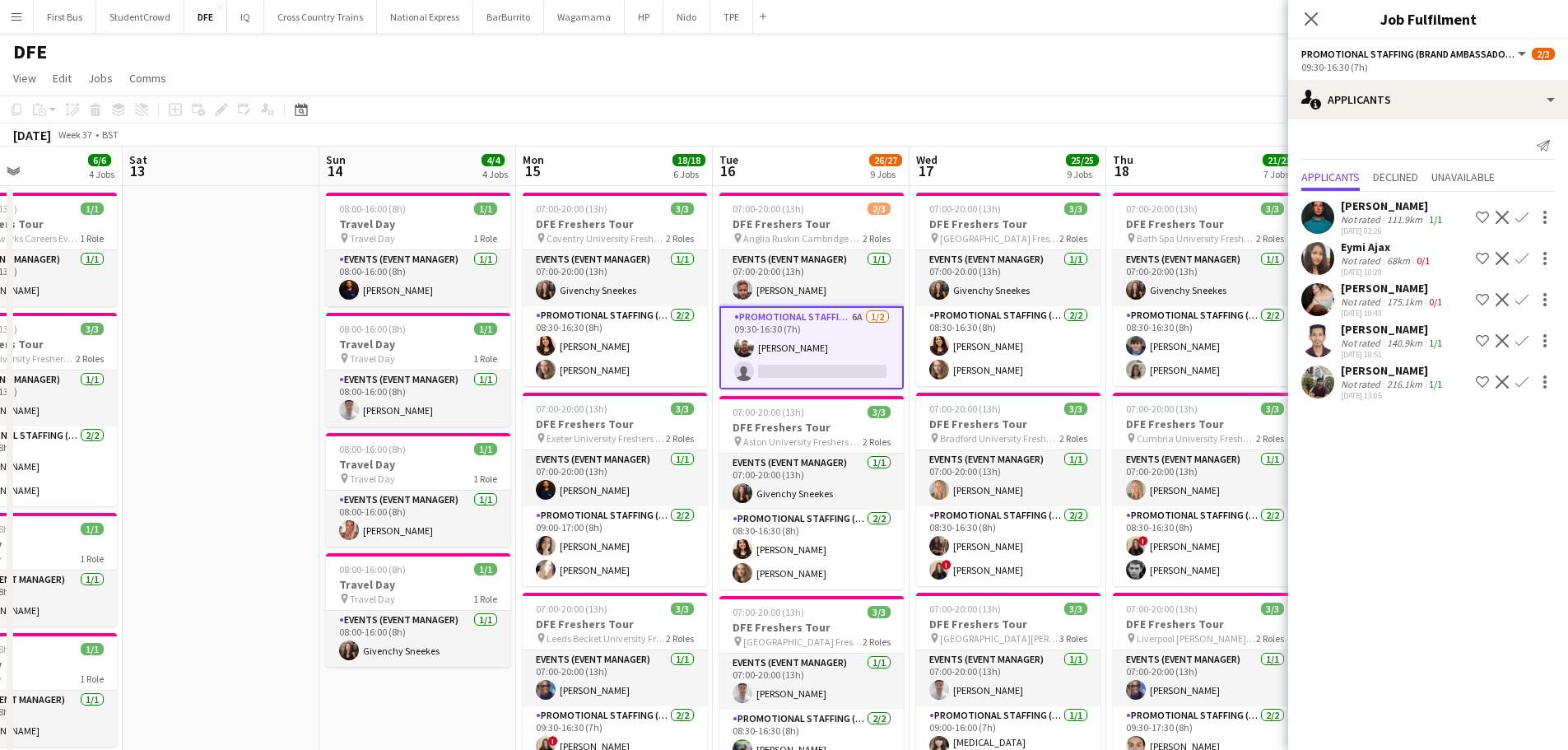
click at [15, 10] on app-icon "Menu" at bounding box center [16, 16] width 13 height 13
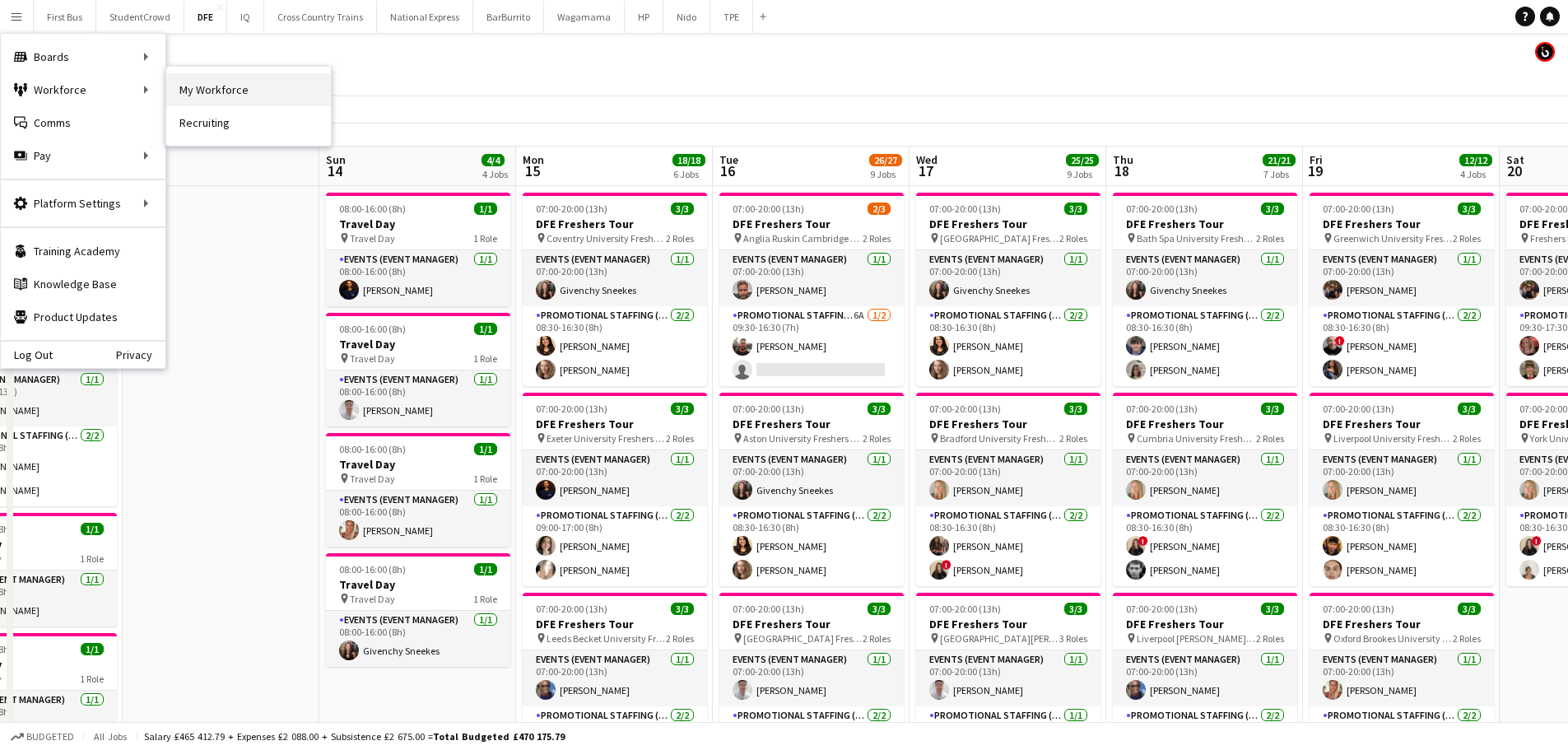
click at [272, 87] on link "My Workforce" at bounding box center [248, 90] width 165 height 33
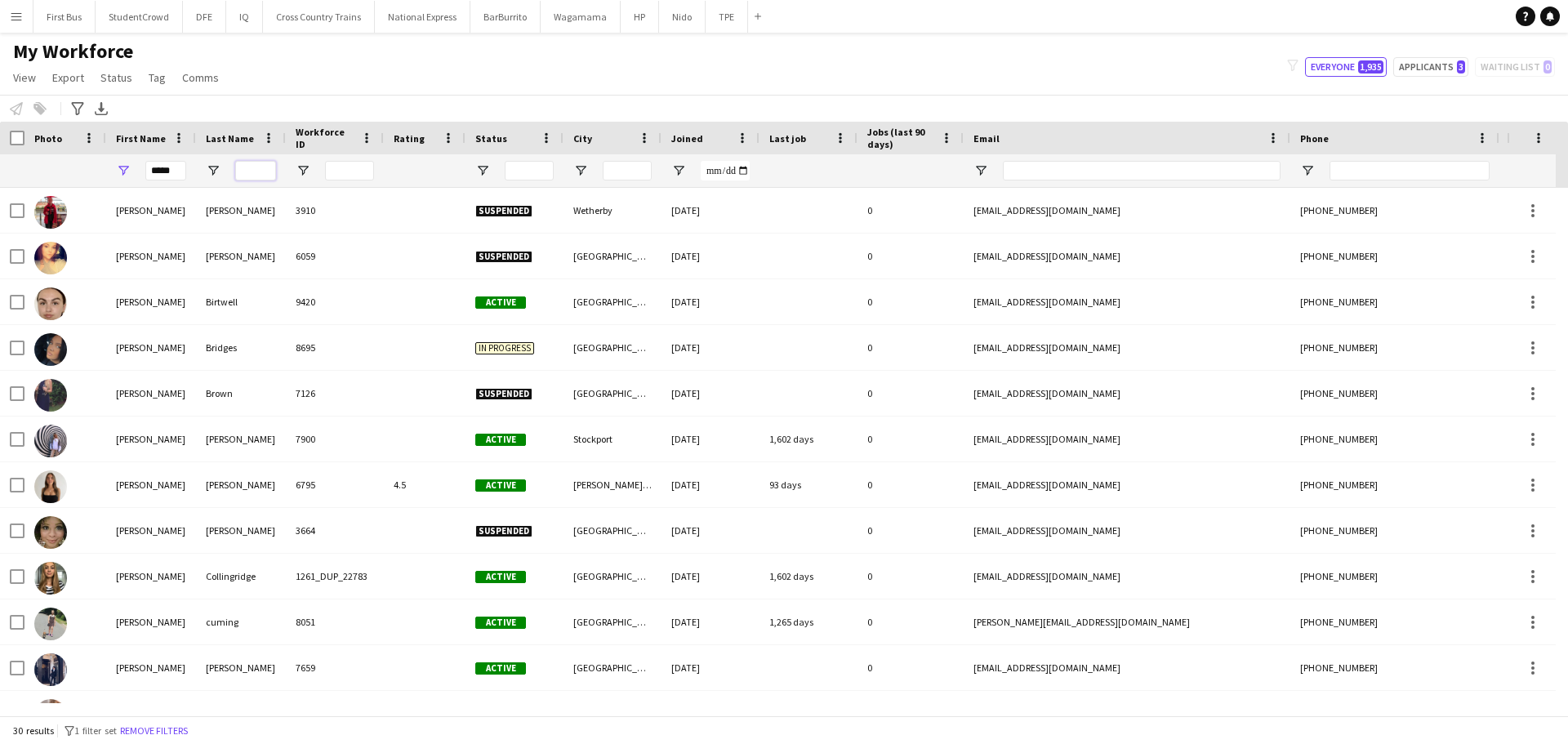
click at [270, 170] on input "Last Name Filter Input" at bounding box center [255, 171] width 41 height 20
paste input "********"
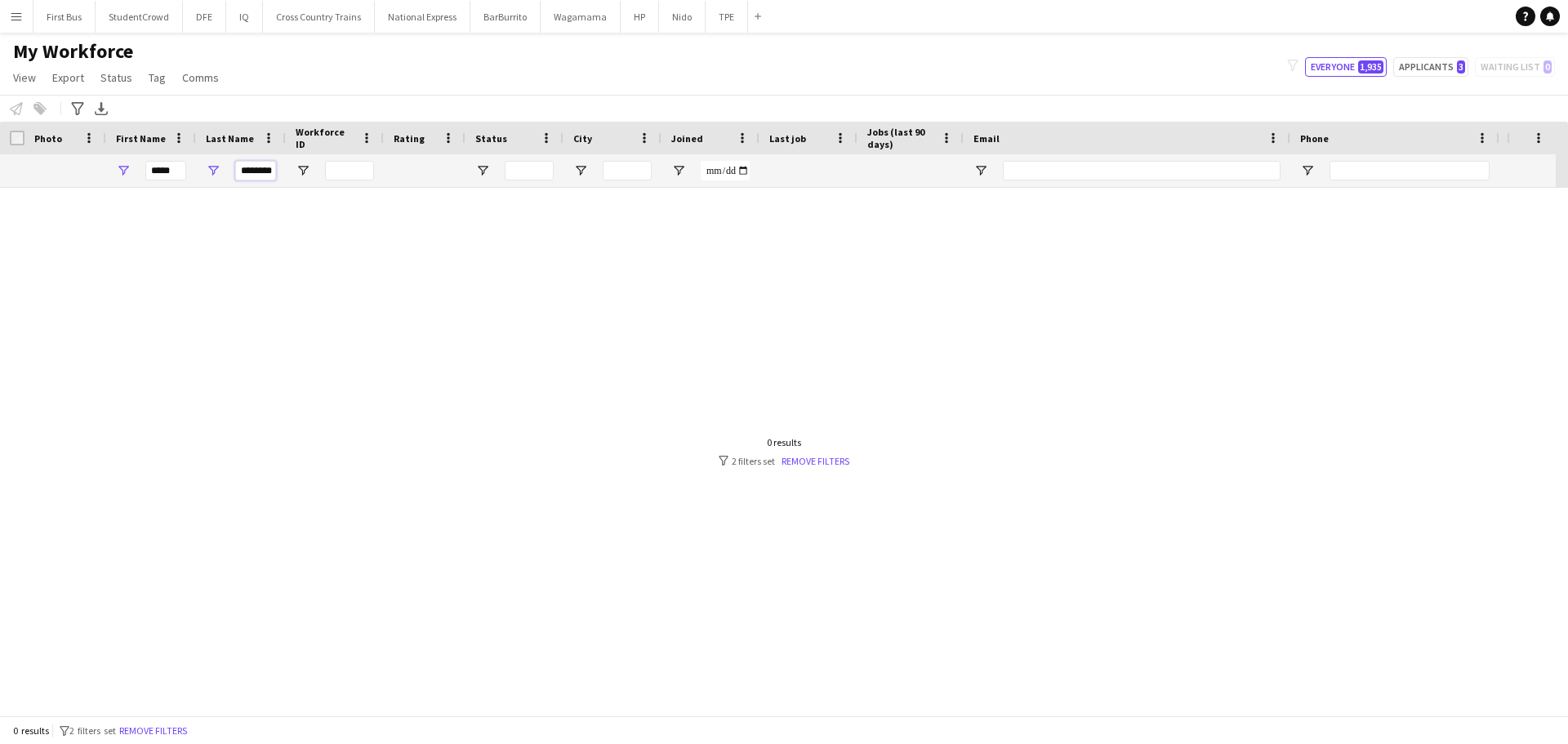
type input "********"
click at [154, 172] on input "*****" at bounding box center [166, 171] width 41 height 20
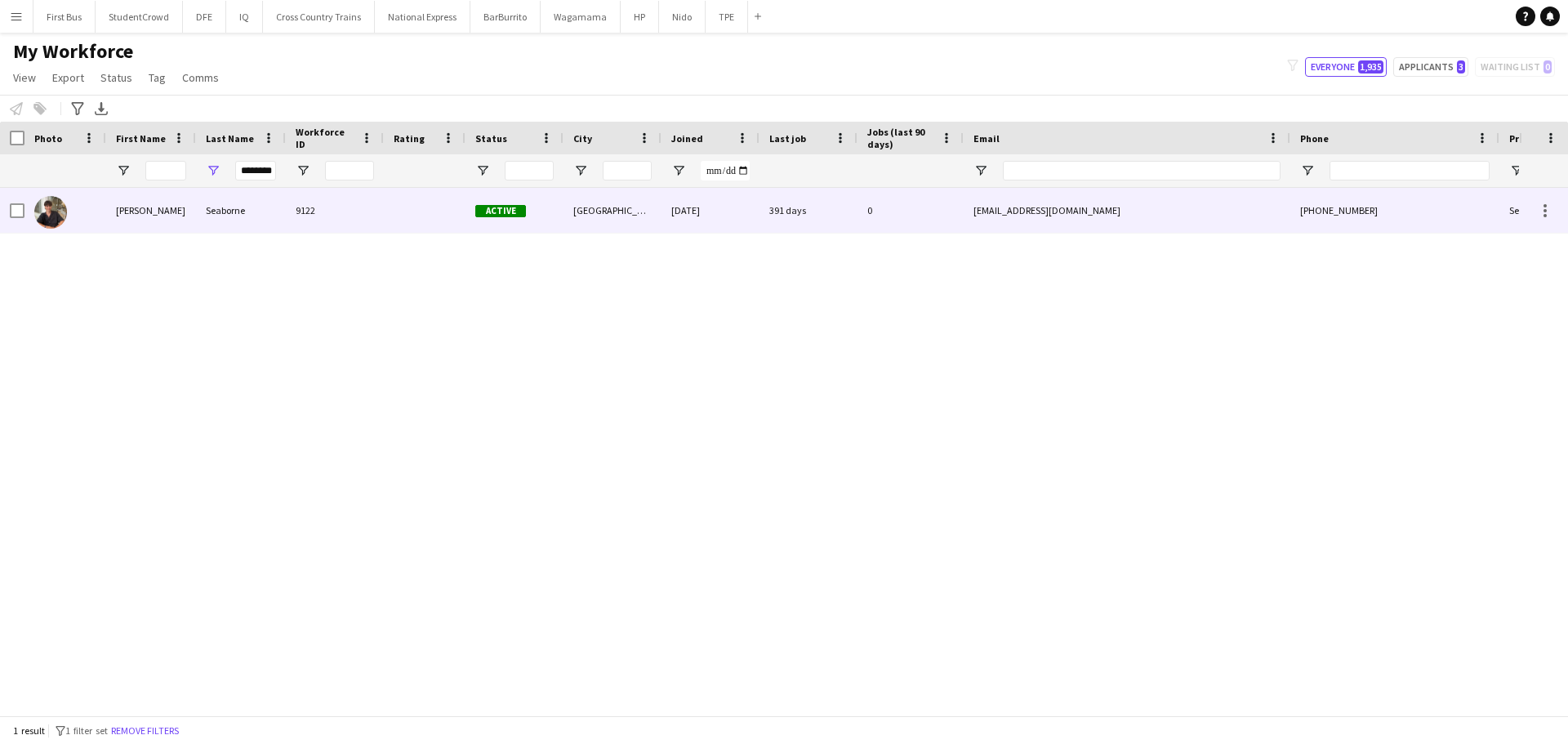
click at [152, 210] on div "[PERSON_NAME]" at bounding box center [151, 211] width 90 height 45
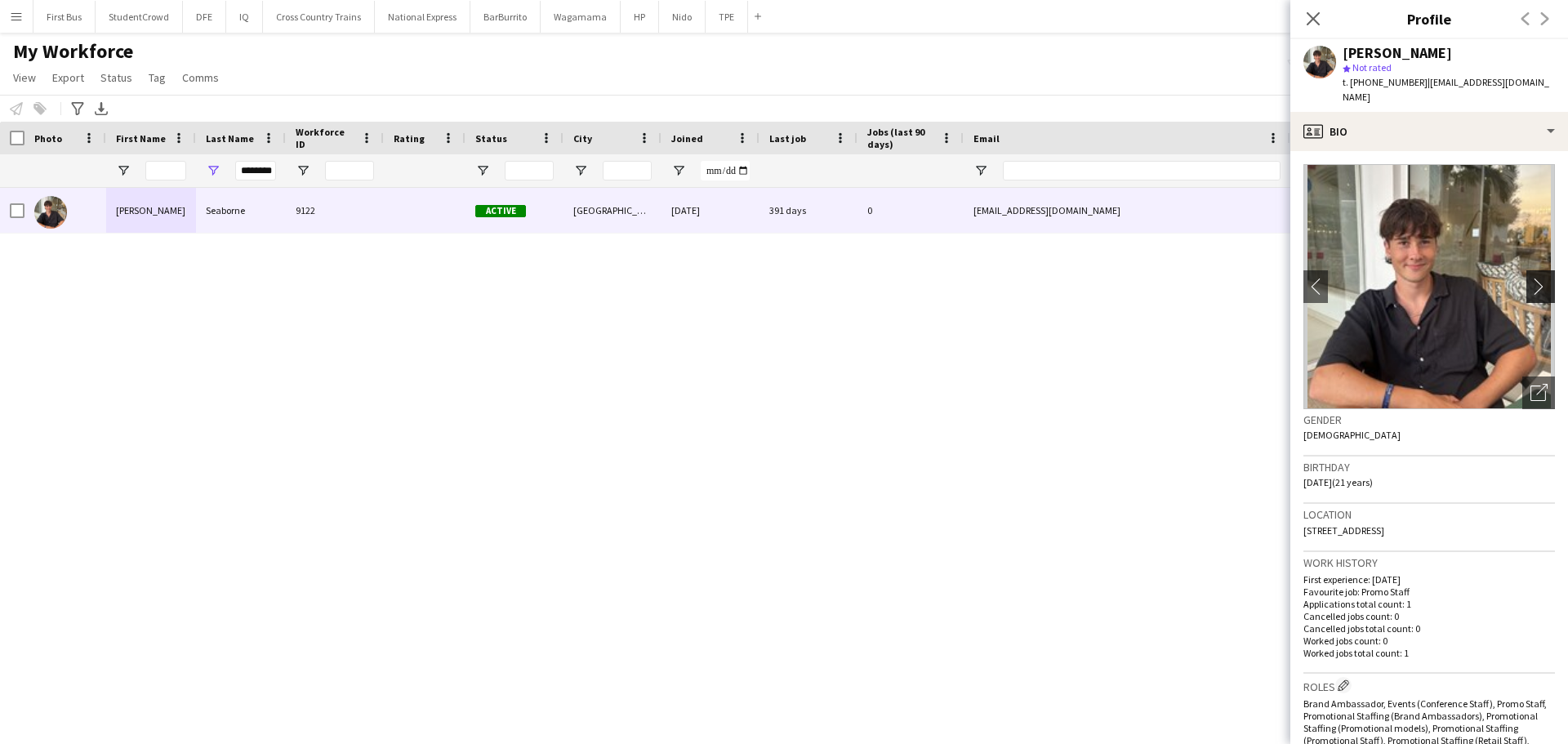
click at [1531, 278] on app-icon "chevron-right" at bounding box center [1543, 287] width 25 height 17
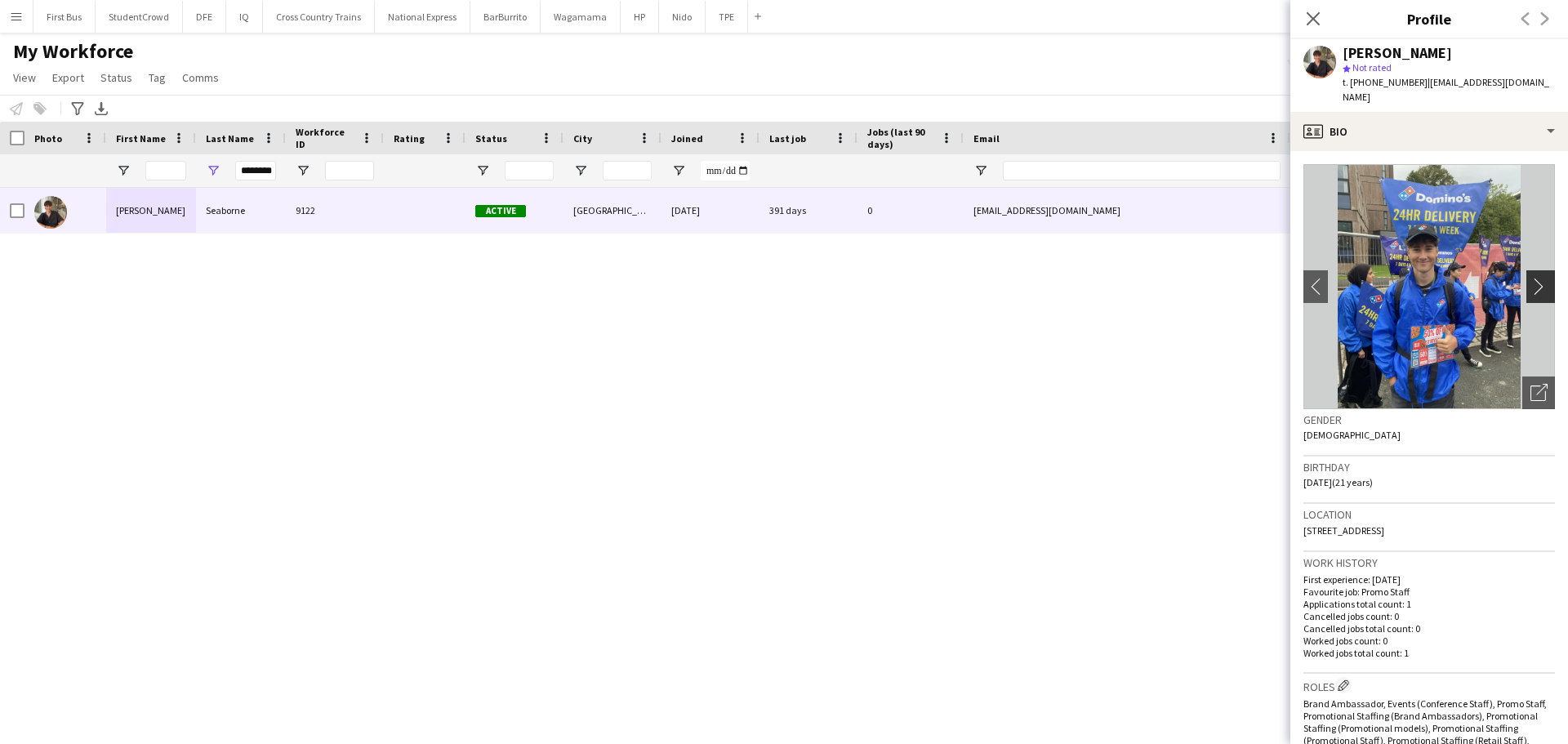
click at [1531, 278] on app-icon "chevron-right" at bounding box center [1543, 287] width 25 height 17
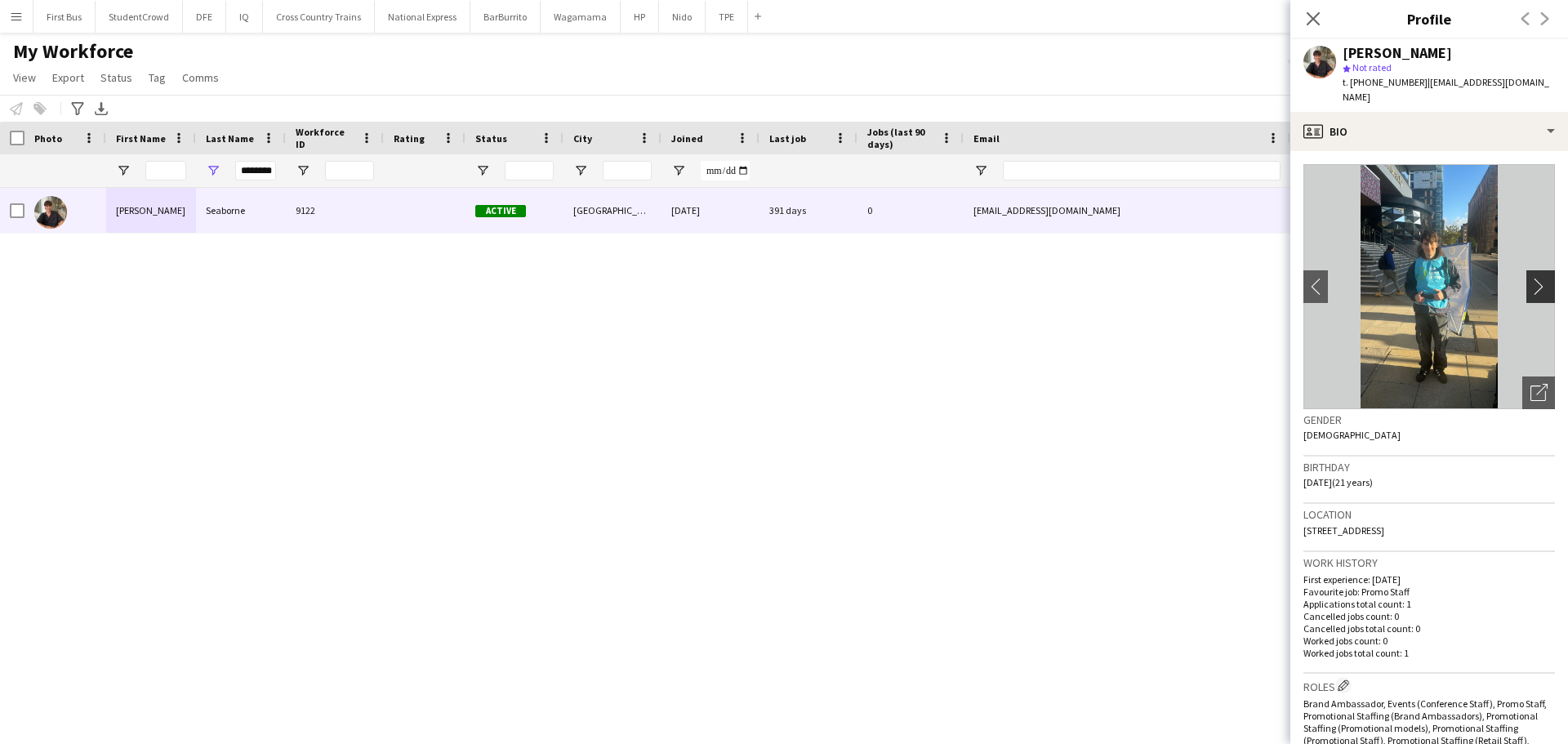
click at [1531, 278] on app-icon "chevron-right" at bounding box center [1543, 287] width 25 height 17
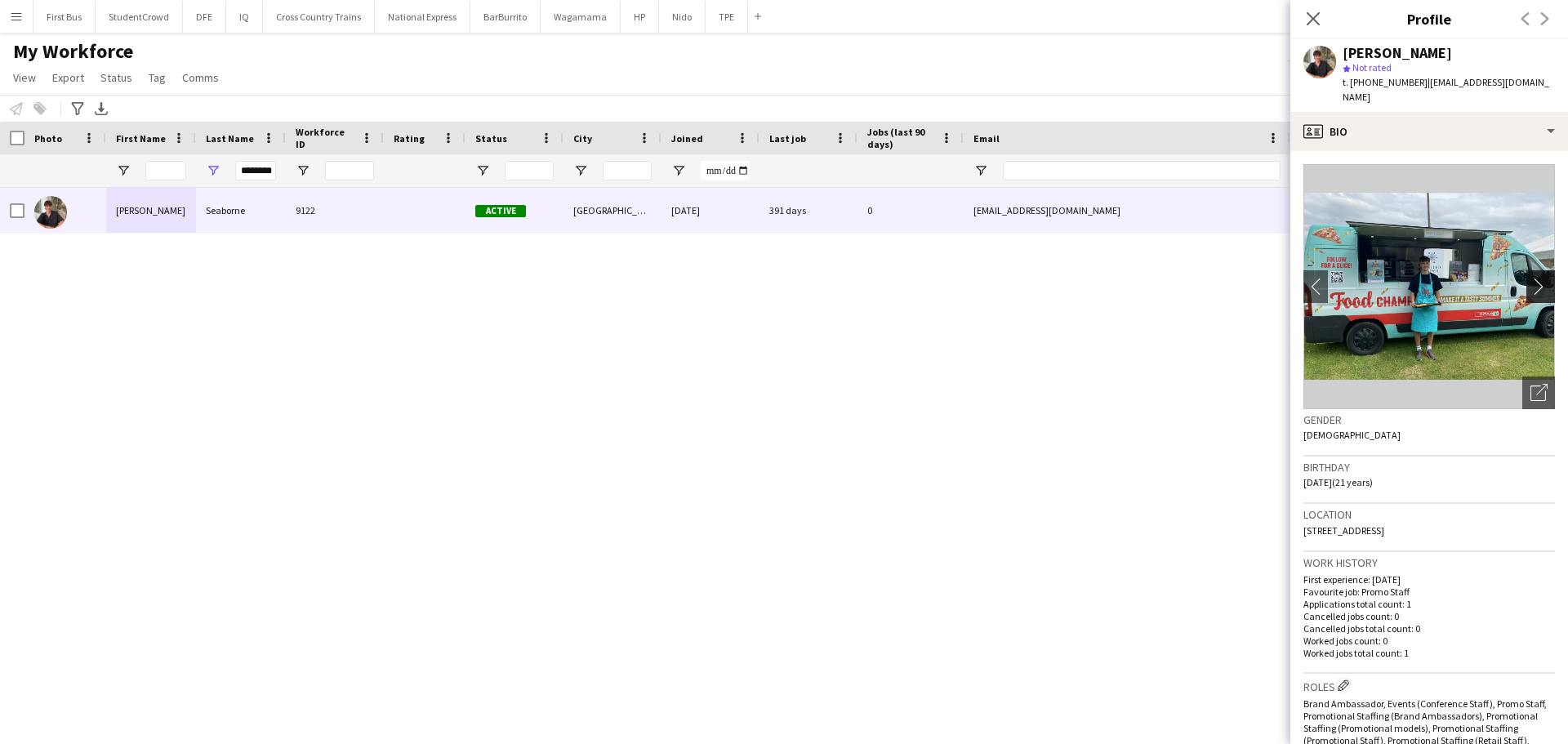
click at [1531, 278] on app-icon "chevron-right" at bounding box center [1543, 287] width 25 height 17
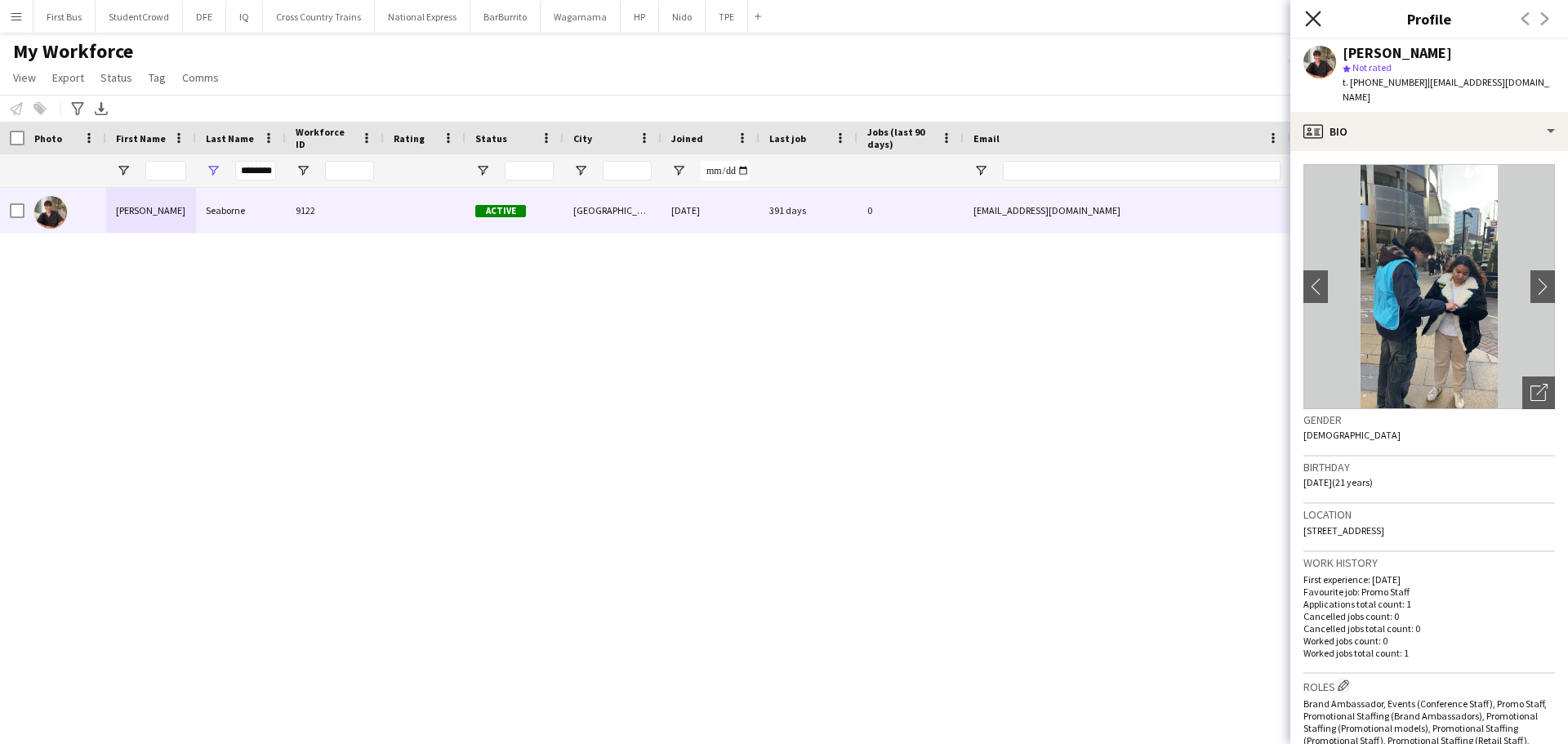
drag, startPoint x: 1308, startPoint y: 16, endPoint x: 981, endPoint y: 72, distance: 331.8
click at [1308, 17] on icon "Close pop-in" at bounding box center [1313, 18] width 16 height 16
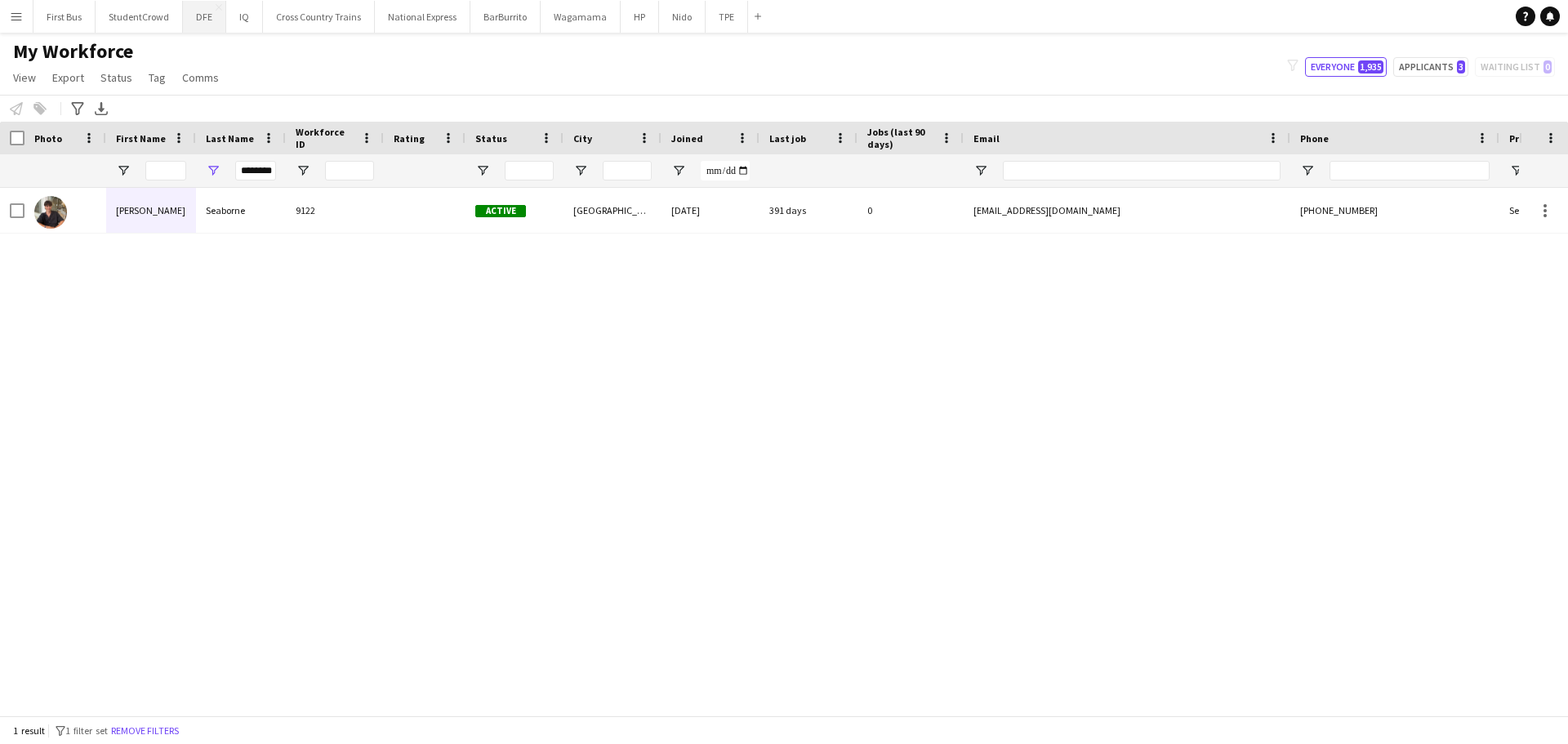
click at [197, 20] on button "DFE Close" at bounding box center [205, 17] width 44 height 32
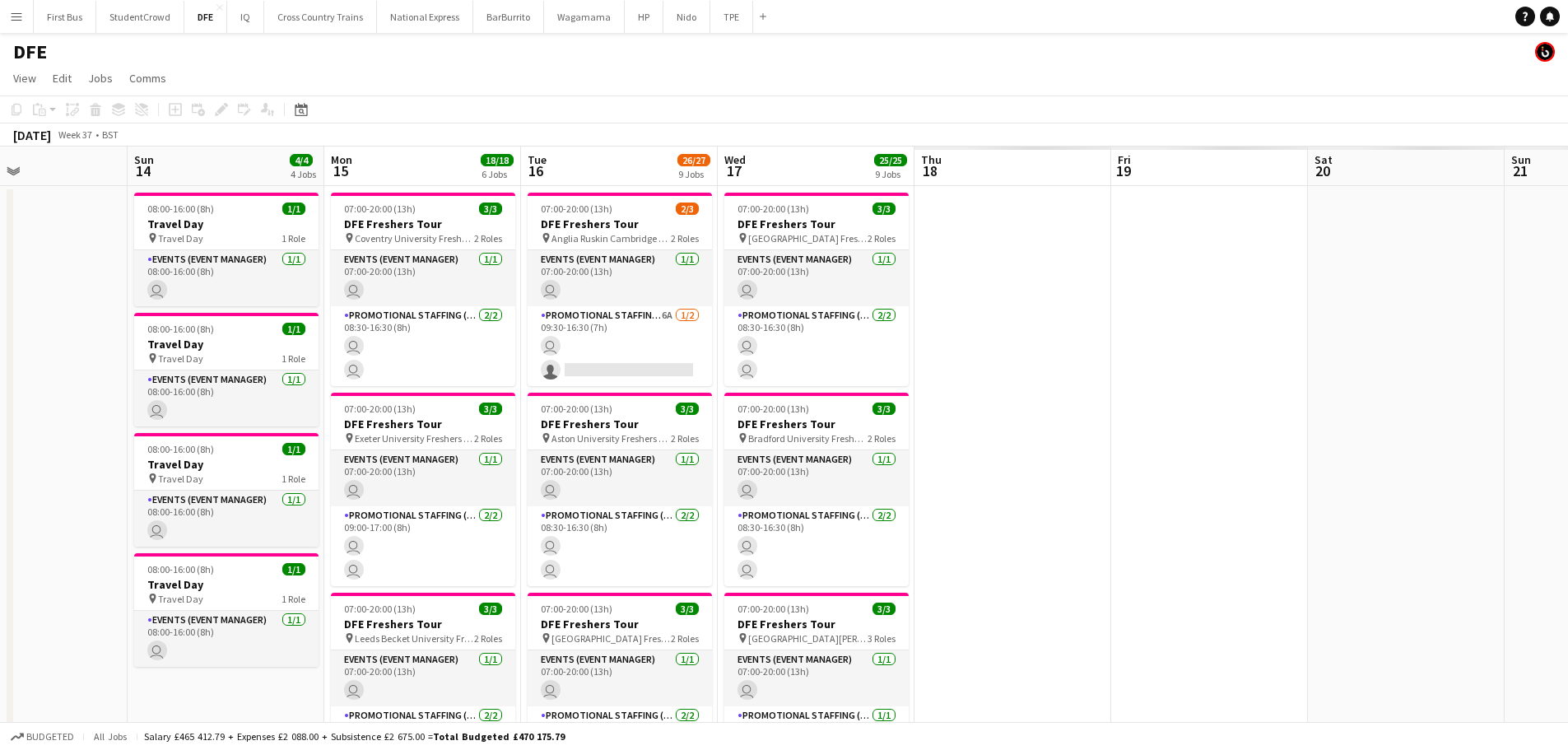
drag, startPoint x: 107, startPoint y: 326, endPoint x: 17, endPoint y: 335, distance: 90.4
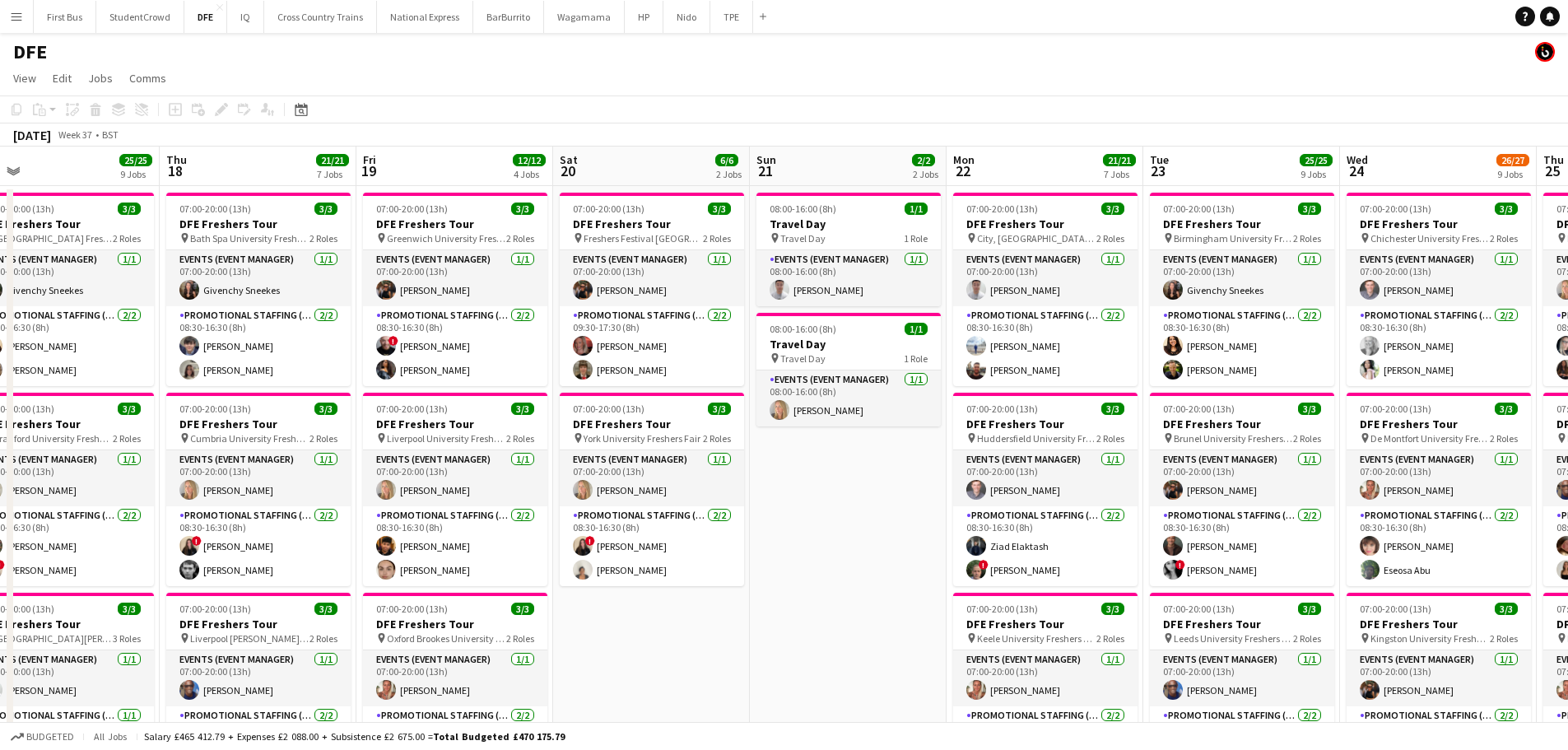
drag, startPoint x: 1205, startPoint y: 389, endPoint x: 450, endPoint y: 389, distance: 755.0
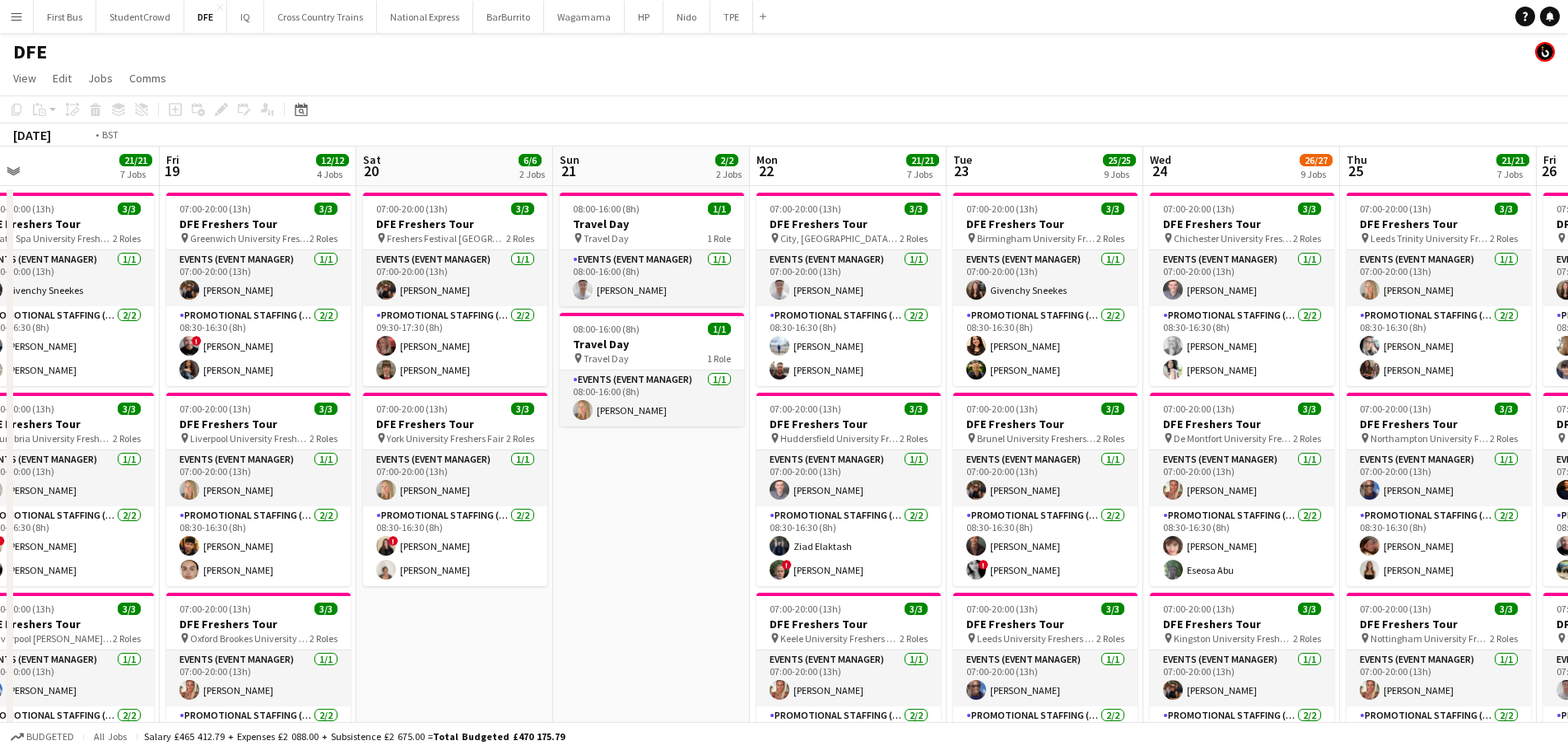
scroll to position [0, 467]
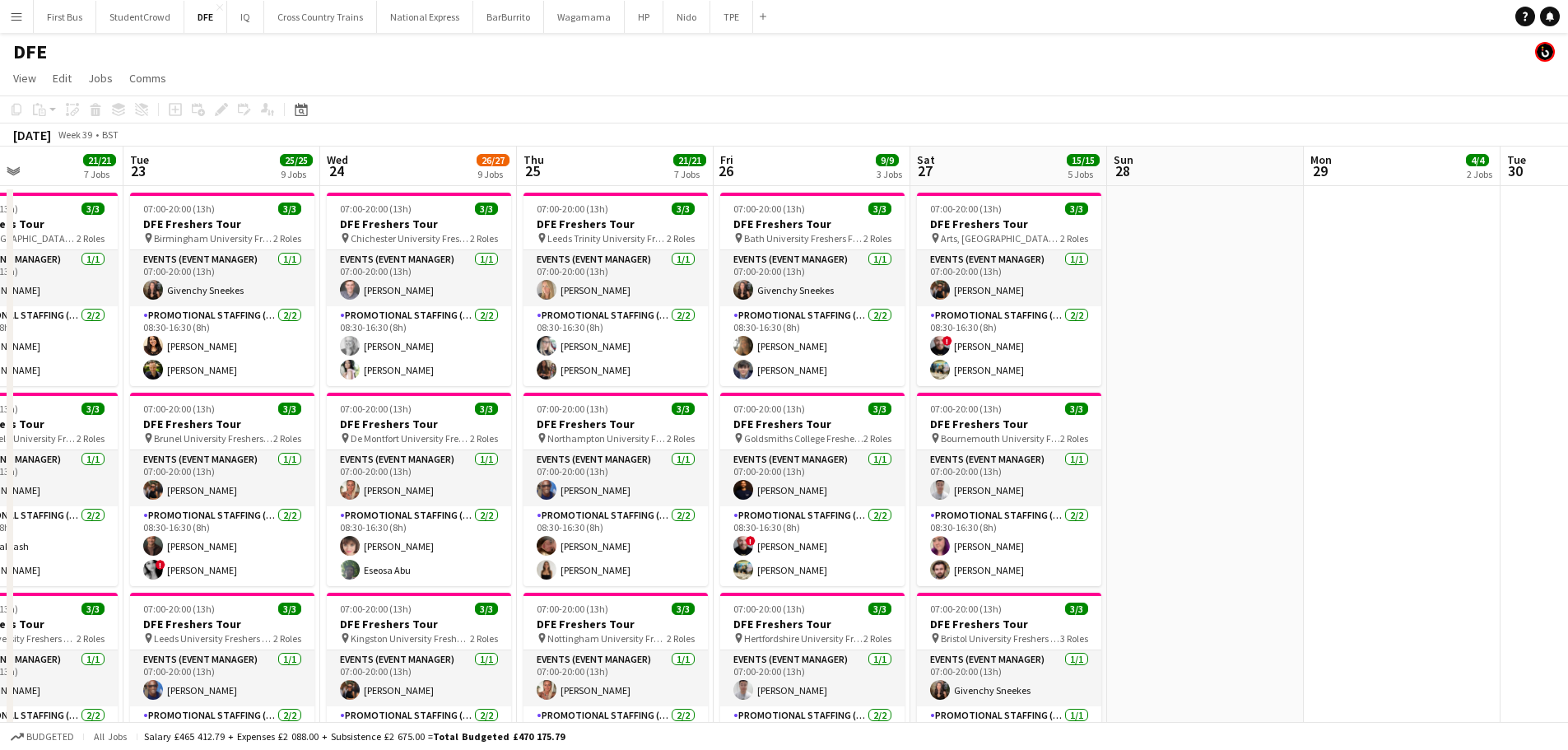
drag, startPoint x: 296, startPoint y: 422, endPoint x: 182, endPoint y: 413, distance: 114.4
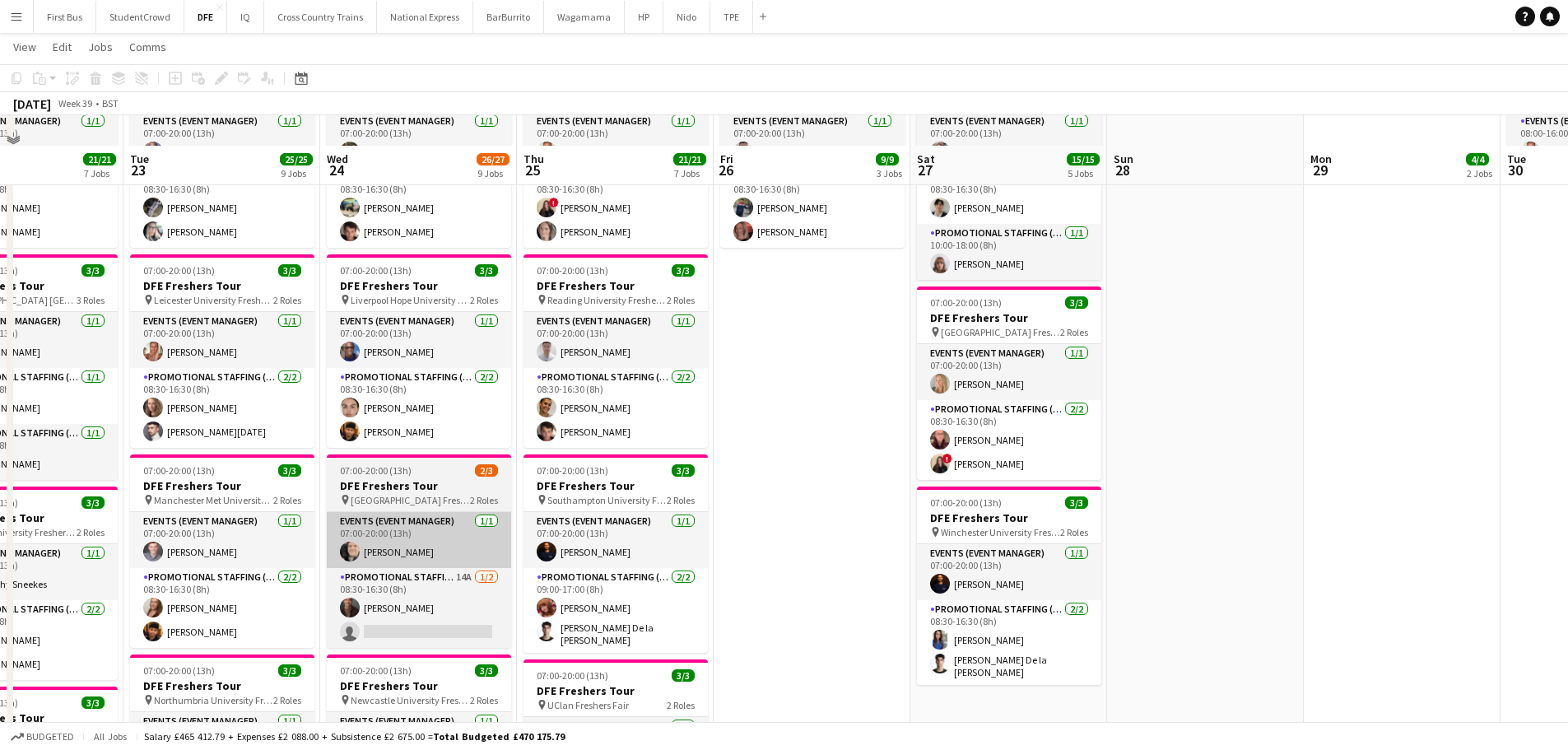
scroll to position [576, 0]
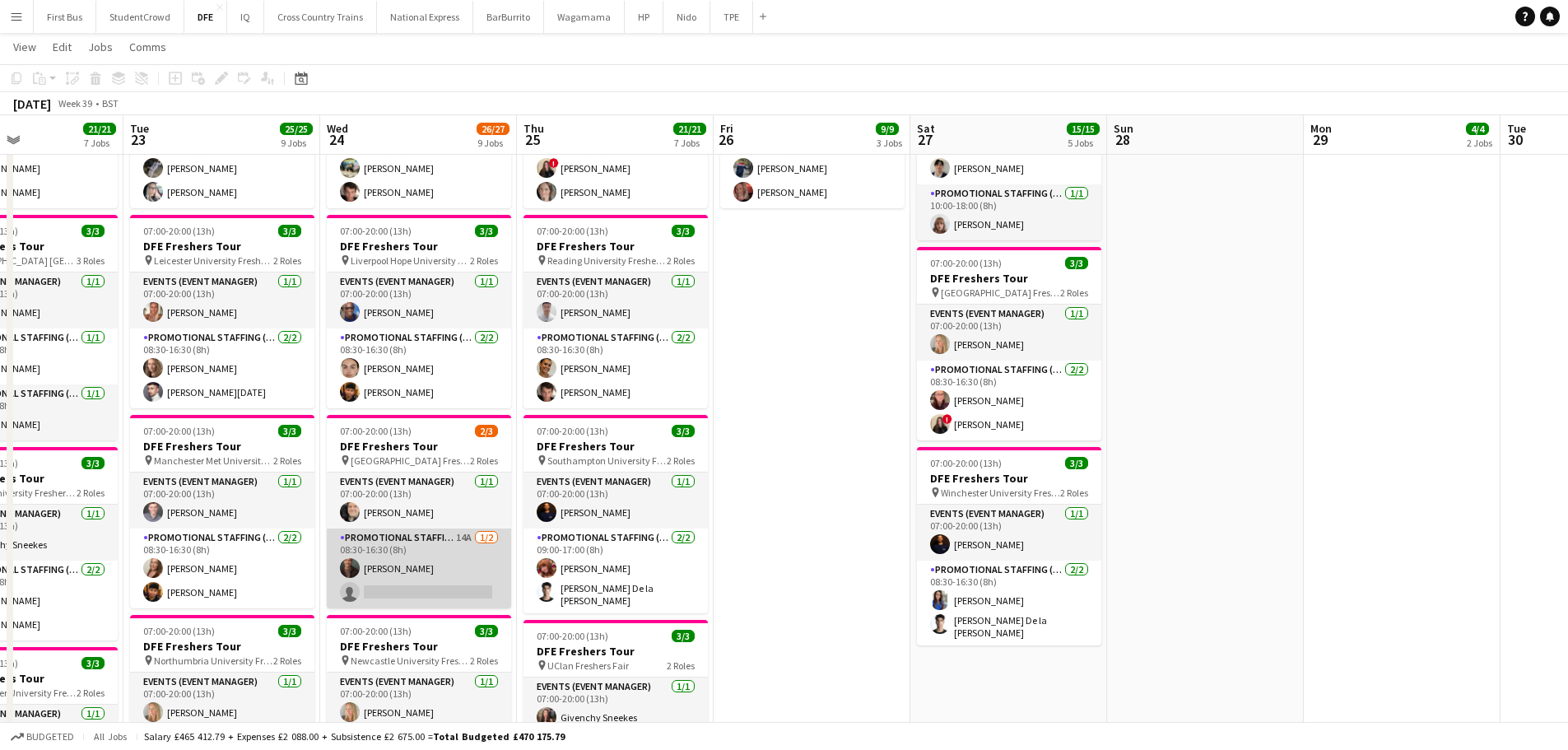
click at [442, 574] on app-card-role "Promotional Staffing (Brand Ambassadors) 14A [DATE] 08:30-16:30 (8h) [PERSON_NA…" at bounding box center [419, 568] width 184 height 80
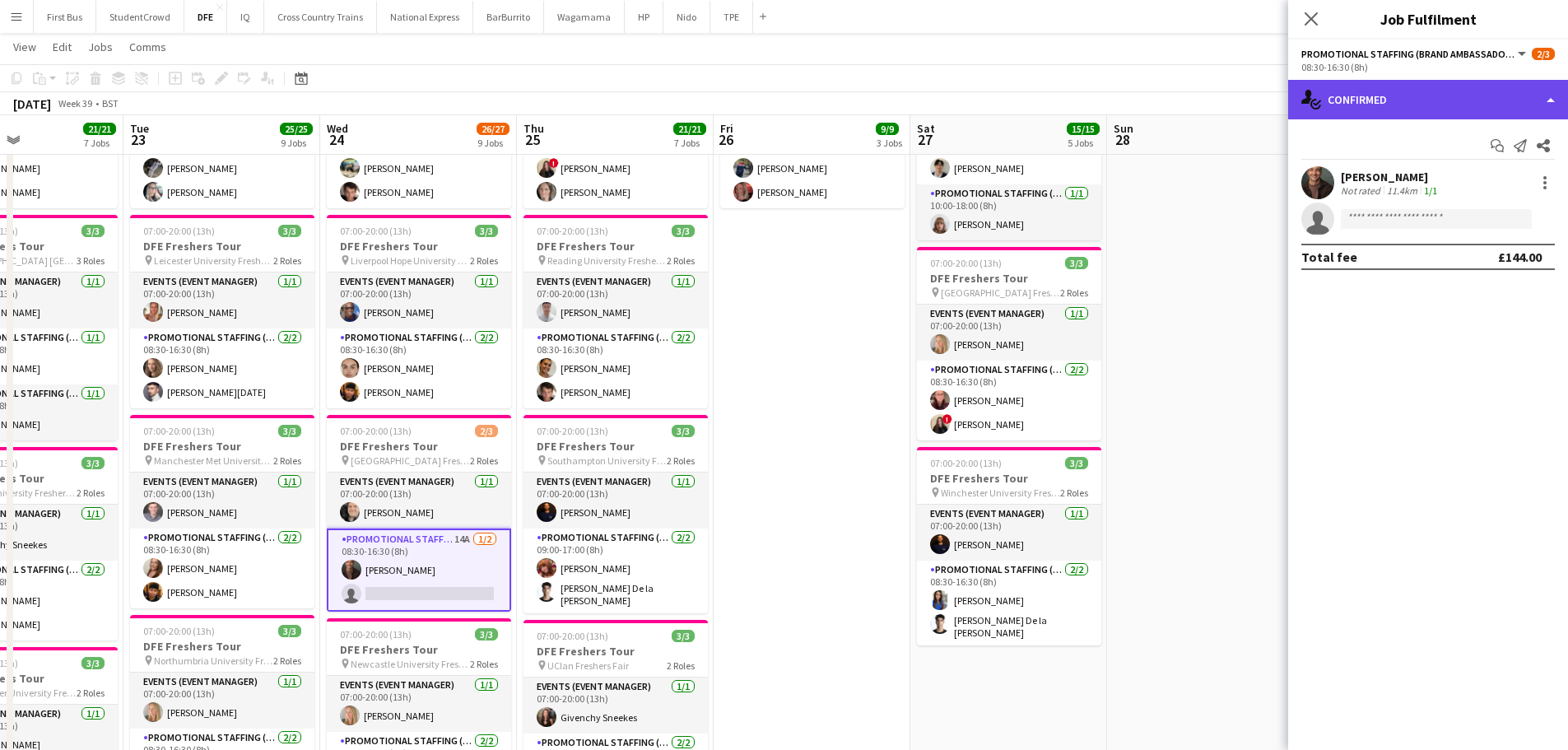
click at [1440, 105] on div "single-neutral-actions-check-2 Confirmed" at bounding box center [1428, 99] width 280 height 40
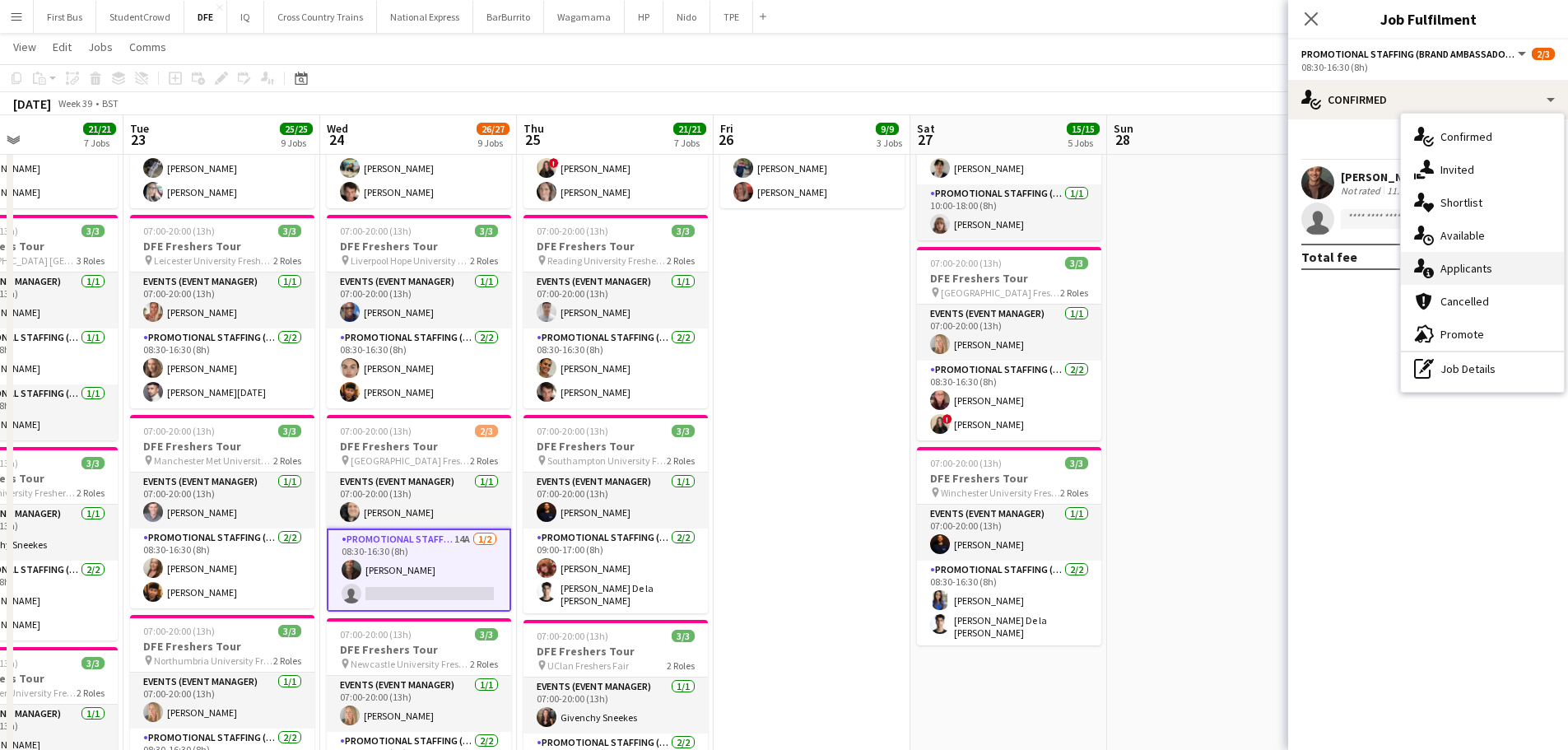
click at [1520, 272] on div "single-neutral-actions-information Applicants" at bounding box center [1483, 269] width 163 height 33
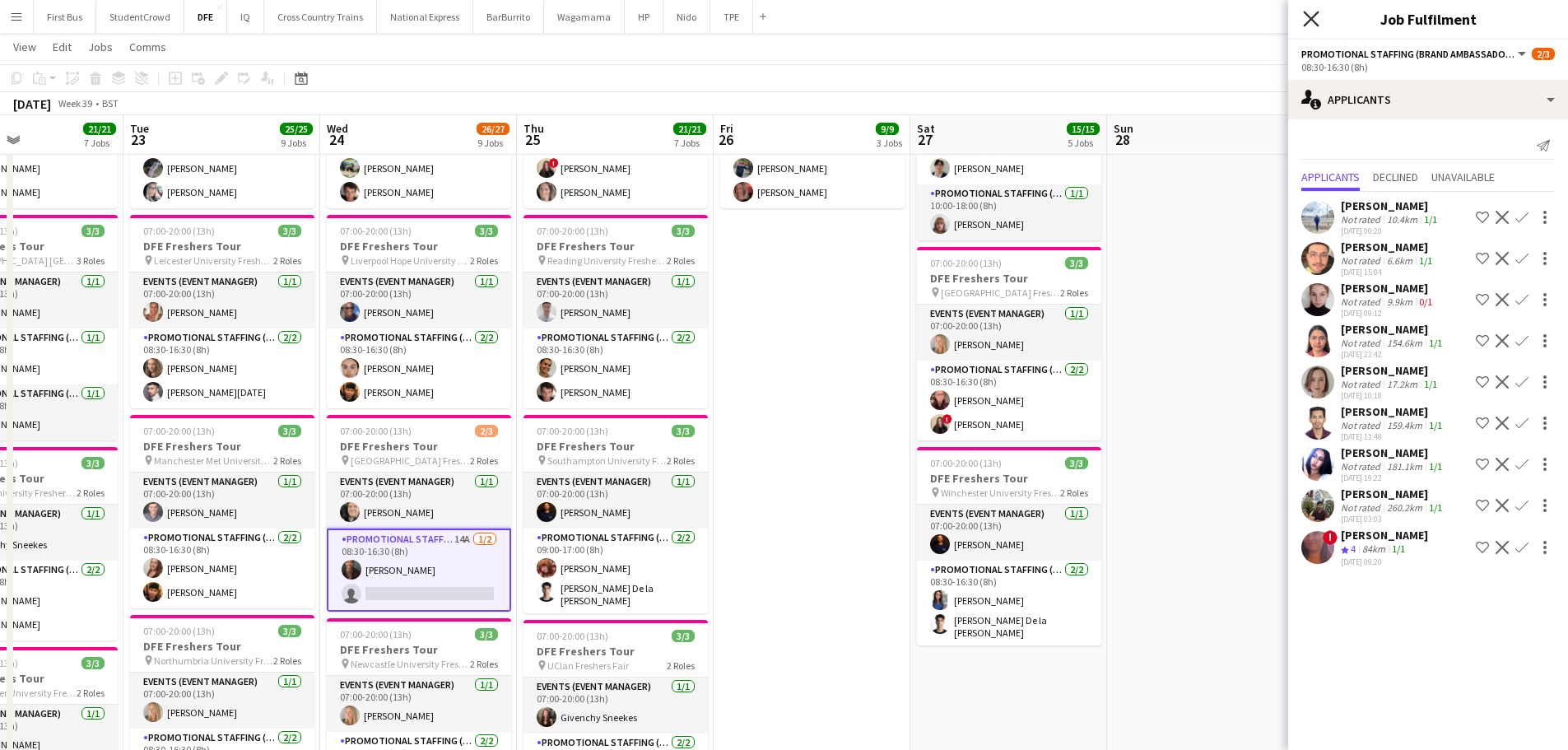
click at [1306, 18] on icon "Close pop-in" at bounding box center [1311, 18] width 16 height 16
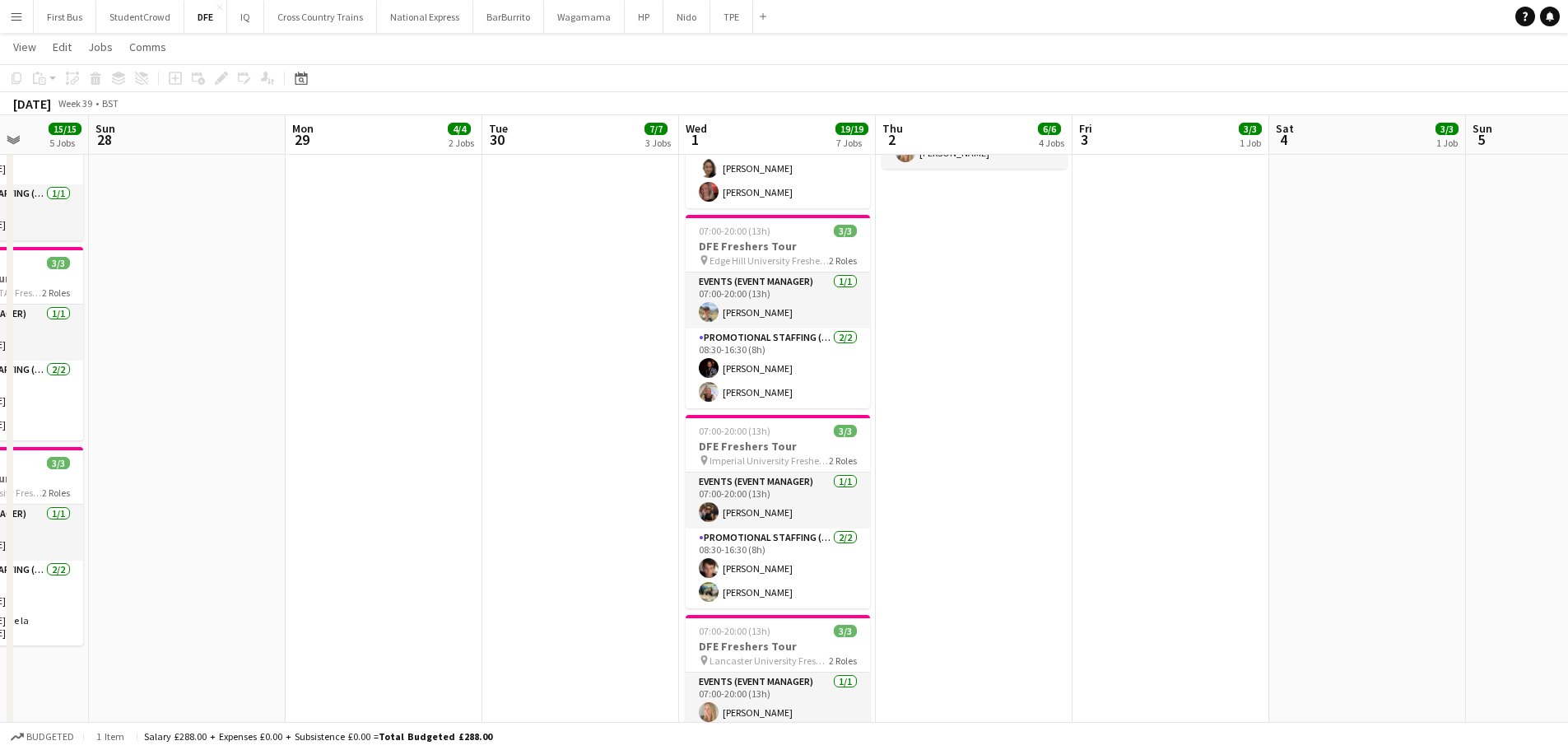
drag, startPoint x: 1258, startPoint y: 365, endPoint x: 204, endPoint y: 277, distance: 1057.7
click at [204, 277] on app-calendar-viewport "Thu 25 21/21 7 Jobs Fri 26 9/9 3 Jobs Sat 27 15/15 5 Jobs Sun 28 Mon 29 4/4 2 J…" at bounding box center [784, 584] width 1568 height 2193
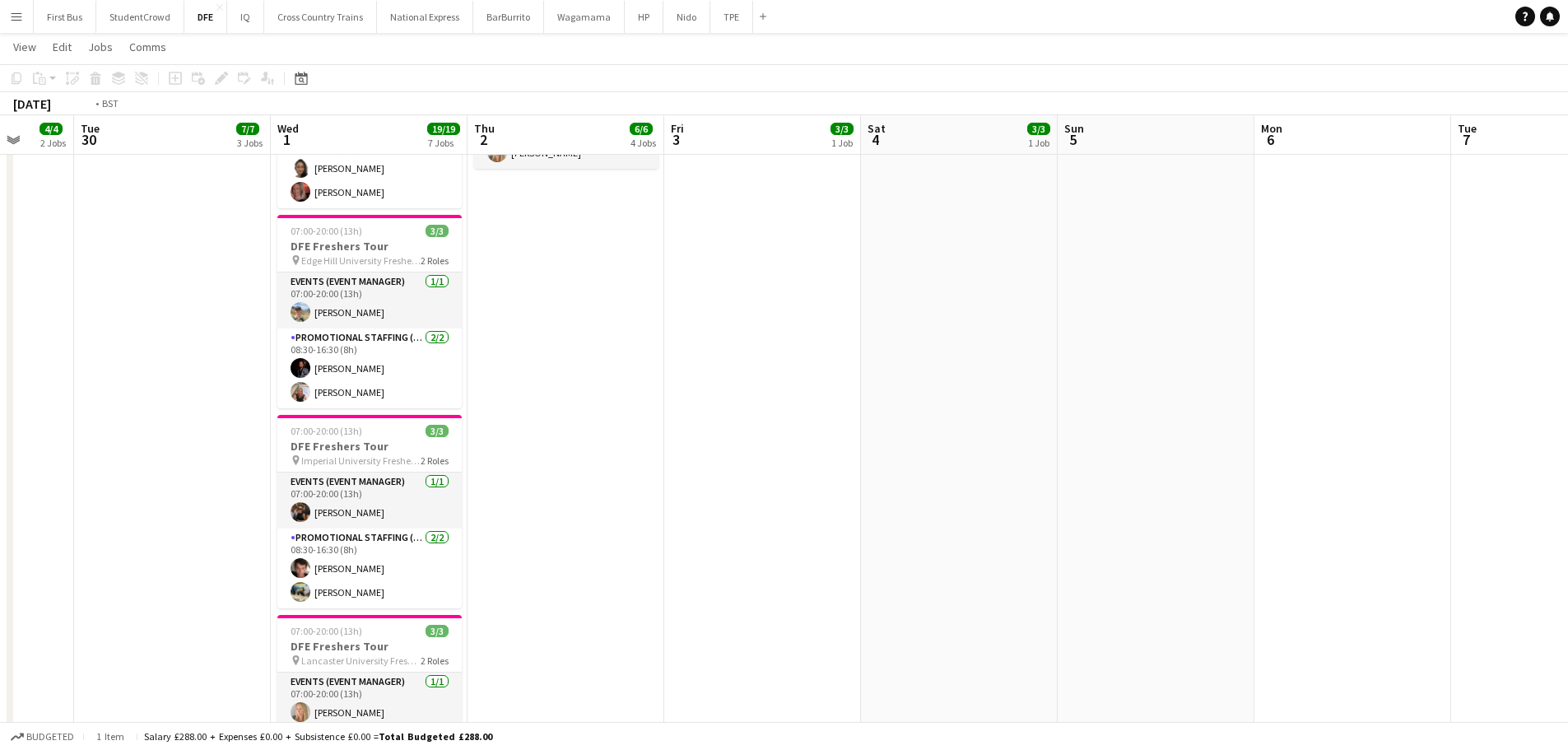
drag, startPoint x: 1107, startPoint y: 338, endPoint x: 244, endPoint y: 335, distance: 863.0
click at [244, 335] on app-calendar-viewport "Thu 25 21/21 7 Jobs Fri 26 9/9 3 Jobs Sat 27 15/15 5 Jobs Sun 28 Mon 29 4/4 2 J…" at bounding box center [784, 584] width 1568 height 2193
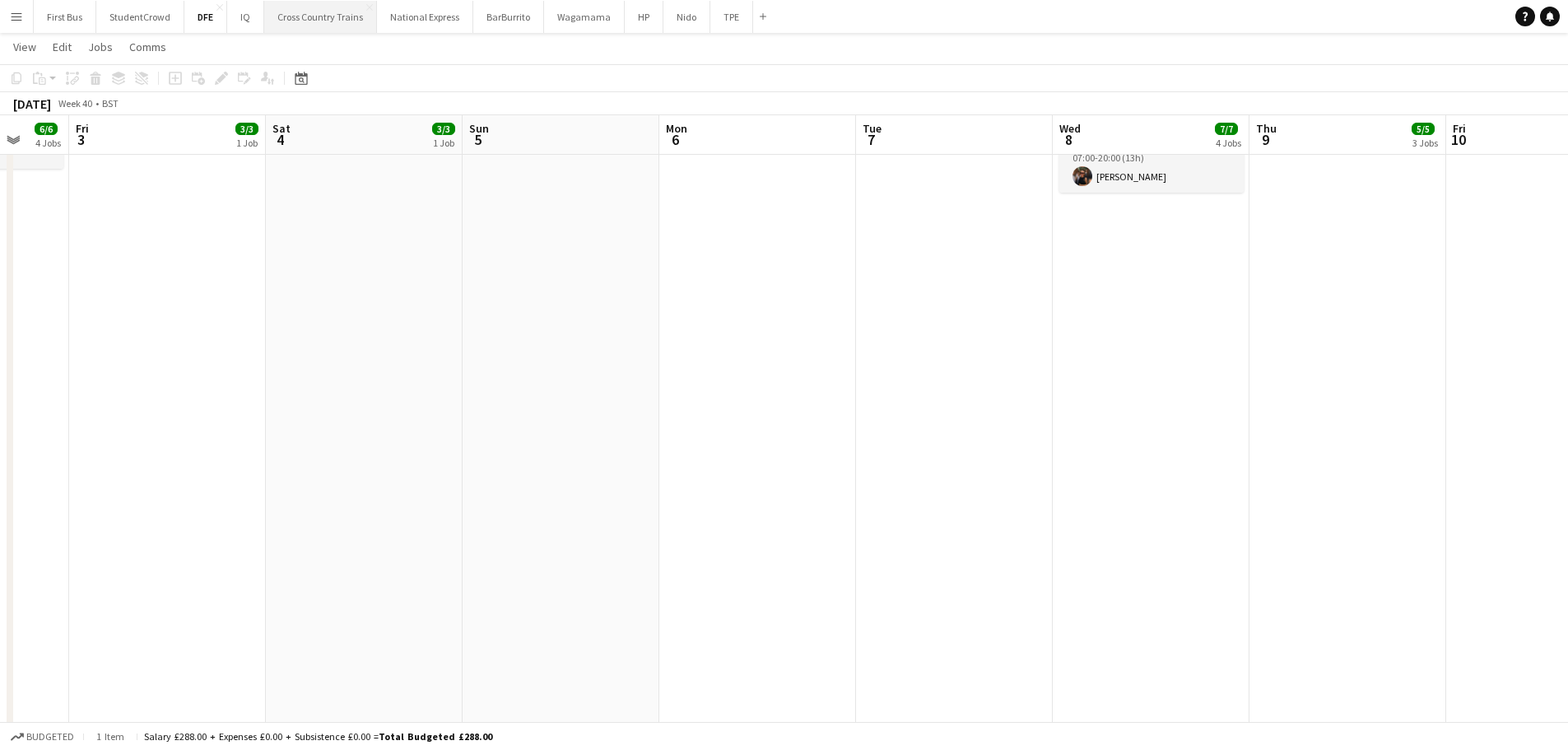
drag, startPoint x: 838, startPoint y: 370, endPoint x: 292, endPoint y: 32, distance: 642.2
click at [397, 304] on app-calendar-viewport "Tue 30 7/7 3 Jobs Wed 1 19/19 7 Jobs Thu 2 6/6 4 Jobs Fri 3 3/3 1 Job Sat 4 3/3…" at bounding box center [784, 584] width 1568 height 2193
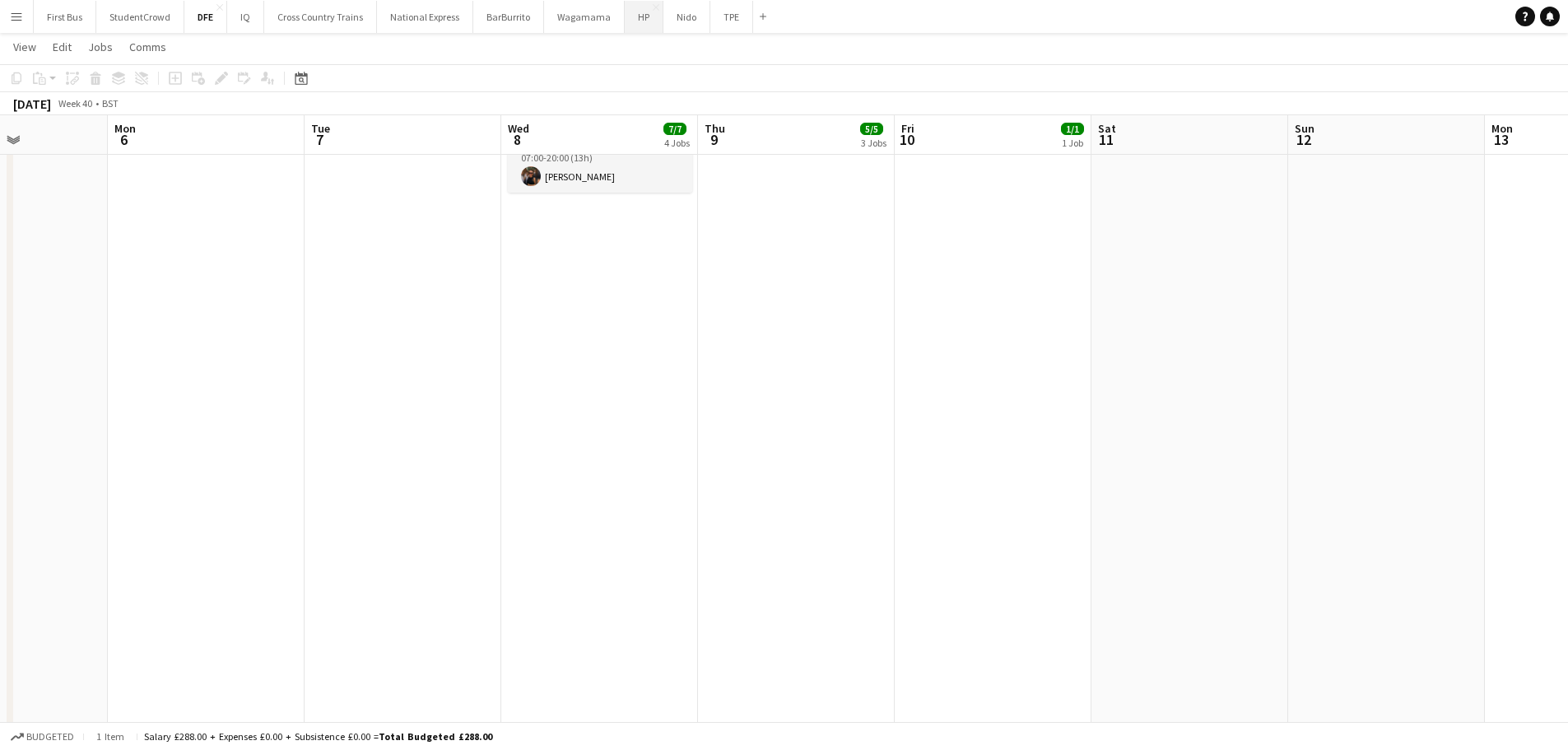
click at [634, 14] on button "HP Close" at bounding box center [644, 17] width 39 height 32
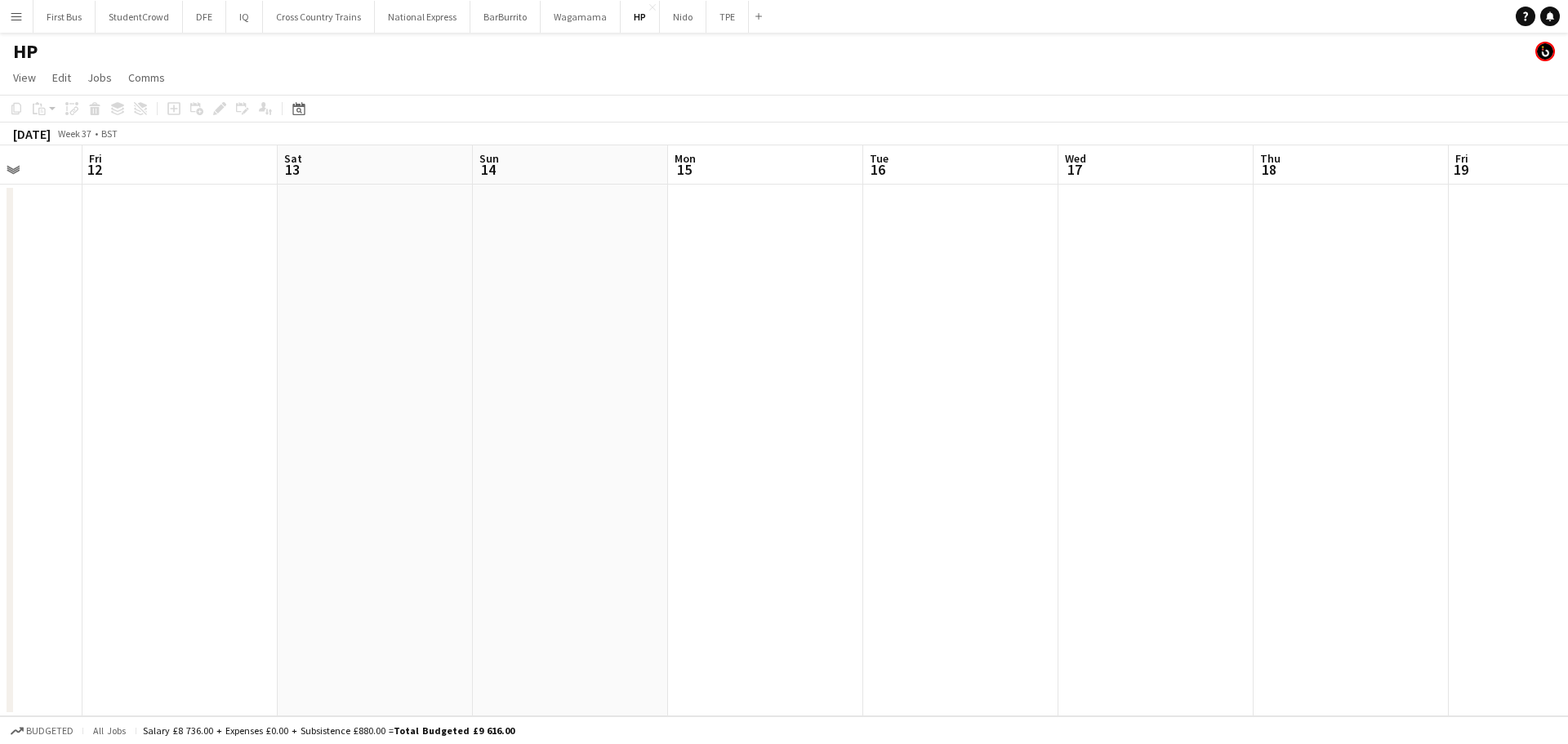
drag, startPoint x: 948, startPoint y: 359, endPoint x: 218, endPoint y: 360, distance: 730.0
click at [216, 360] on app-calendar-viewport "Tue 9 Wed 10 Thu 11 Fri 12 Sat 13 Sun 14 Mon 15 Tue 16 Wed 17 Thu 18 Fri 19 Sat…" at bounding box center [784, 430] width 1568 height 571
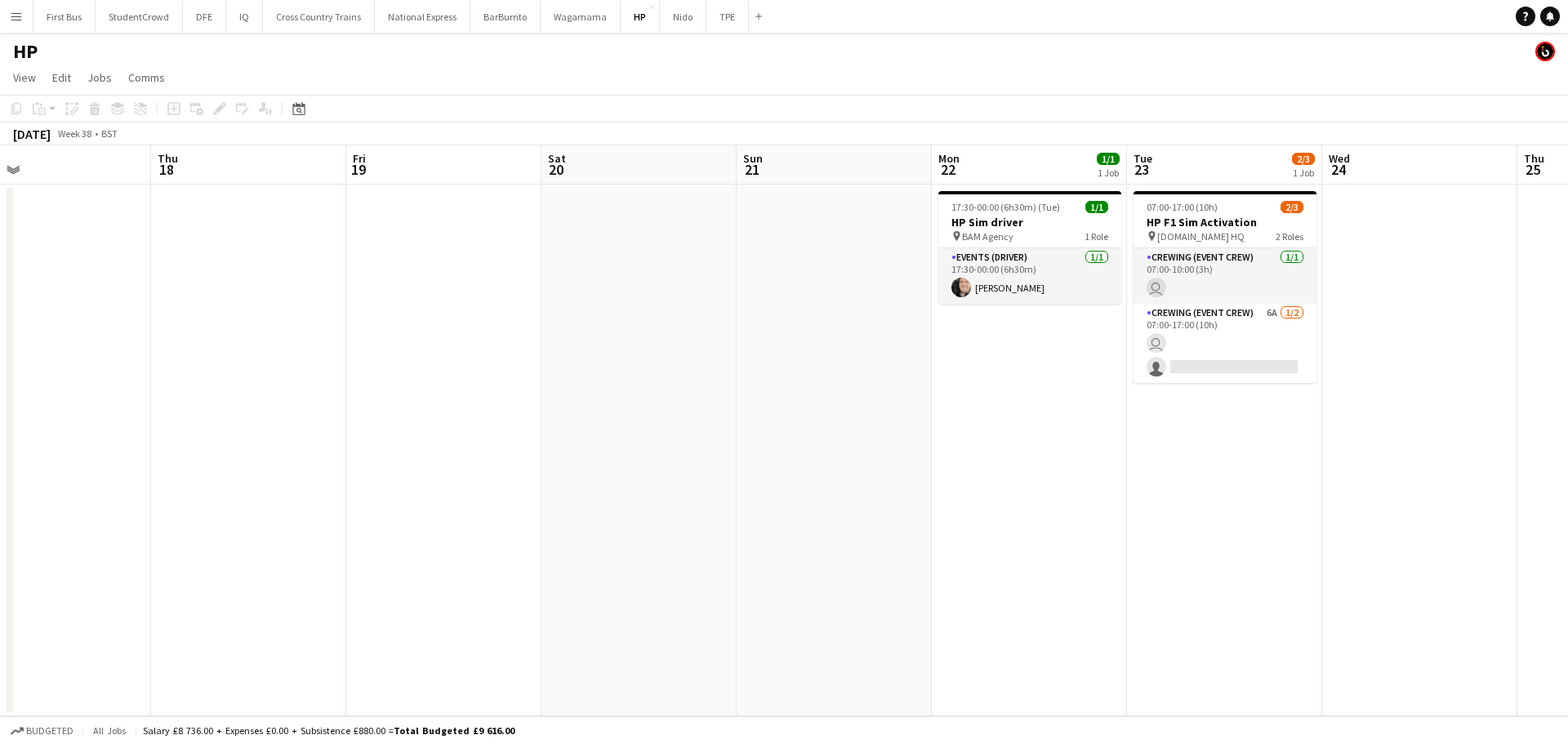
drag, startPoint x: 627, startPoint y: 352, endPoint x: 556, endPoint y: 345, distance: 71.3
click at [378, 352] on app-calendar-viewport "Mon 15 Tue 16 Wed 17 Thu 18 Fri 19 Sat 20 Sun 21 Mon 22 1/1 1 Job Tue 23 2/3 1 …" at bounding box center [784, 430] width 1568 height 571
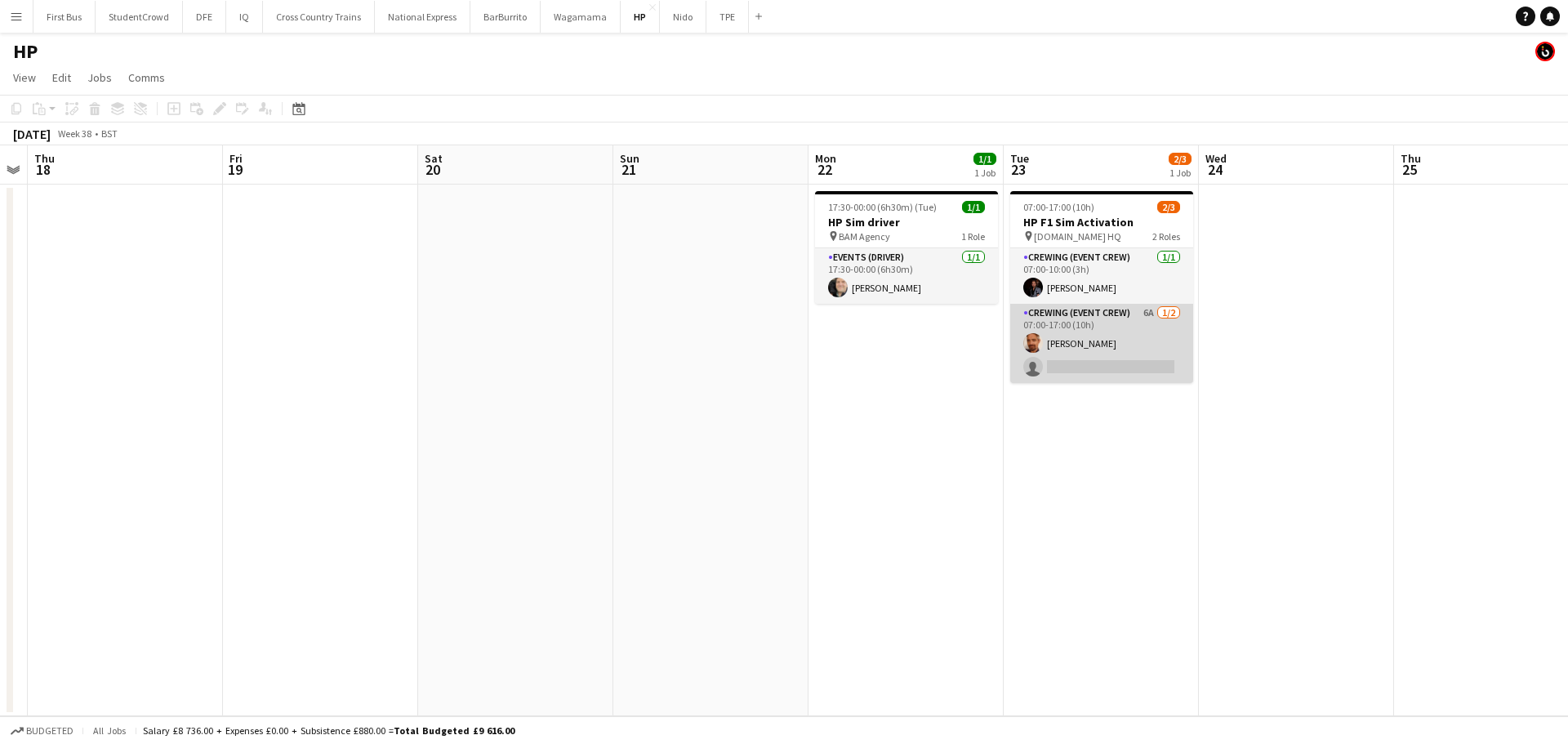
click at [1076, 369] on app-card-role "Crewing (Event Crew) 6A [DATE] 07:00-17:00 (10h) [PERSON_NAME] single-neutral-a…" at bounding box center [1102, 343] width 183 height 79
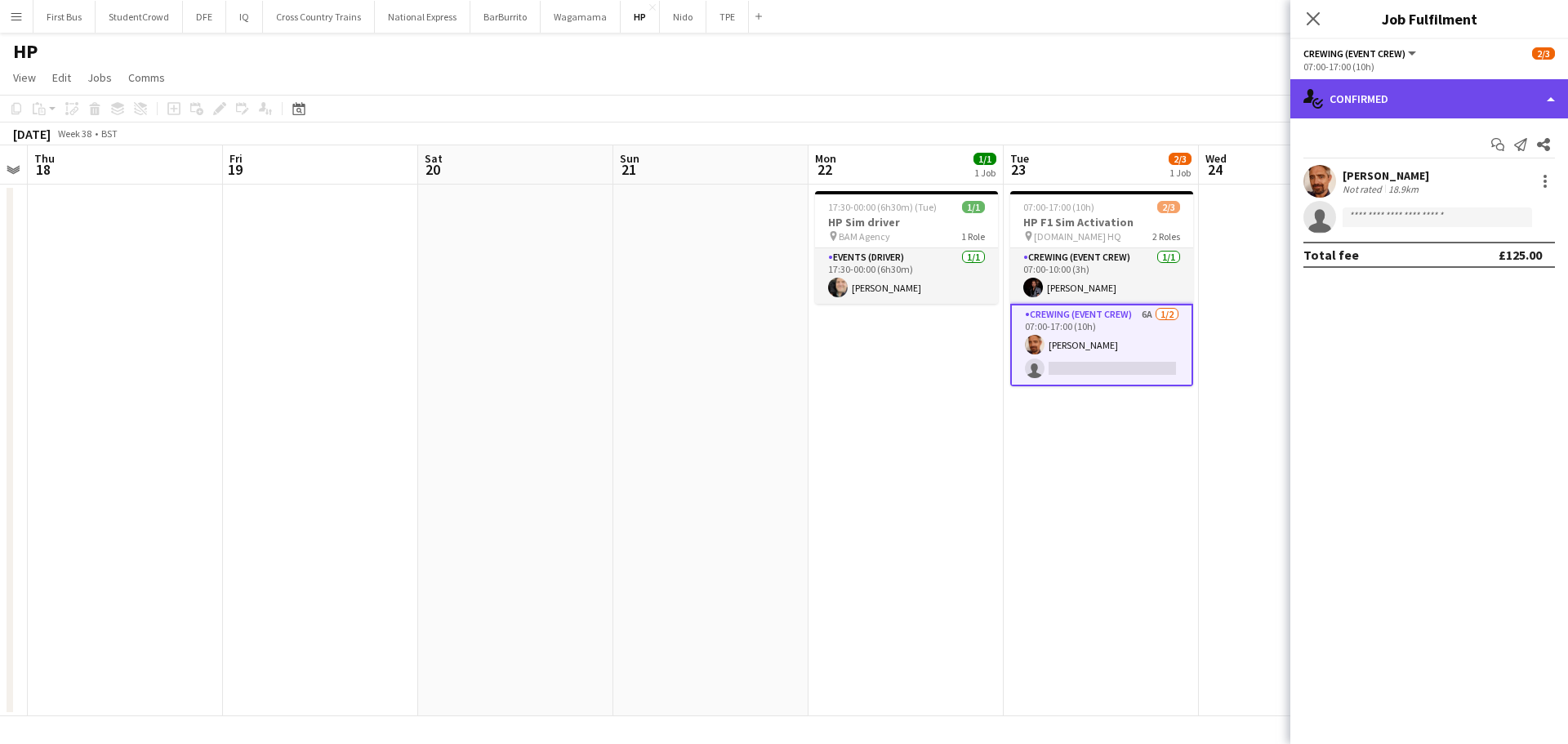
click at [1449, 112] on div "single-neutral-actions-check-2 Confirmed" at bounding box center [1429, 98] width 278 height 39
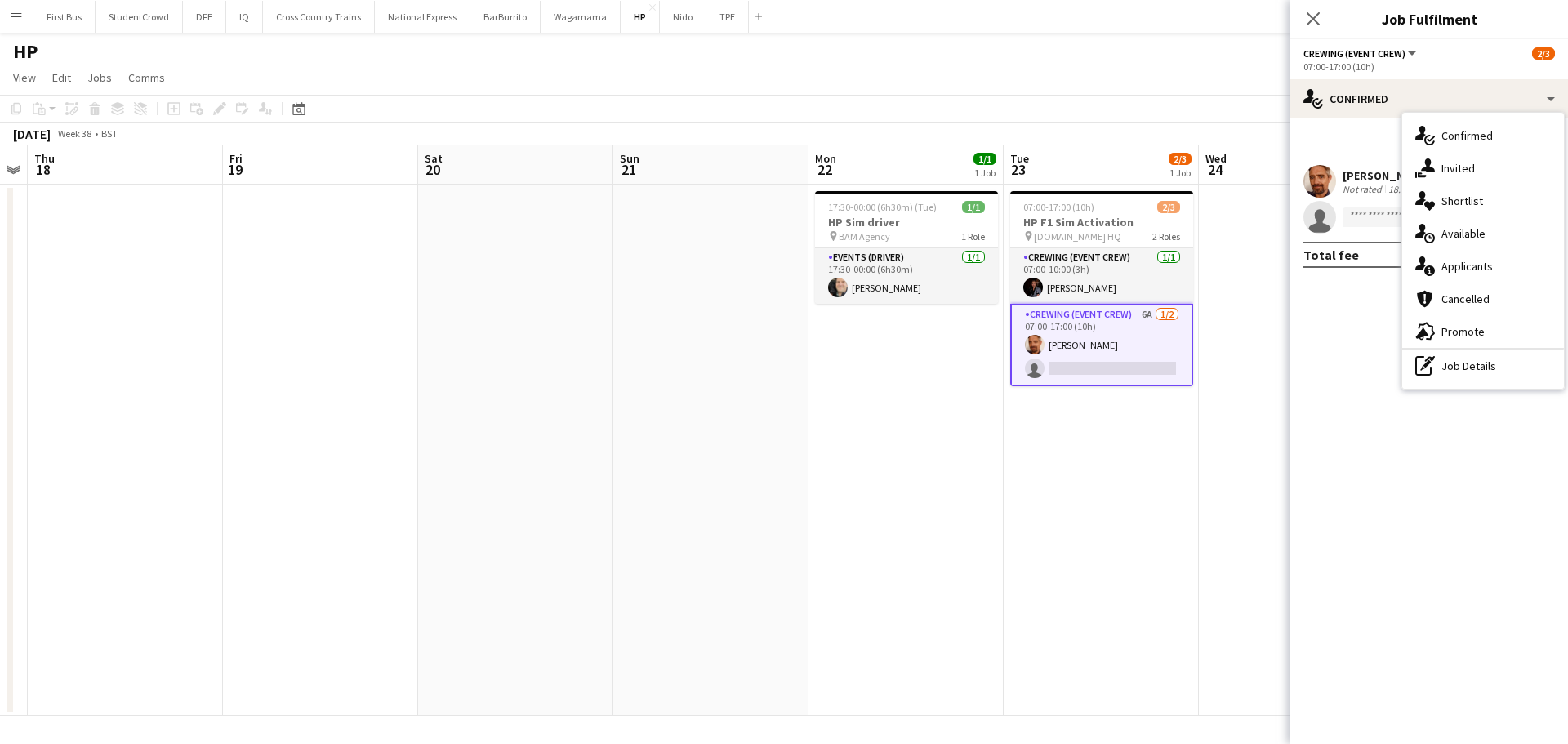
click at [1509, 275] on div "single-neutral-actions-information Applicants" at bounding box center [1484, 267] width 162 height 33
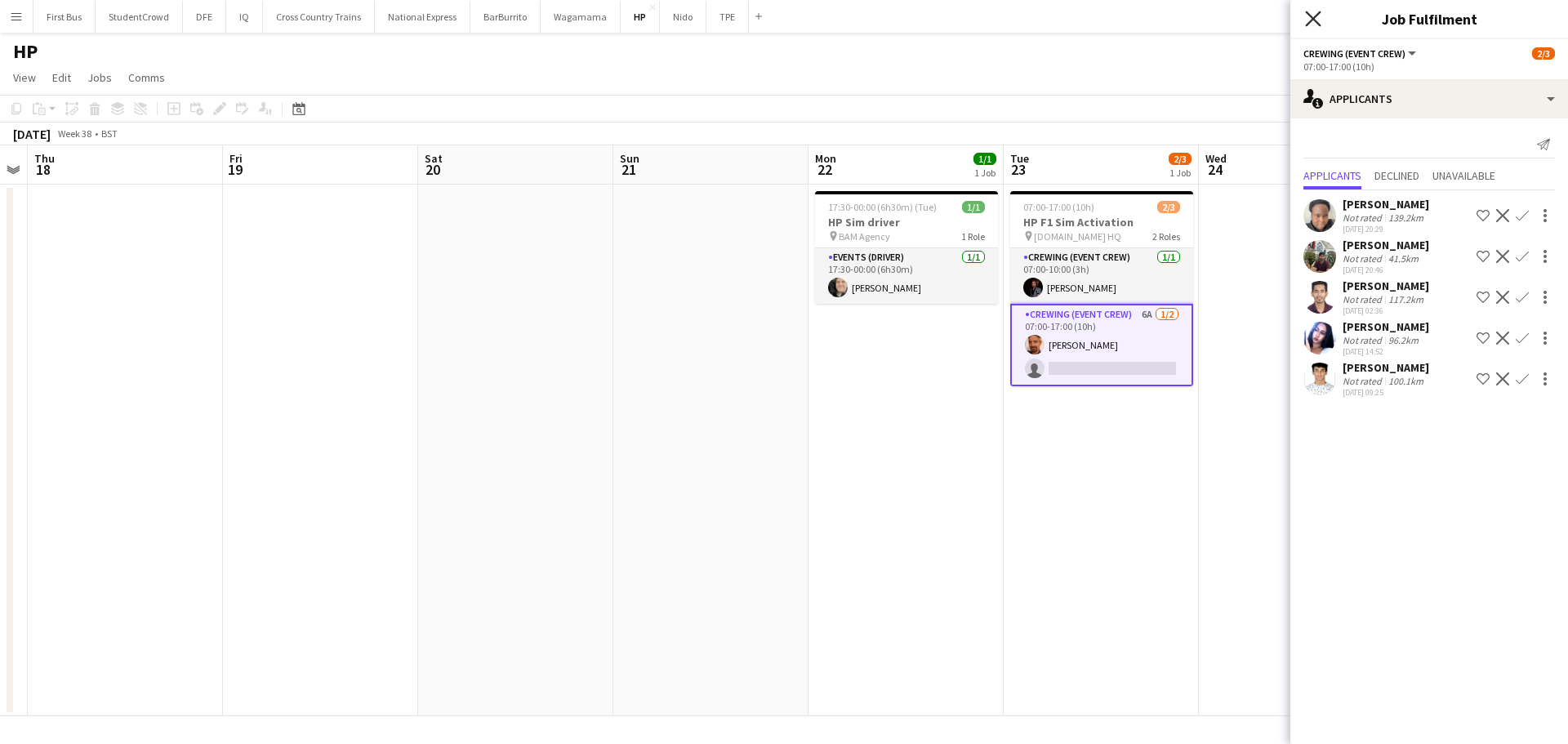
click at [1314, 17] on icon "Close pop-in" at bounding box center [1313, 18] width 16 height 16
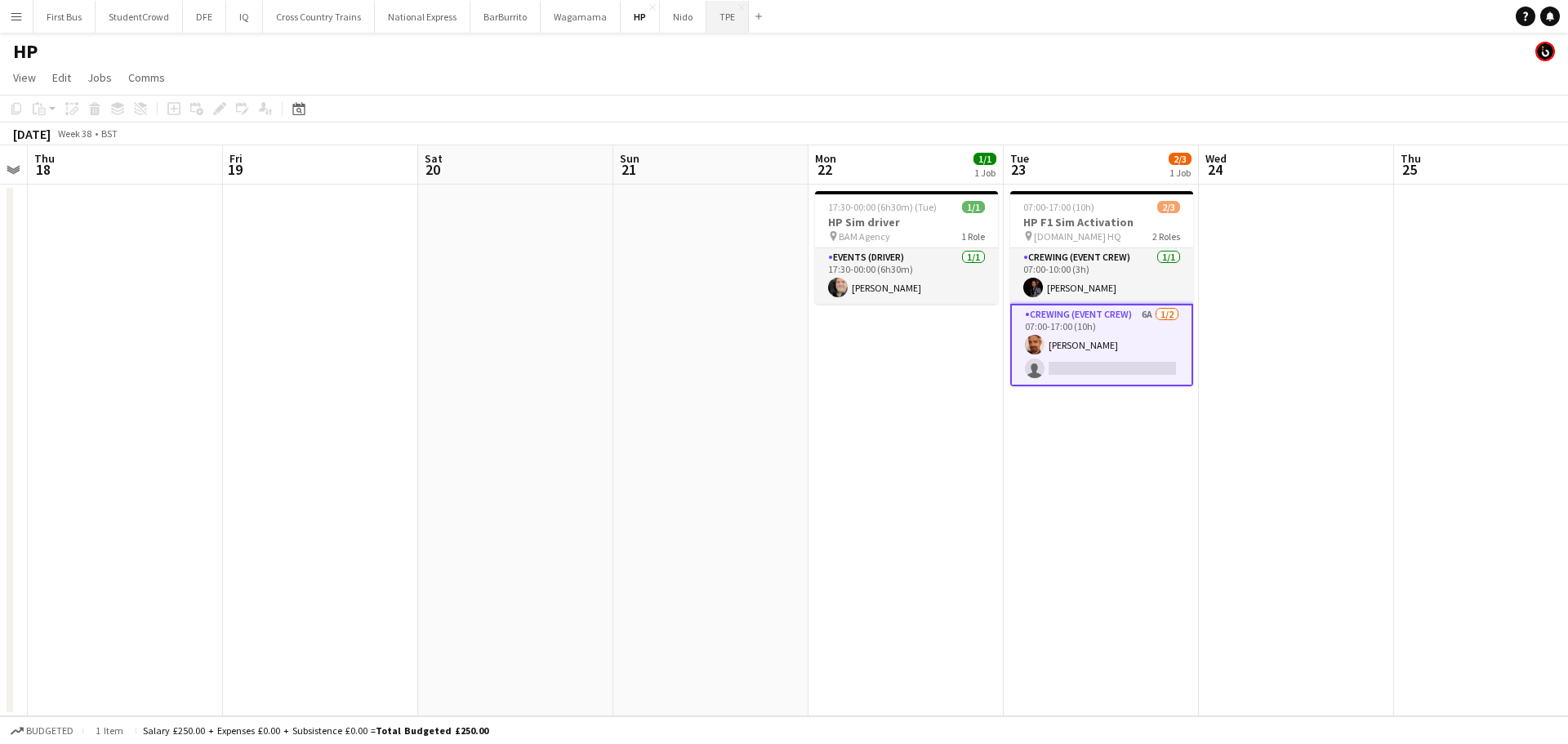
click at [710, 19] on button "TPE Close" at bounding box center [727, 17] width 43 height 32
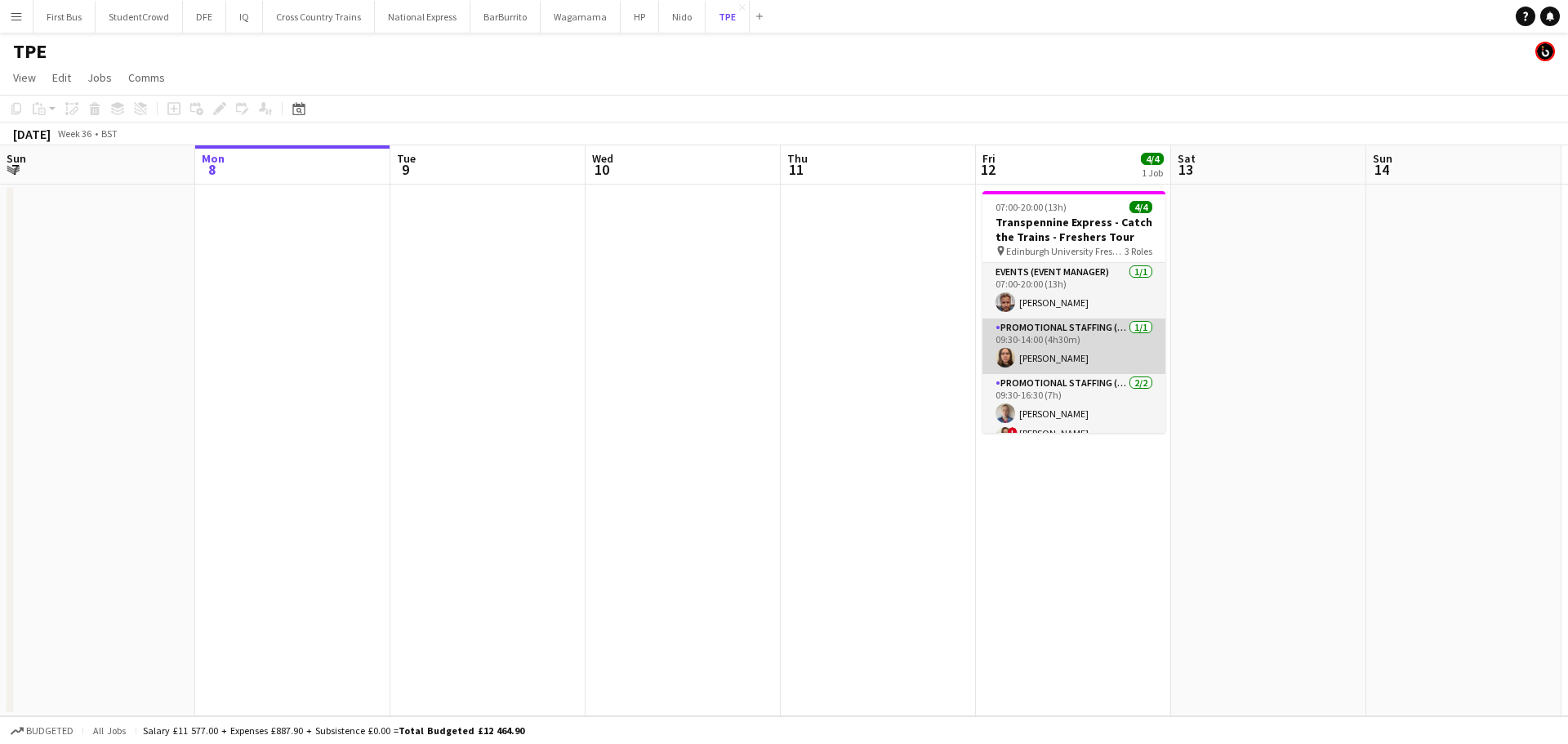
scroll to position [20, 0]
